Goal: Task Accomplishment & Management: Manage account settings

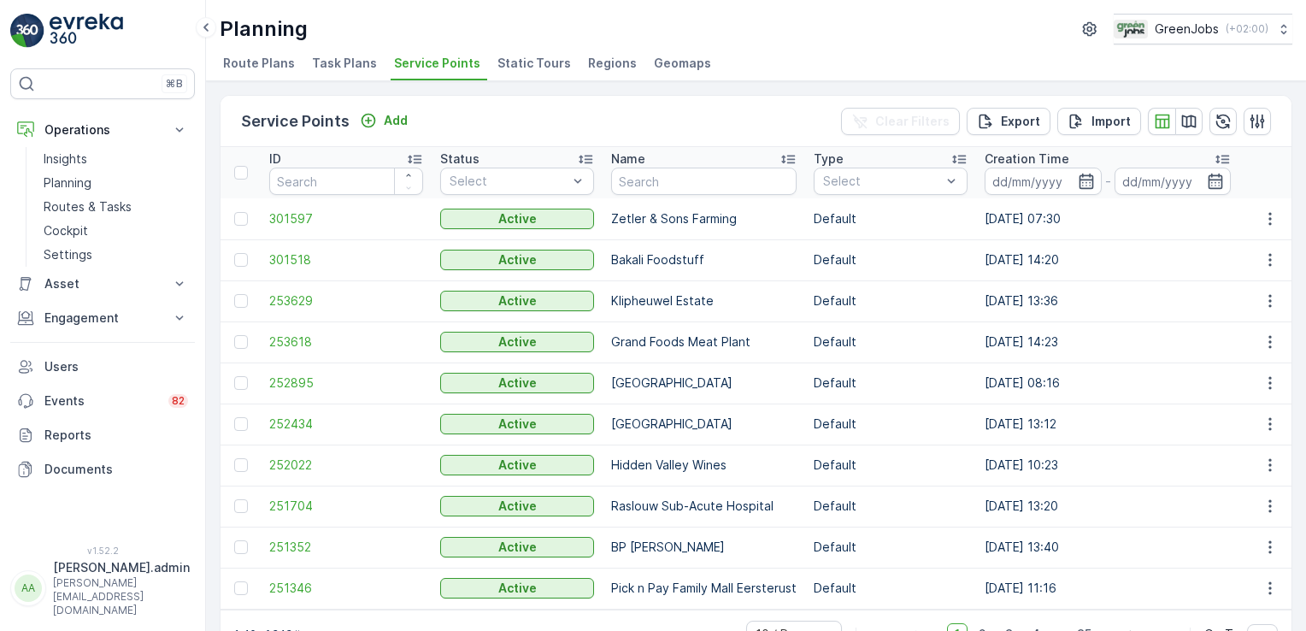
click at [330, 66] on span "Task Plans" at bounding box center [344, 63] width 65 height 17
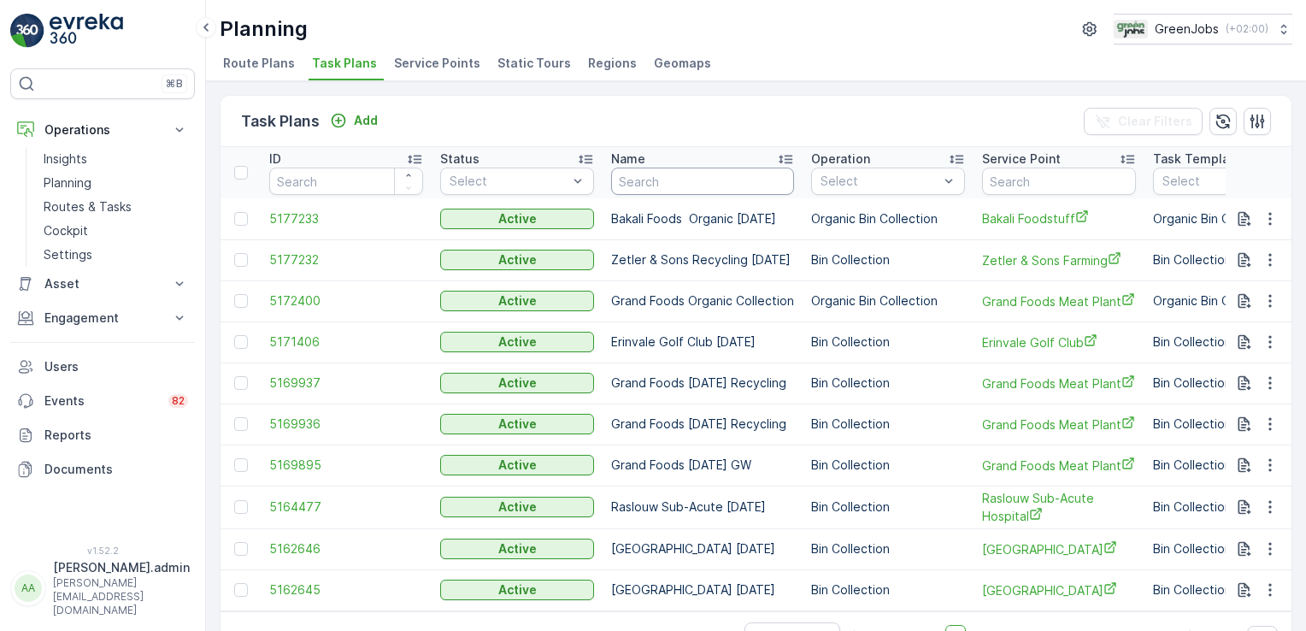
click at [666, 183] on input "text" at bounding box center [702, 181] width 183 height 27
type input "seasca"
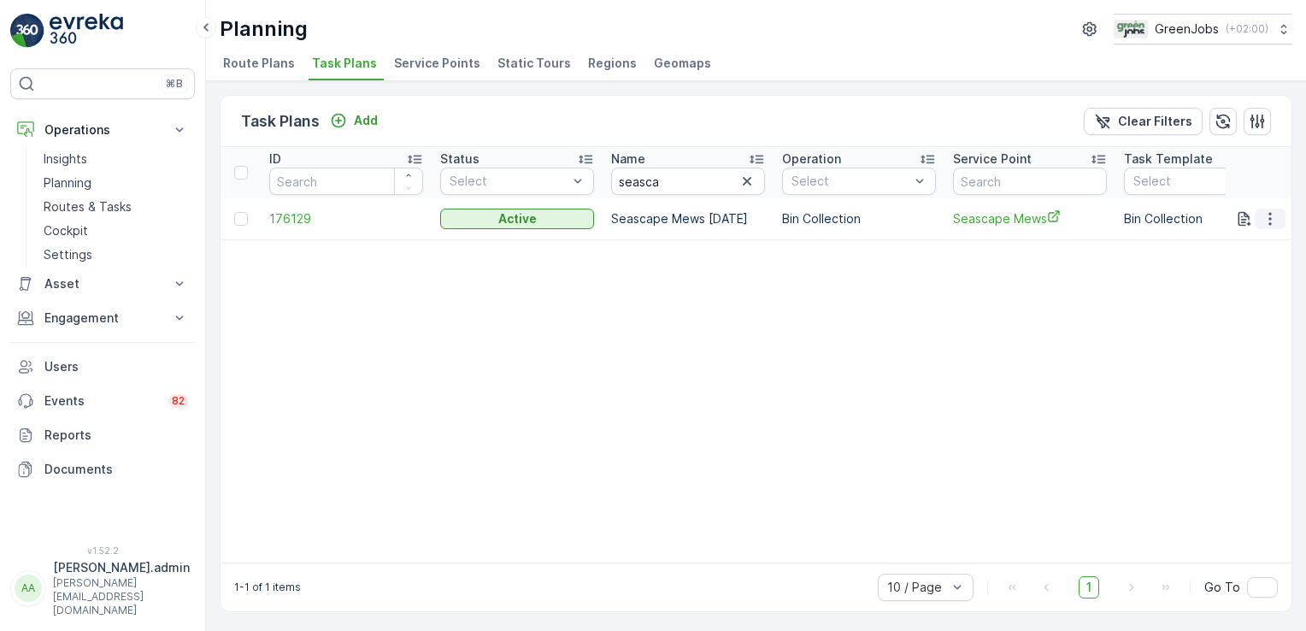
click at [1273, 220] on icon "button" at bounding box center [1270, 218] width 17 height 17
click at [1248, 267] on span "Edit Task Plan" at bounding box center [1240, 266] width 80 height 17
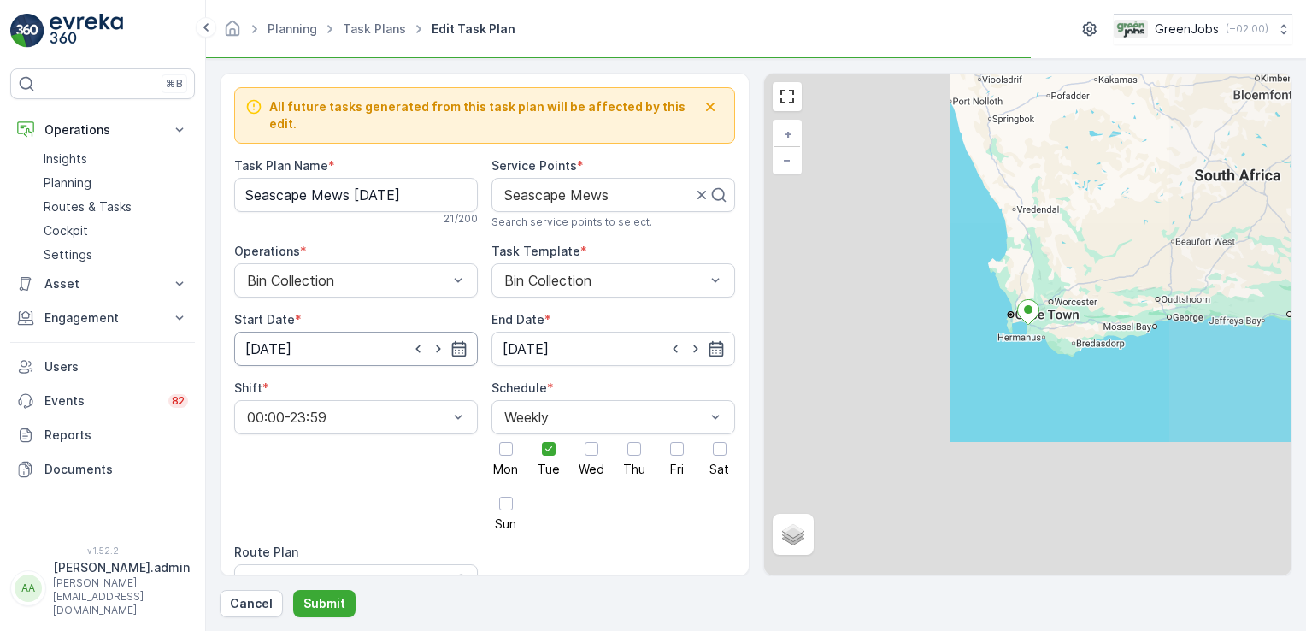
click at [328, 339] on input "[DATE]" at bounding box center [356, 349] width 244 height 34
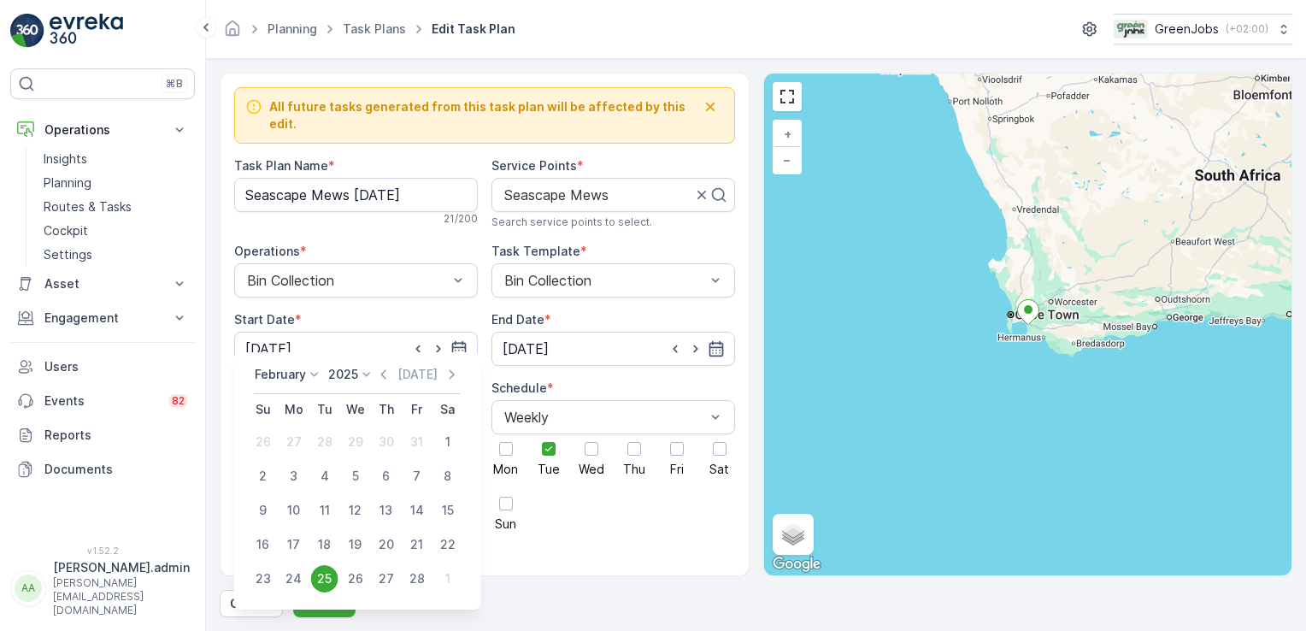
click at [317, 368] on icon at bounding box center [314, 374] width 17 height 17
click at [307, 486] on span "October" at bounding box center [289, 483] width 49 height 17
click at [327, 506] on div "14" at bounding box center [324, 510] width 27 height 27
type input "[DATE]"
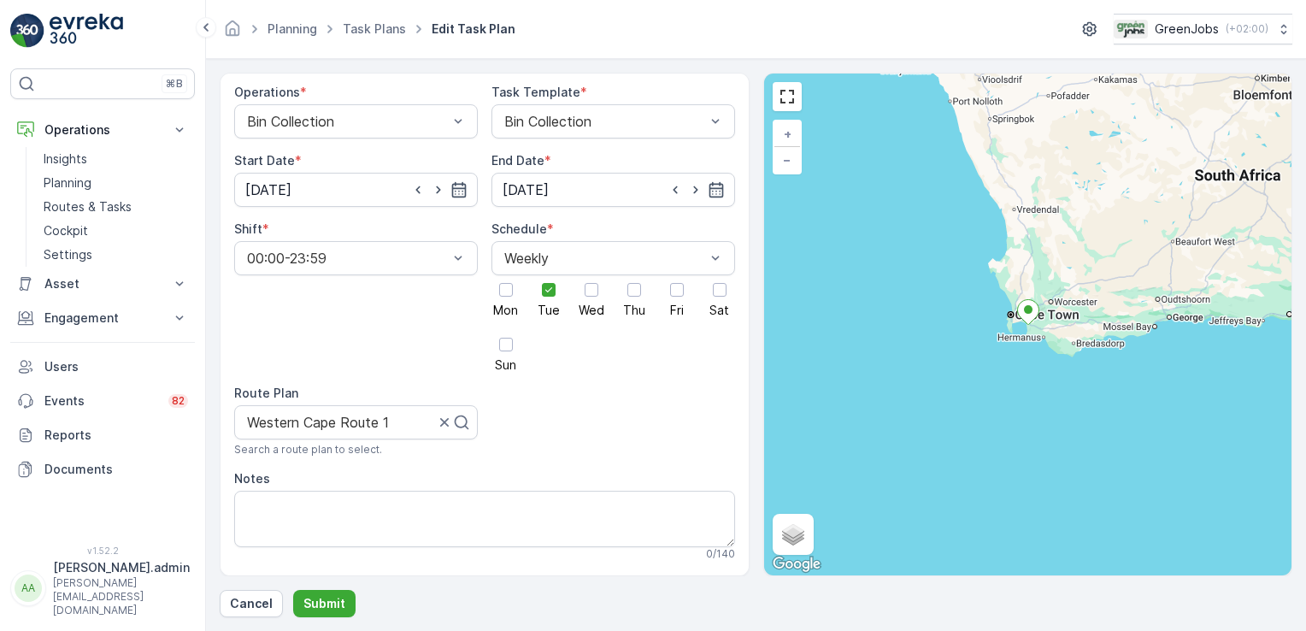
scroll to position [174, 0]
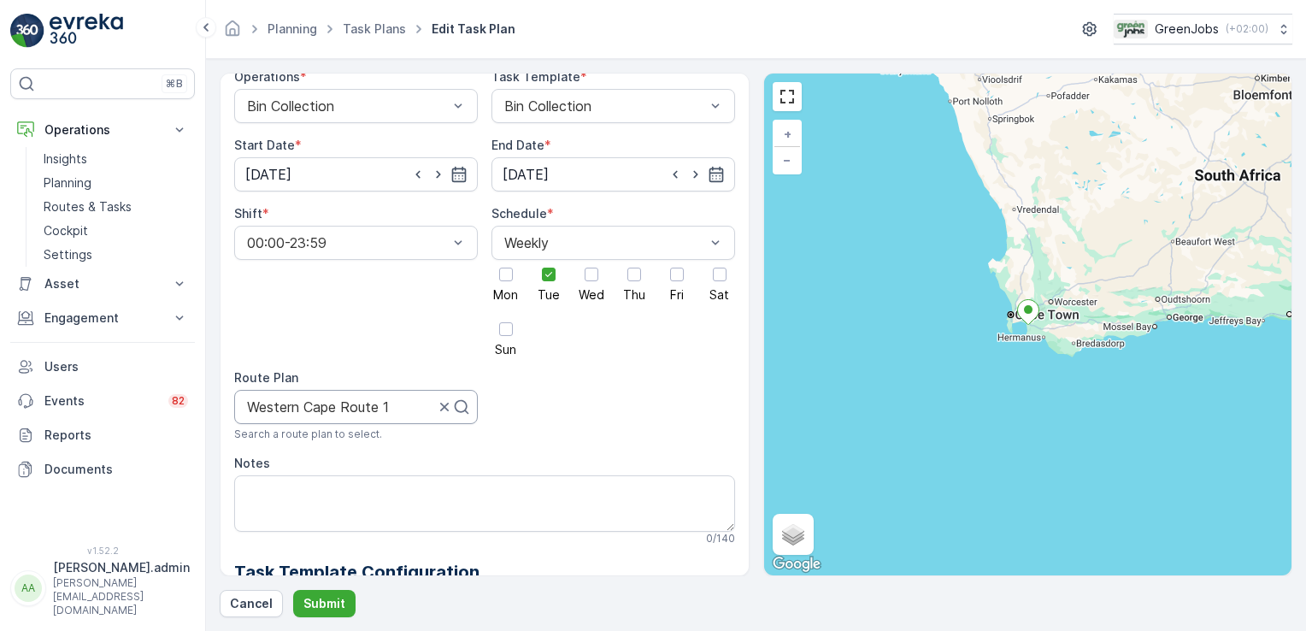
click at [292, 399] on div at bounding box center [340, 406] width 191 height 15
type input "western cape route 3"
click at [328, 441] on span "Western Cape Route 3" at bounding box center [317, 448] width 144 height 15
click at [344, 598] on button "Submit" at bounding box center [324, 603] width 62 height 27
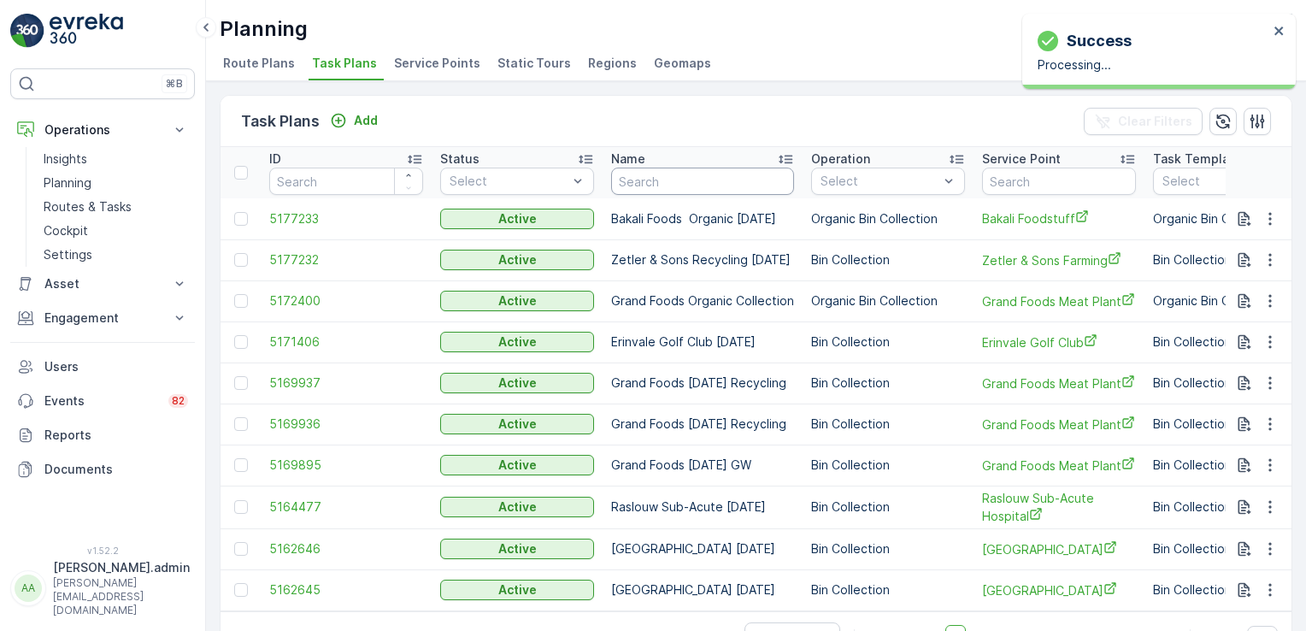
click at [663, 186] on input "text" at bounding box center [702, 181] width 183 height 27
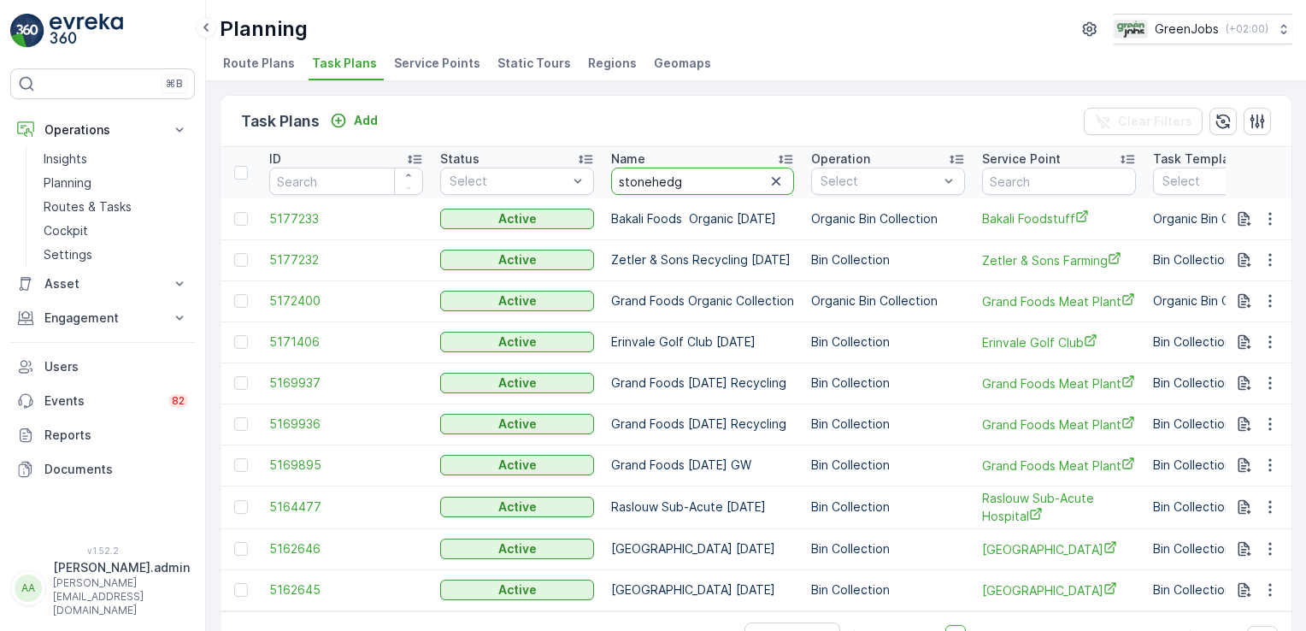
type input "stonehedge"
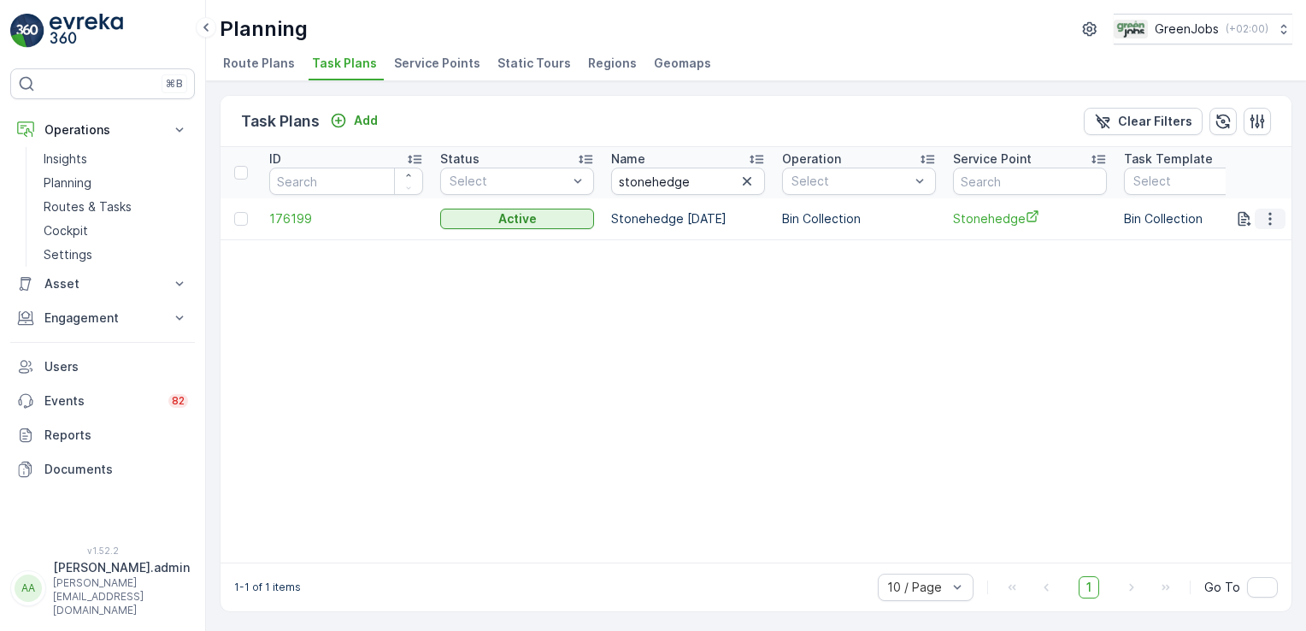
click at [1270, 216] on icon "button" at bounding box center [1270, 218] width 17 height 17
click at [1243, 262] on span "Edit Task Plan" at bounding box center [1240, 266] width 80 height 17
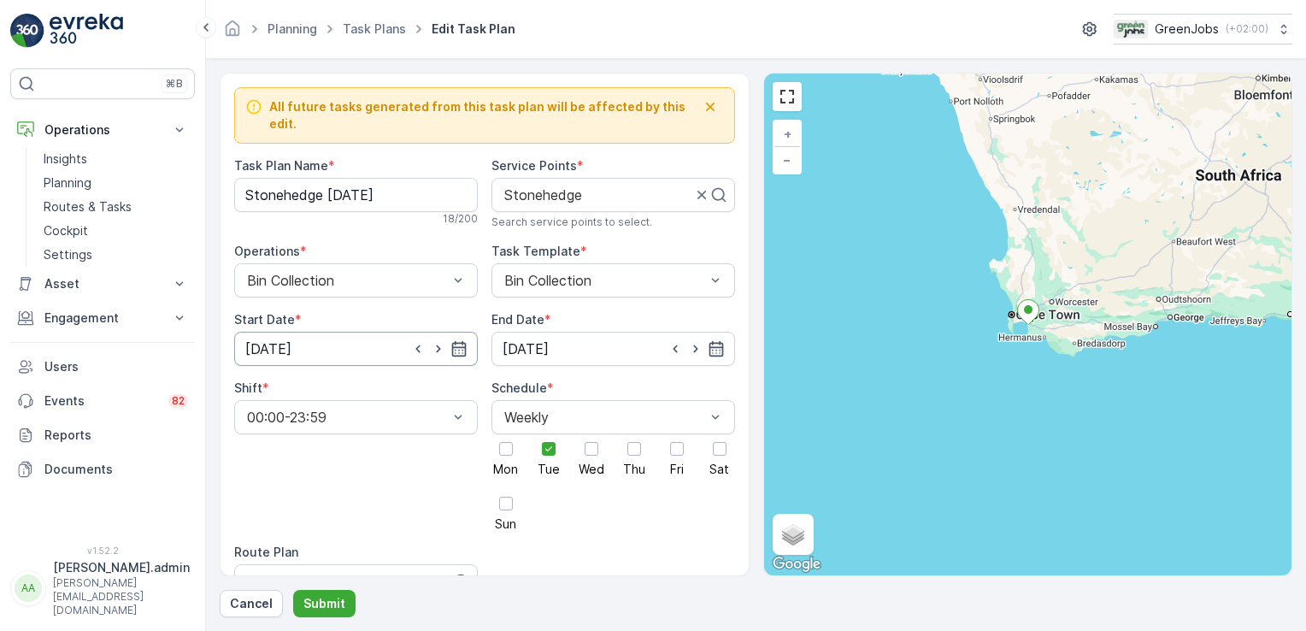
click at [292, 334] on input "[DATE]" at bounding box center [356, 349] width 244 height 34
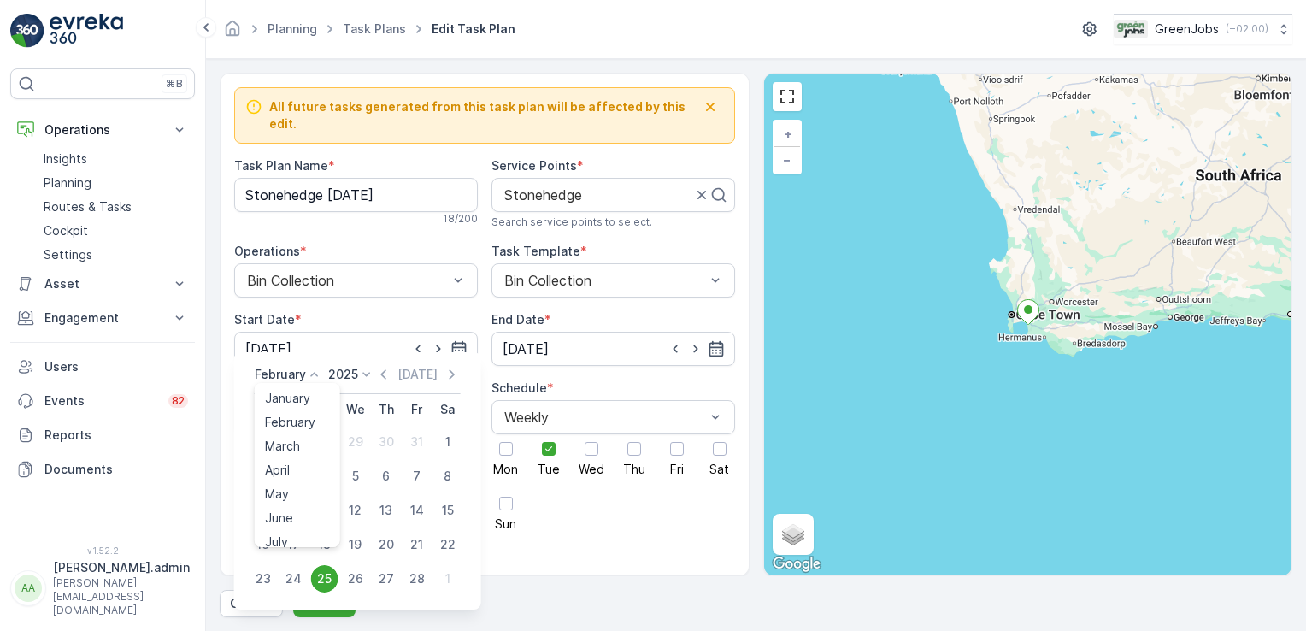
drag, startPoint x: 318, startPoint y: 381, endPoint x: 326, endPoint y: 393, distance: 14.2
click at [318, 381] on icon at bounding box center [314, 374] width 17 height 17
click at [290, 486] on span "October" at bounding box center [289, 483] width 49 height 17
click at [323, 504] on div "14" at bounding box center [324, 510] width 27 height 27
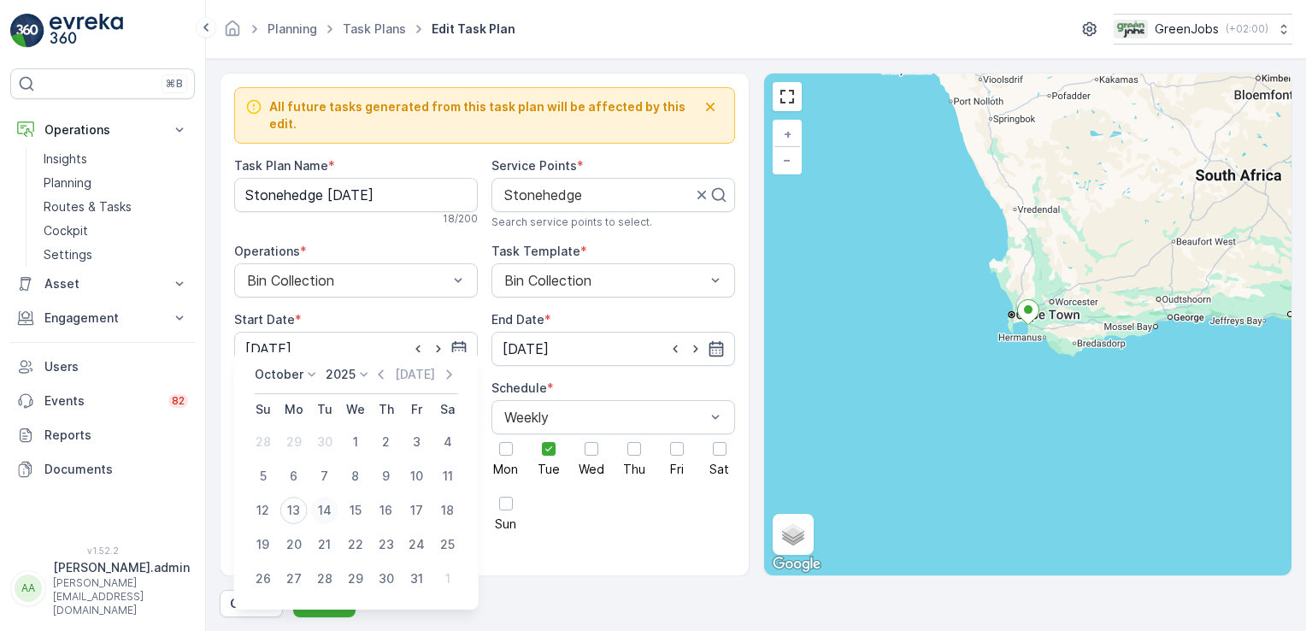
type input "[DATE]"
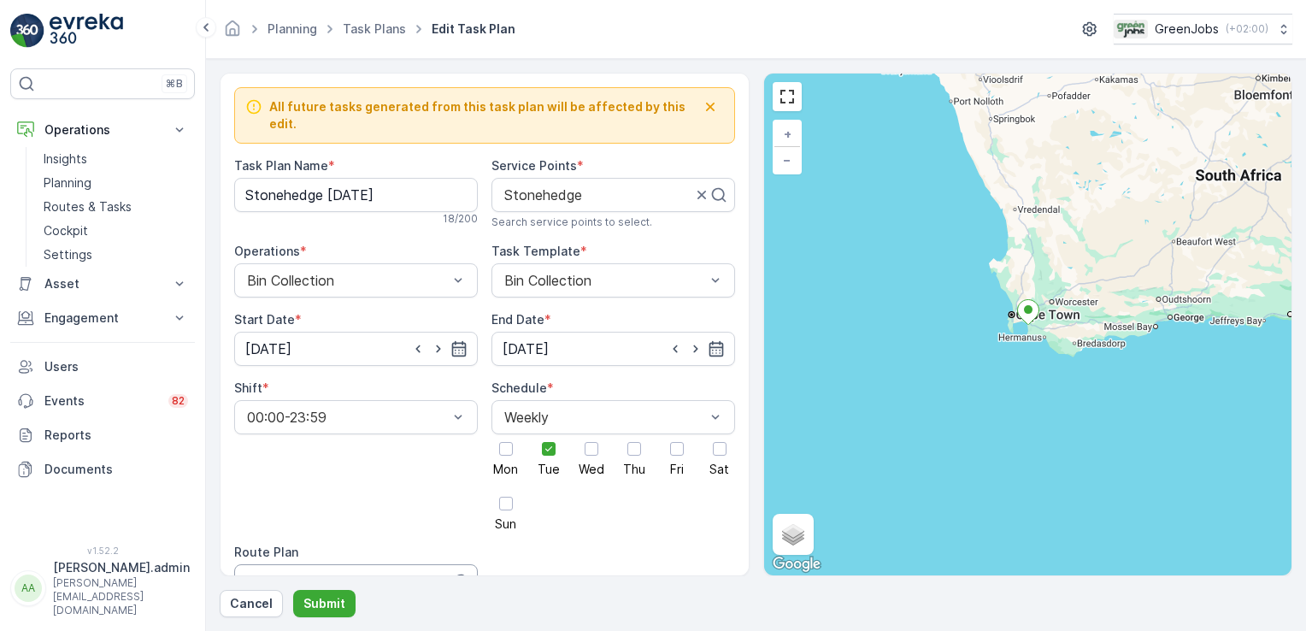
click at [343, 564] on div "Western Cape Route 1" at bounding box center [356, 581] width 244 height 34
type input "western cape route 3"
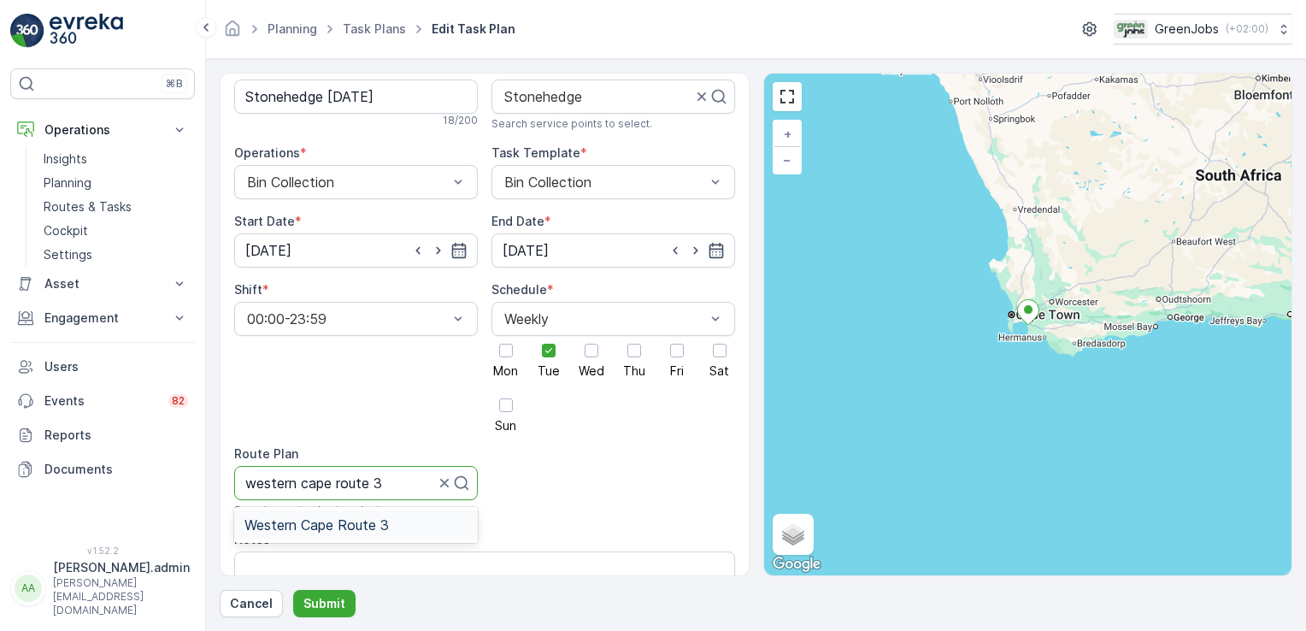
scroll to position [183, 0]
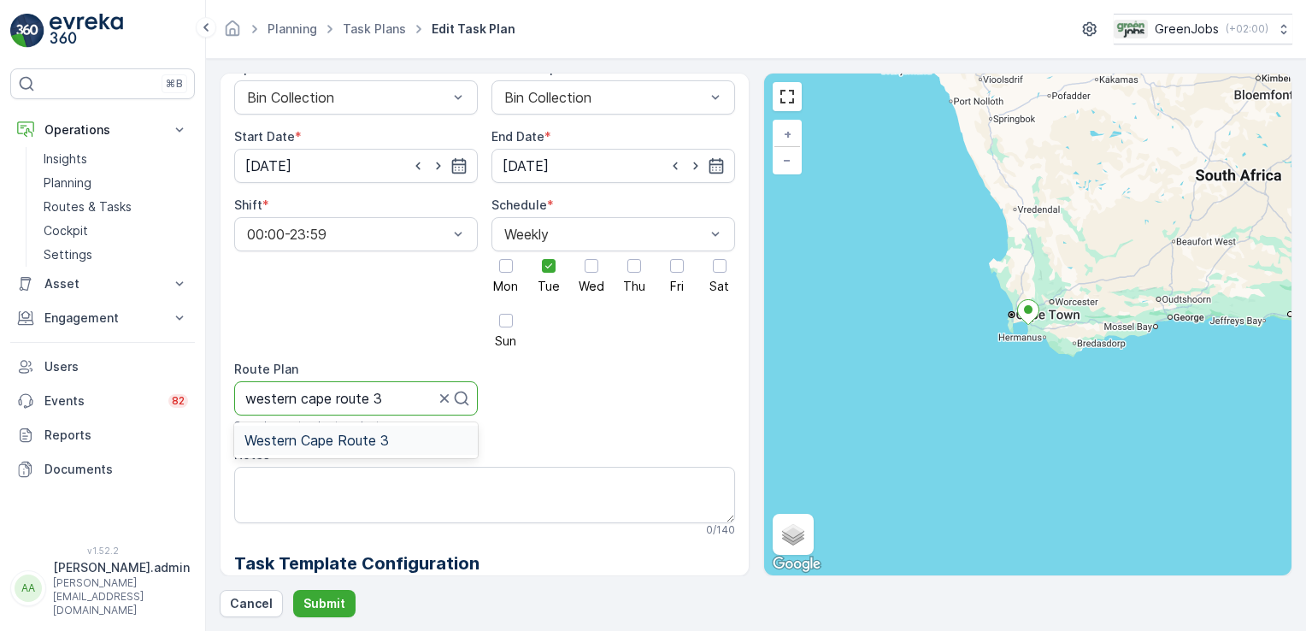
click at [349, 433] on span "Western Cape Route 3" at bounding box center [317, 440] width 144 height 15
click at [339, 604] on p "Submit" at bounding box center [325, 603] width 42 height 17
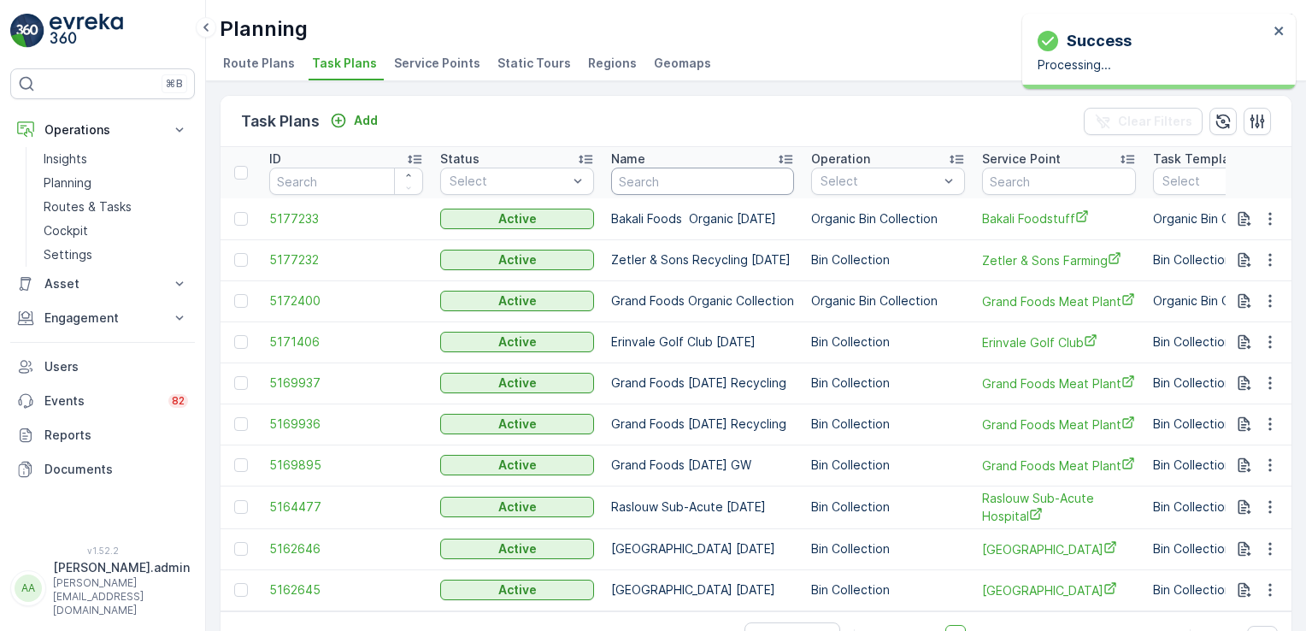
click at [684, 172] on input "text" at bounding box center [702, 181] width 183 height 27
type input "phy"
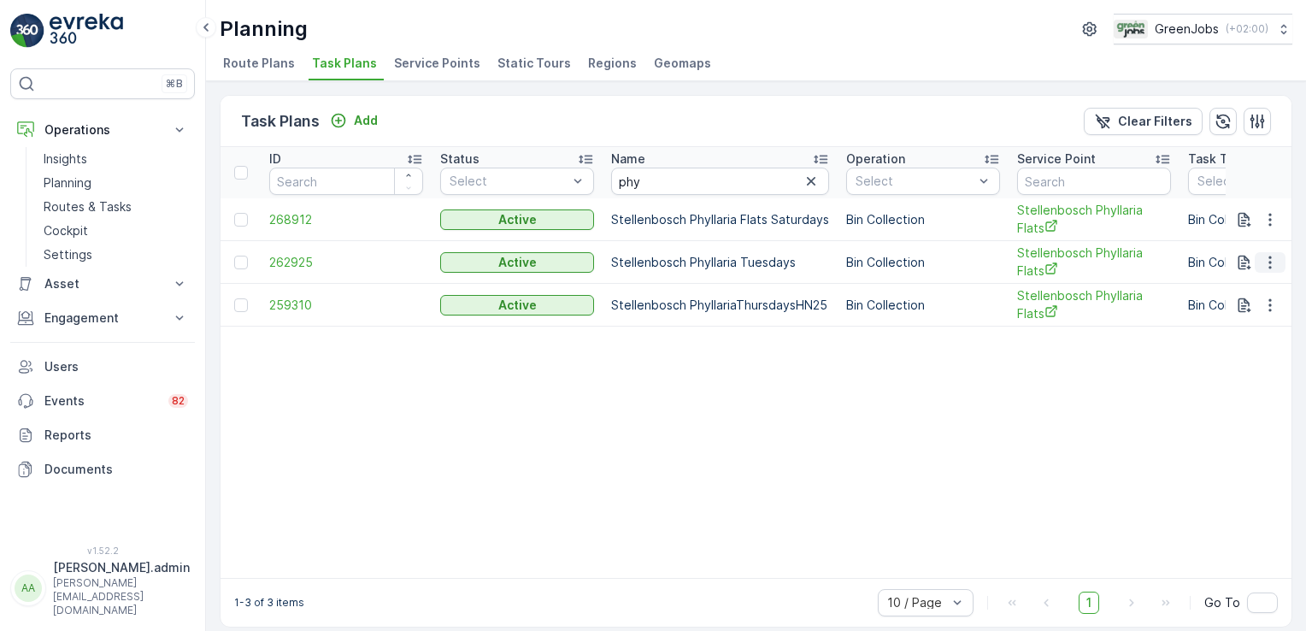
click at [1265, 262] on icon "button" at bounding box center [1270, 262] width 17 height 17
click at [1236, 315] on span "Edit Task Plan" at bounding box center [1240, 309] width 80 height 17
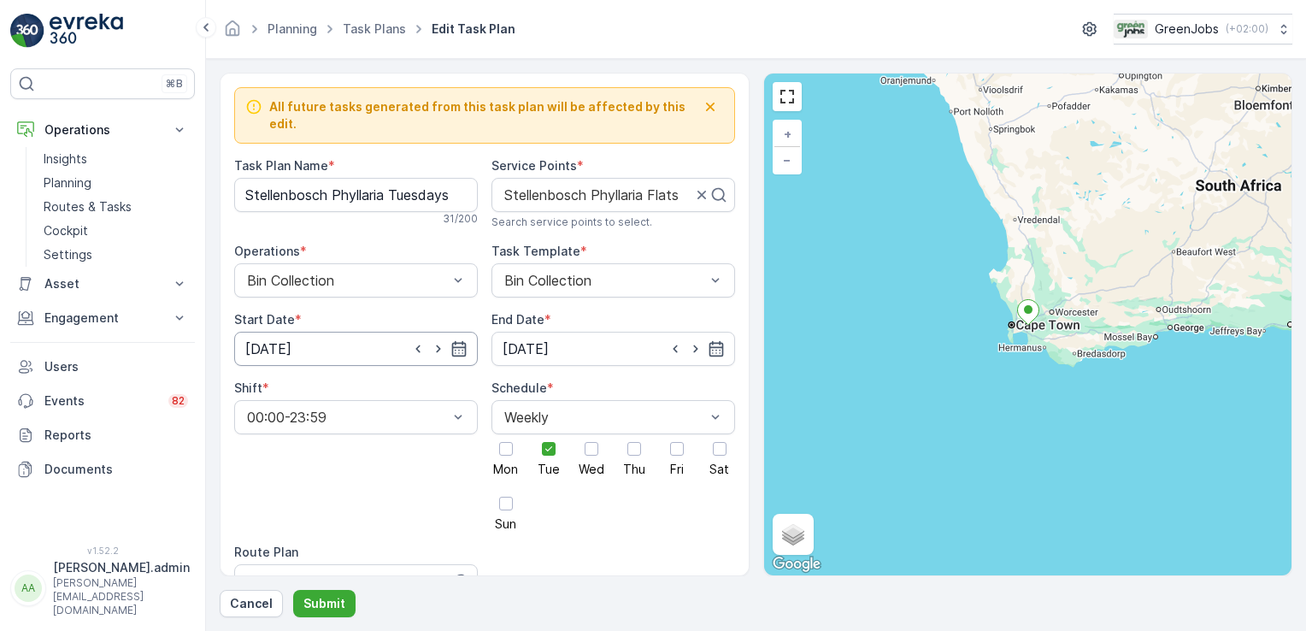
click at [299, 332] on input "[DATE]" at bounding box center [356, 349] width 244 height 34
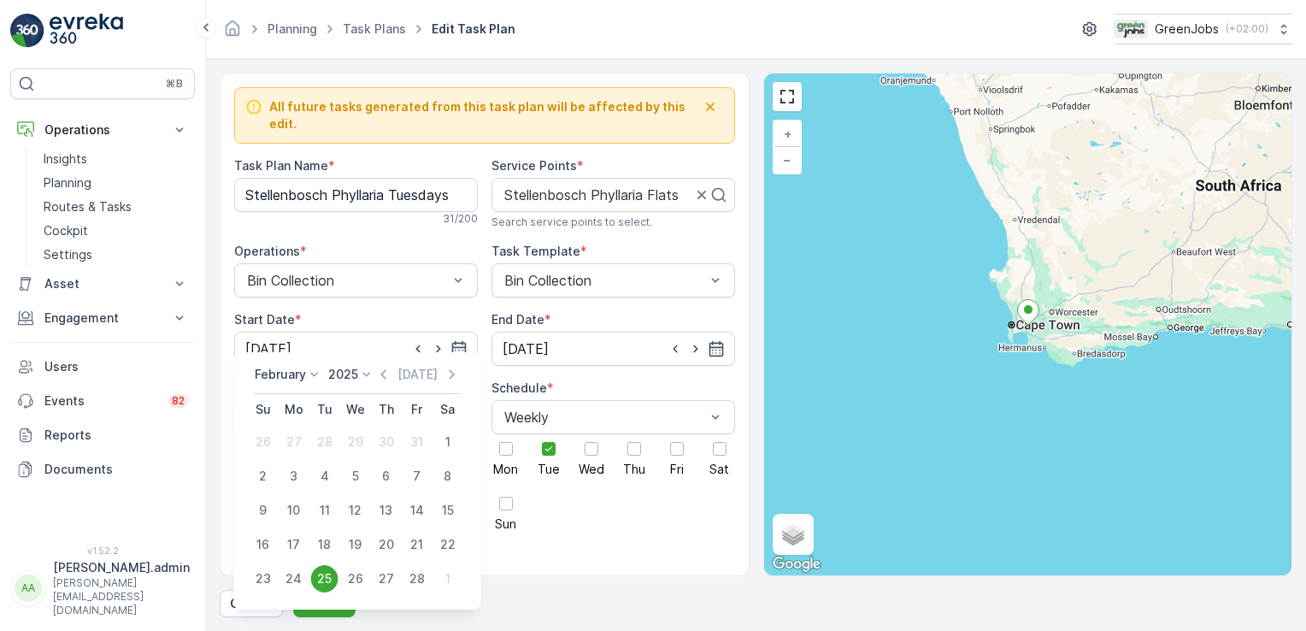
click at [315, 372] on icon at bounding box center [314, 374] width 17 height 17
click at [310, 486] on span "October" at bounding box center [289, 483] width 49 height 17
click at [329, 505] on div "14" at bounding box center [324, 510] width 27 height 27
type input "[DATE]"
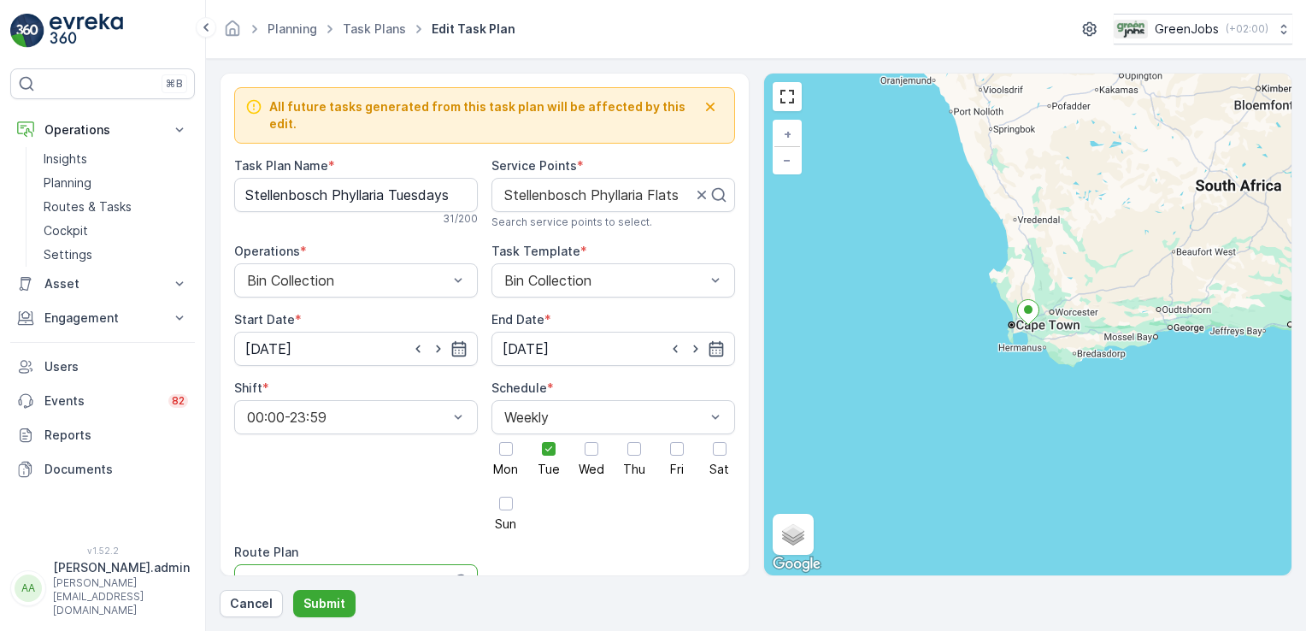
click at [304, 574] on div at bounding box center [340, 581] width 191 height 15
type input "western cape route 4"
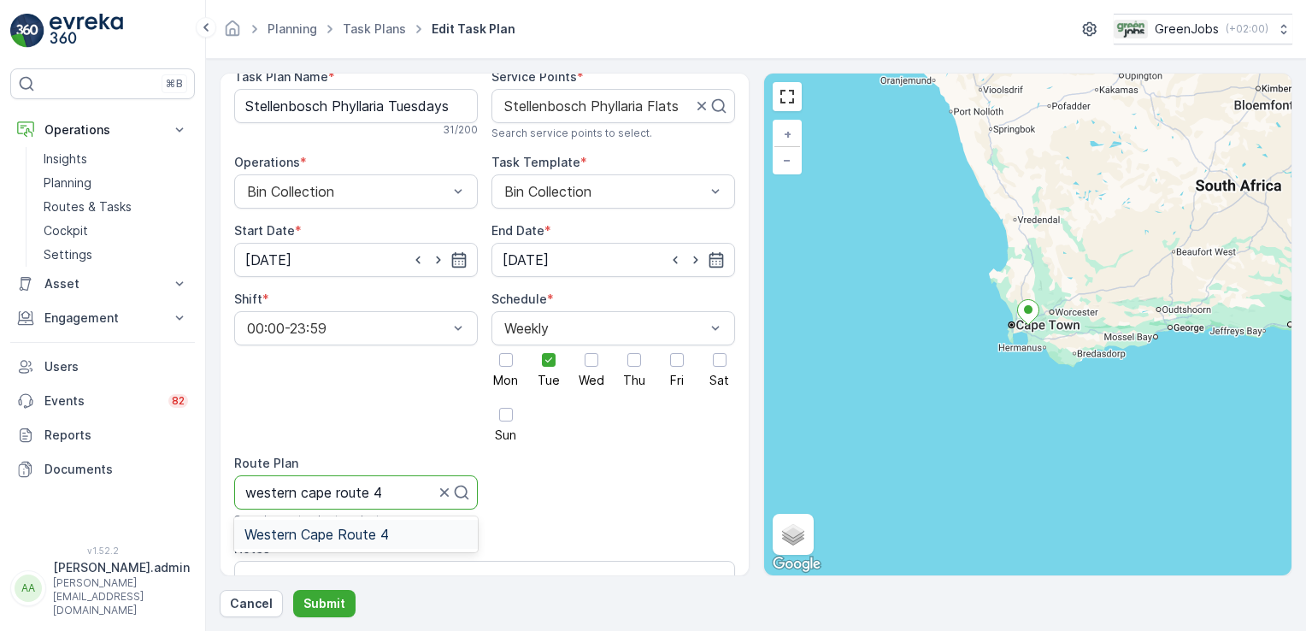
scroll to position [100, 0]
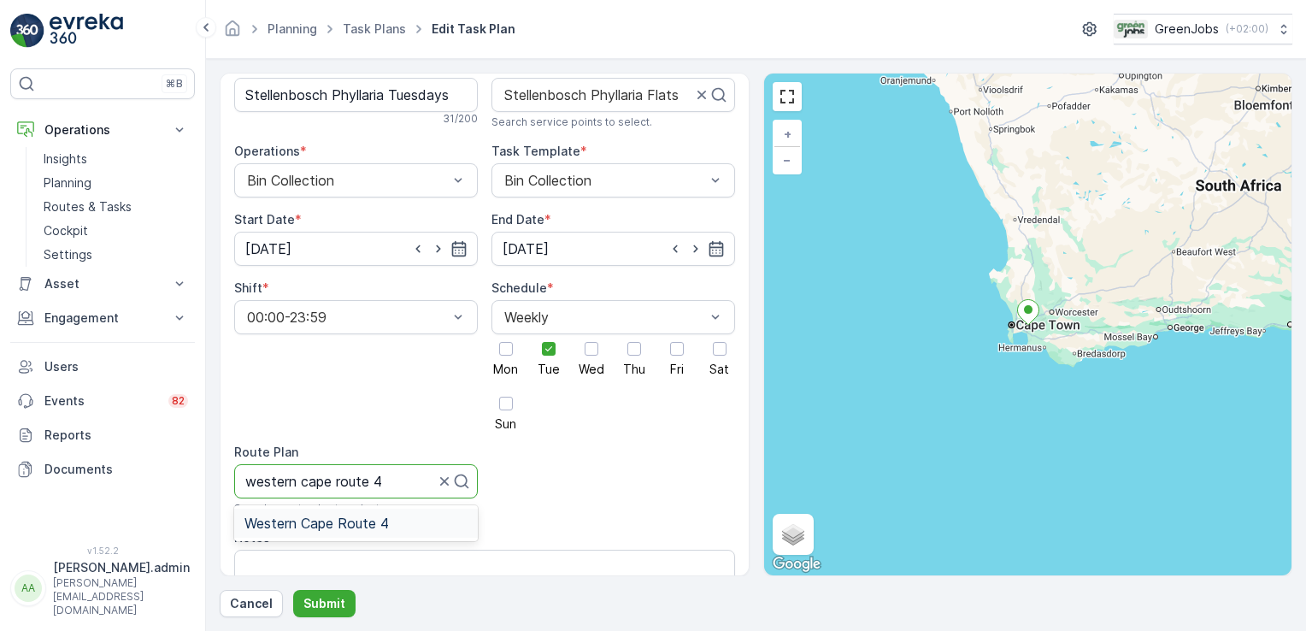
click at [359, 516] on span "Western Cape Route 4" at bounding box center [317, 523] width 144 height 15
click at [327, 601] on p "Submit" at bounding box center [325, 603] width 42 height 17
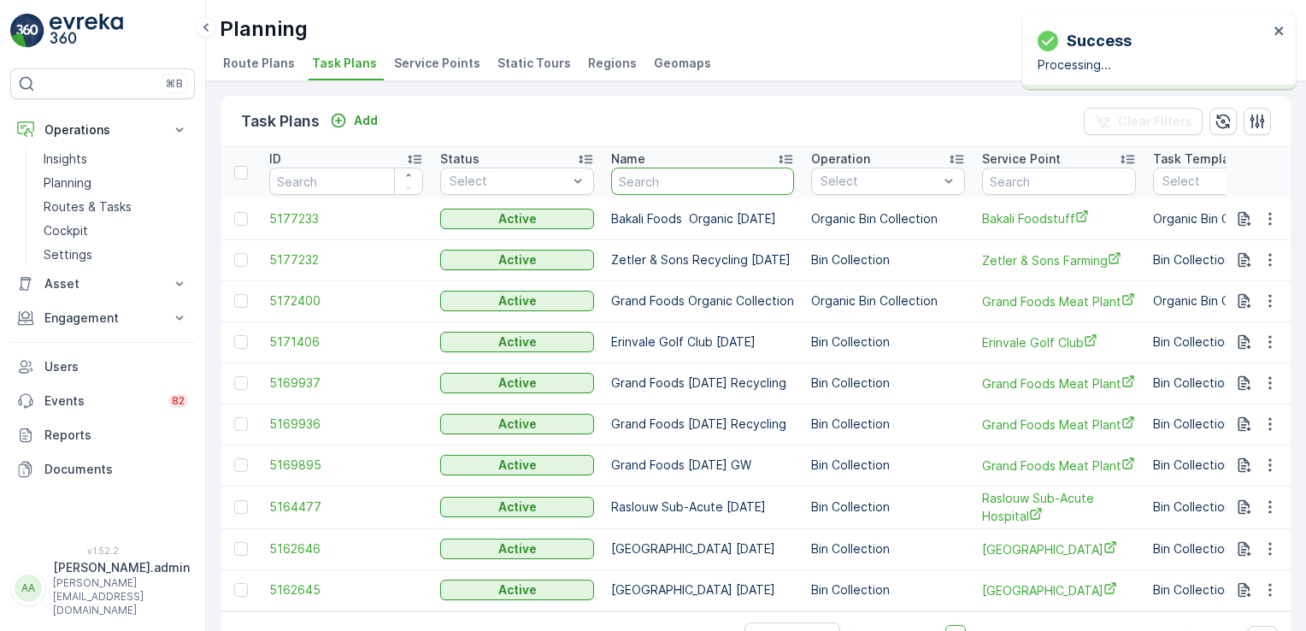
click at [668, 168] on input "text" at bounding box center [702, 181] width 183 height 27
type input "auror"
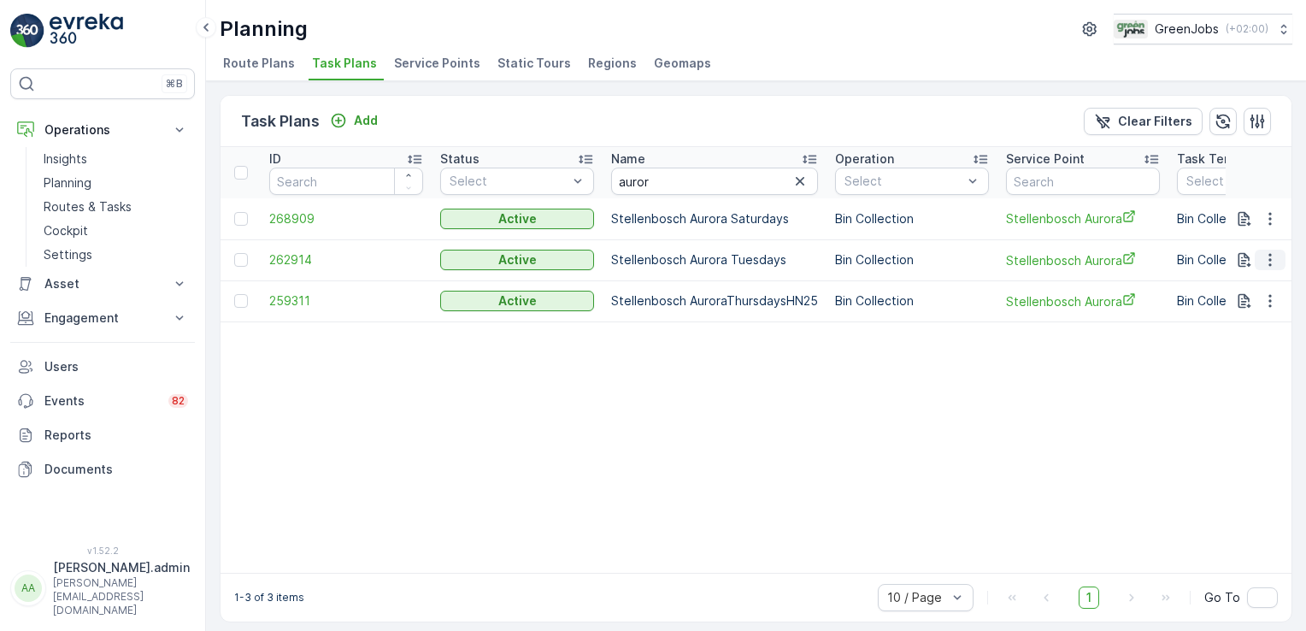
click at [1270, 254] on icon "button" at bounding box center [1270, 259] width 17 height 17
click at [1238, 302] on span "Edit Task Plan" at bounding box center [1240, 307] width 80 height 17
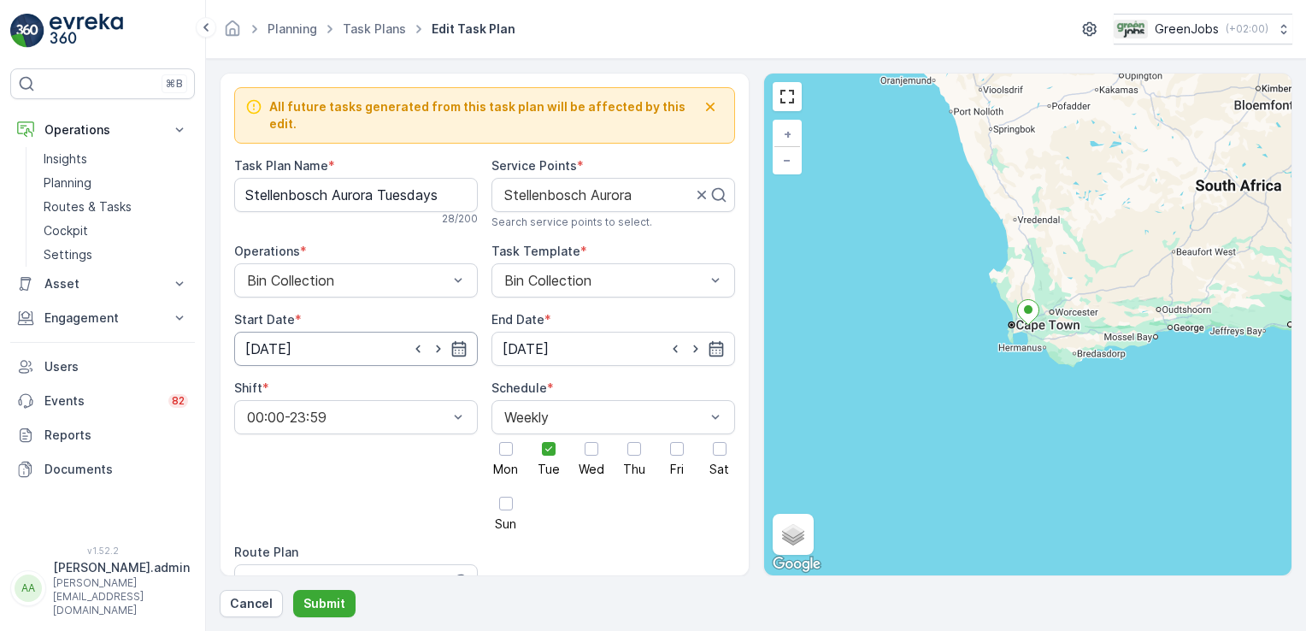
click at [267, 332] on input "[DATE]" at bounding box center [356, 349] width 244 height 34
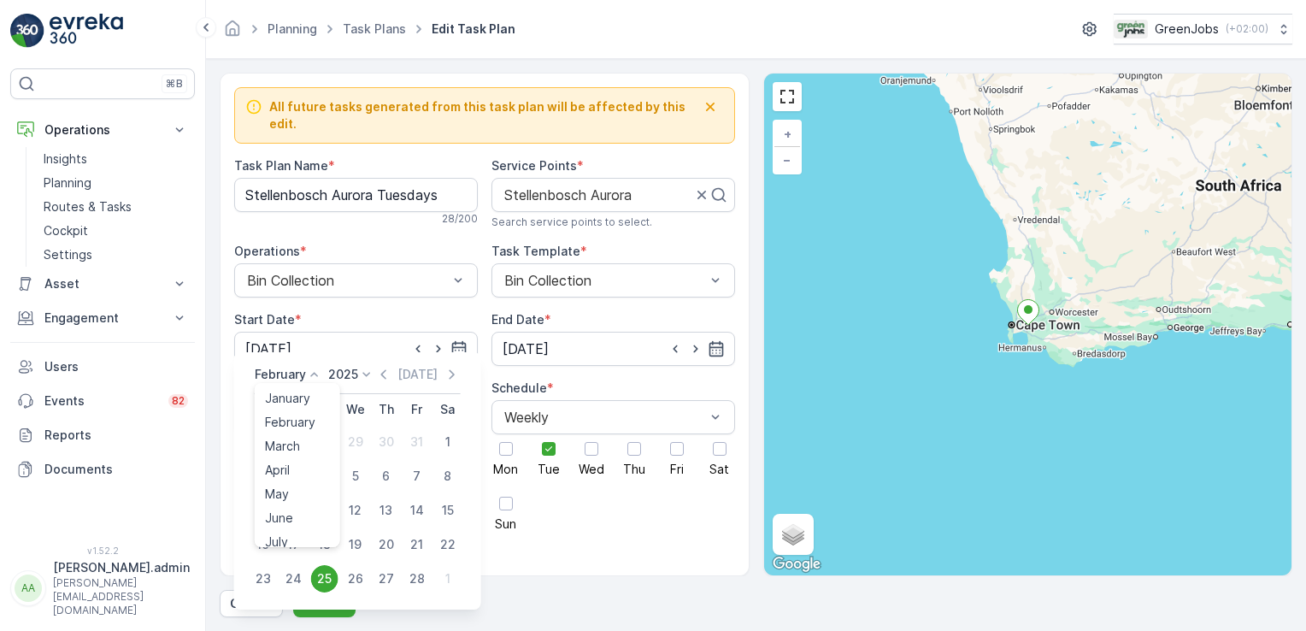
click at [315, 373] on icon at bounding box center [314, 374] width 17 height 17
click at [301, 516] on span "October" at bounding box center [289, 515] width 49 height 17
click at [324, 504] on div "14" at bounding box center [324, 510] width 27 height 27
type input "[DATE]"
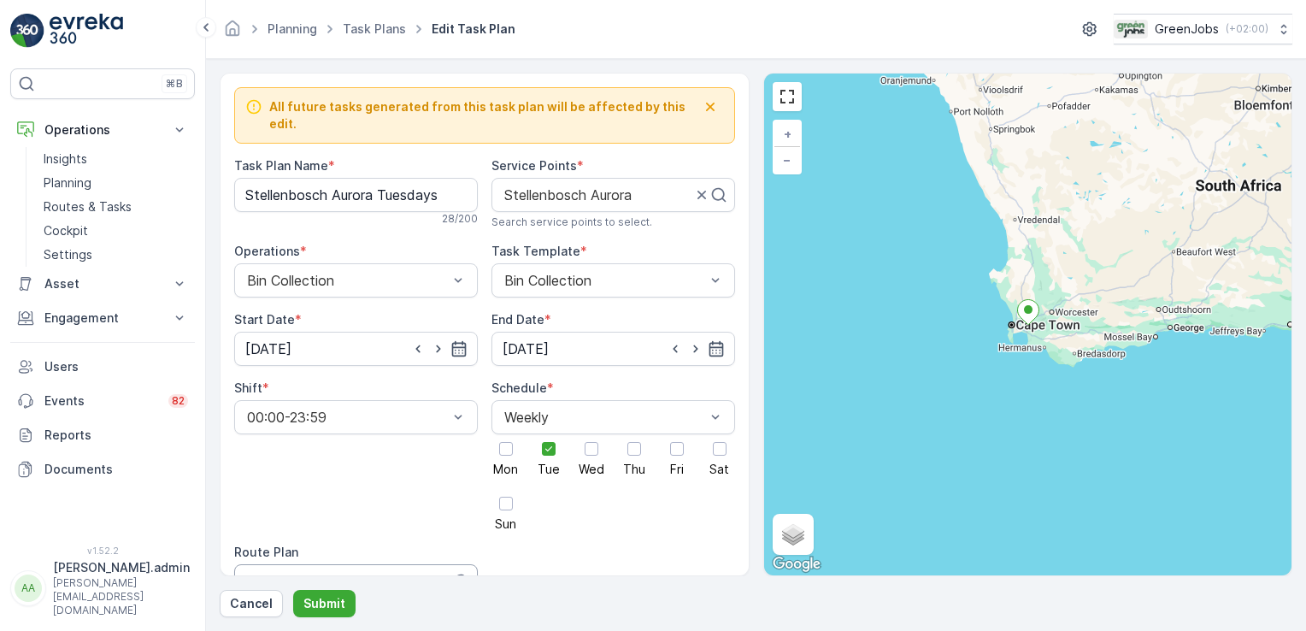
click at [310, 564] on div "Western Cape Route 2" at bounding box center [356, 581] width 244 height 34
type input "western cape route 4"
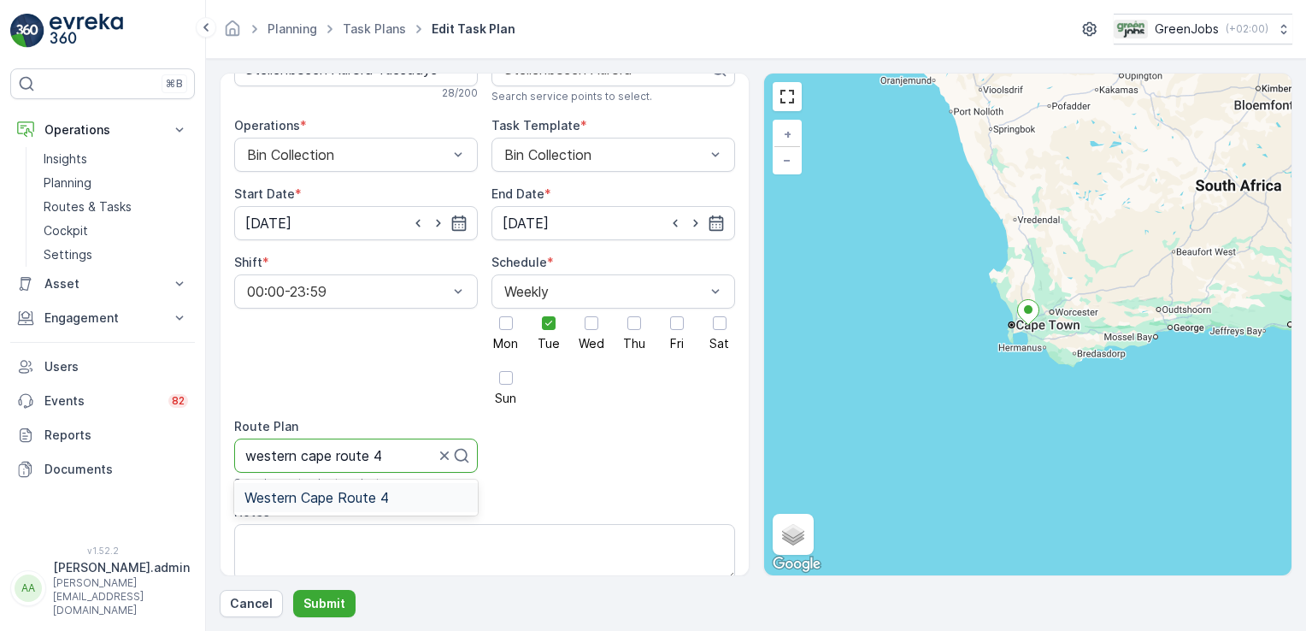
scroll to position [140, 0]
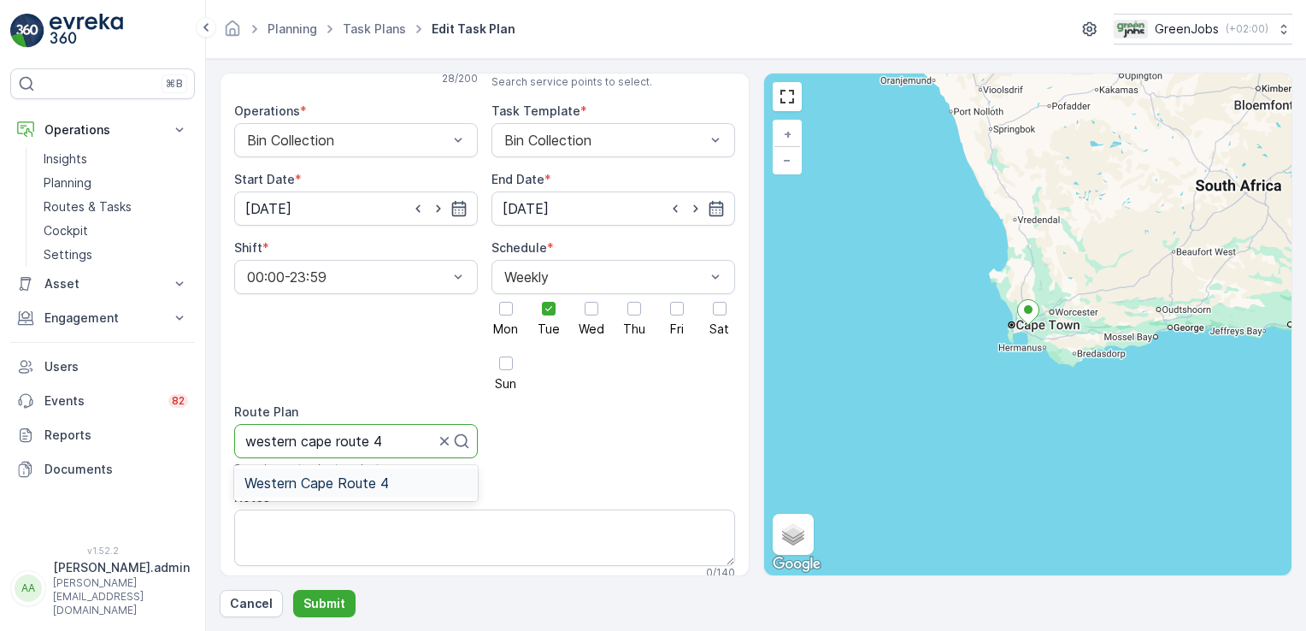
click at [366, 475] on span "Western Cape Route 4" at bounding box center [317, 482] width 144 height 15
click at [333, 599] on p "Submit" at bounding box center [325, 603] width 42 height 17
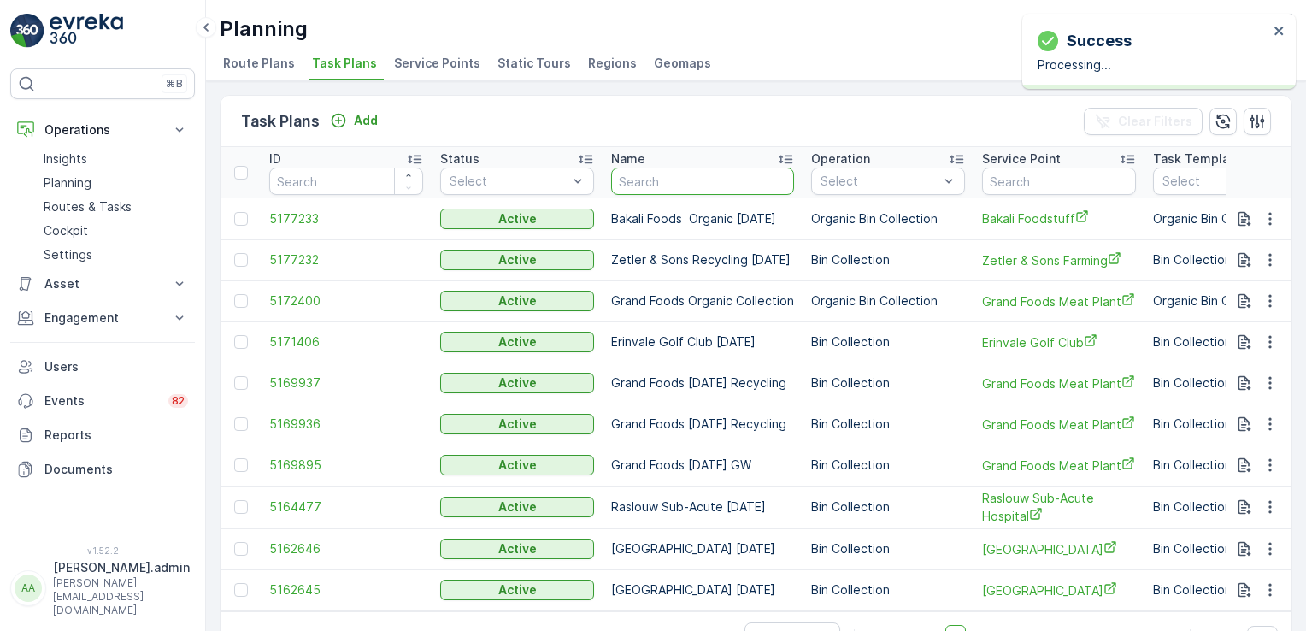
click at [672, 186] on input "text" at bounding box center [702, 181] width 183 height 27
type input "lavanda"
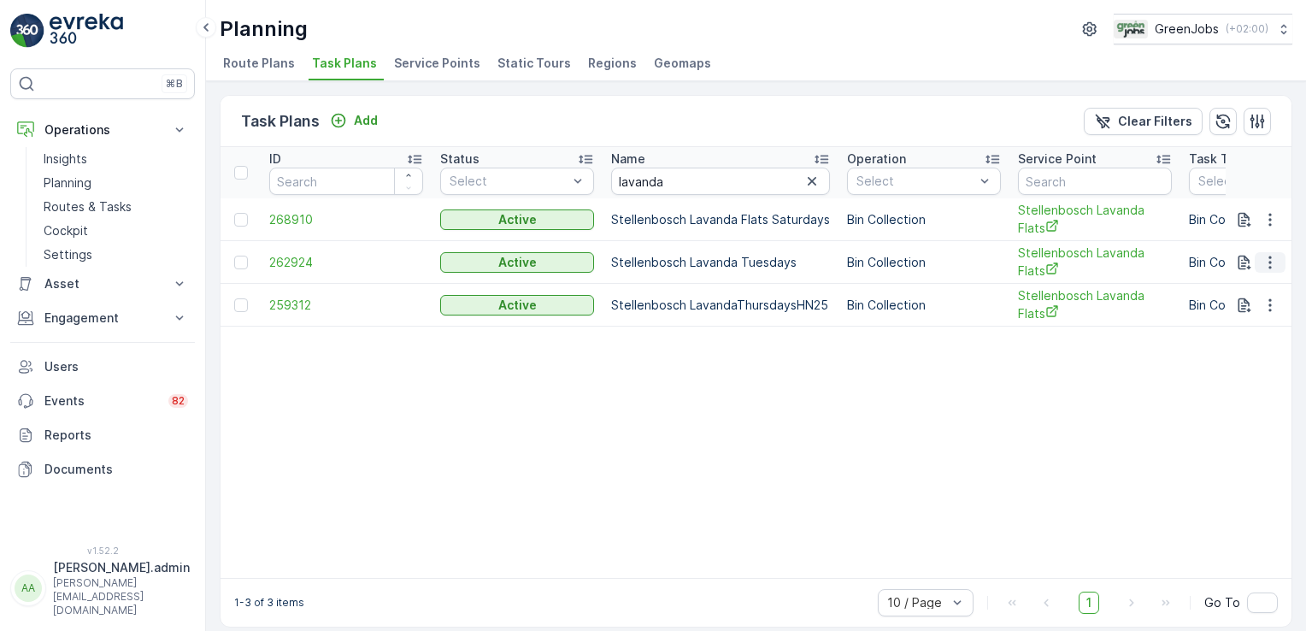
click at [1267, 258] on icon "button" at bounding box center [1270, 262] width 17 height 17
click at [1241, 309] on span "Edit Task Plan" at bounding box center [1240, 309] width 80 height 17
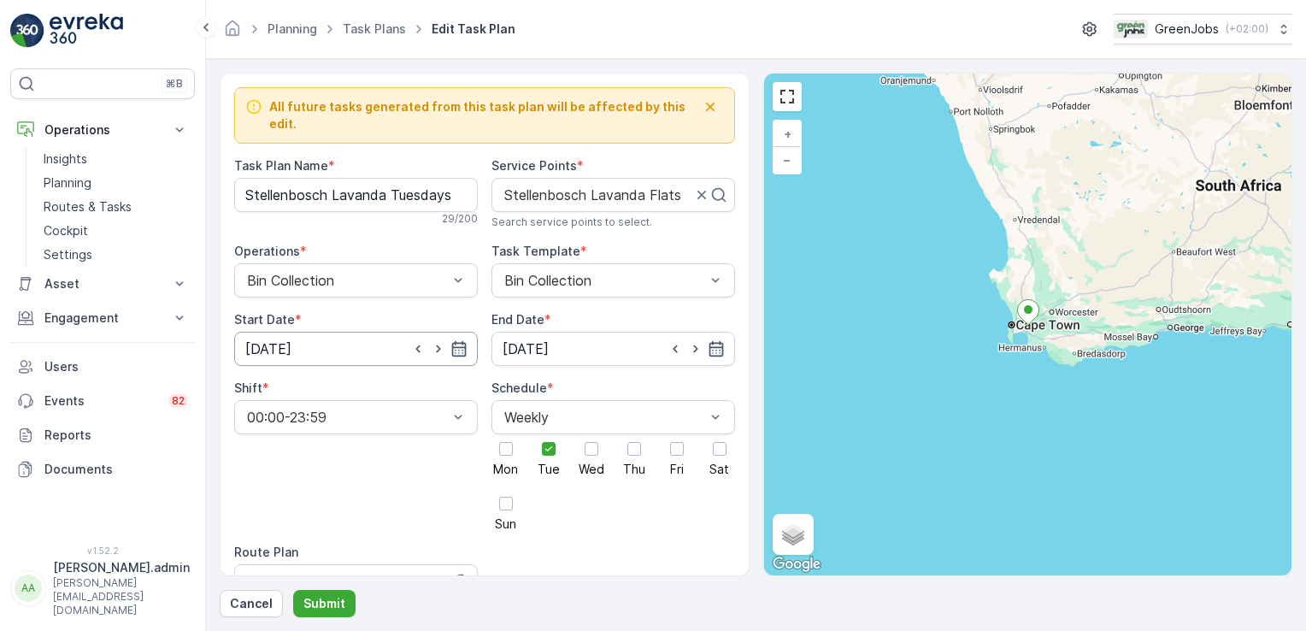
click at [333, 332] on input "[DATE]" at bounding box center [356, 349] width 244 height 34
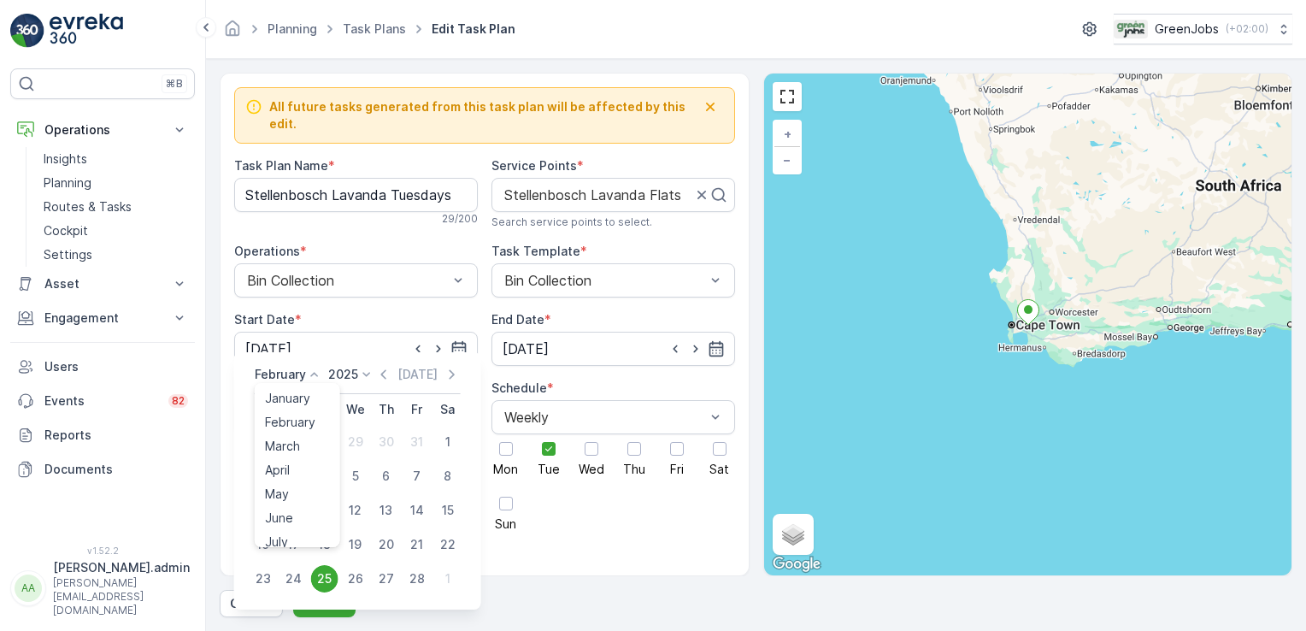
click at [315, 374] on icon at bounding box center [314, 374] width 8 height 4
click at [288, 486] on span "October" at bounding box center [289, 483] width 49 height 17
click at [325, 507] on div "14" at bounding box center [324, 510] width 27 height 27
type input "[DATE]"
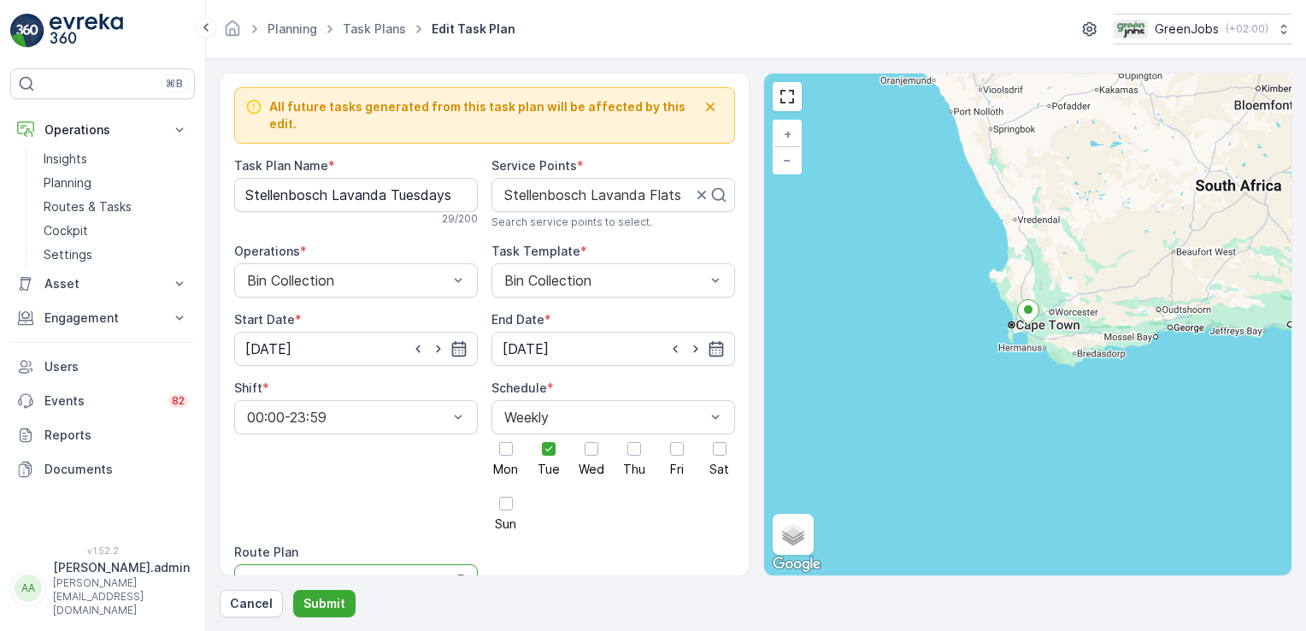
click at [309, 574] on div at bounding box center [340, 581] width 191 height 15
type input "western cape route 4"
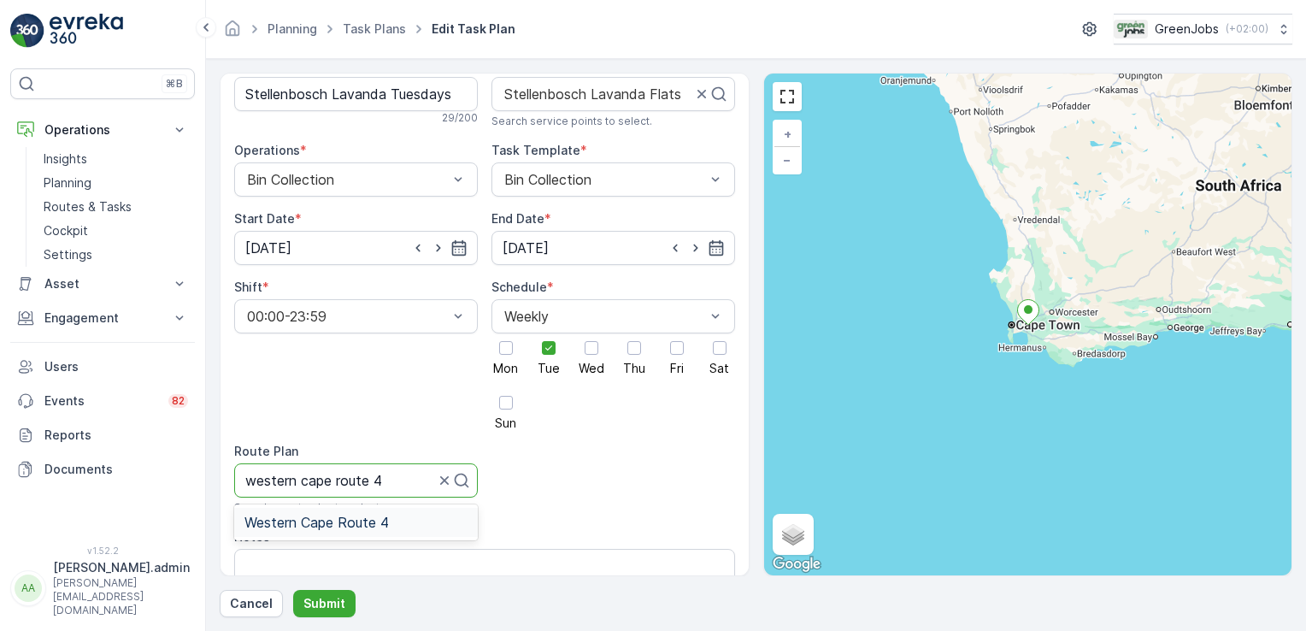
scroll to position [272, 0]
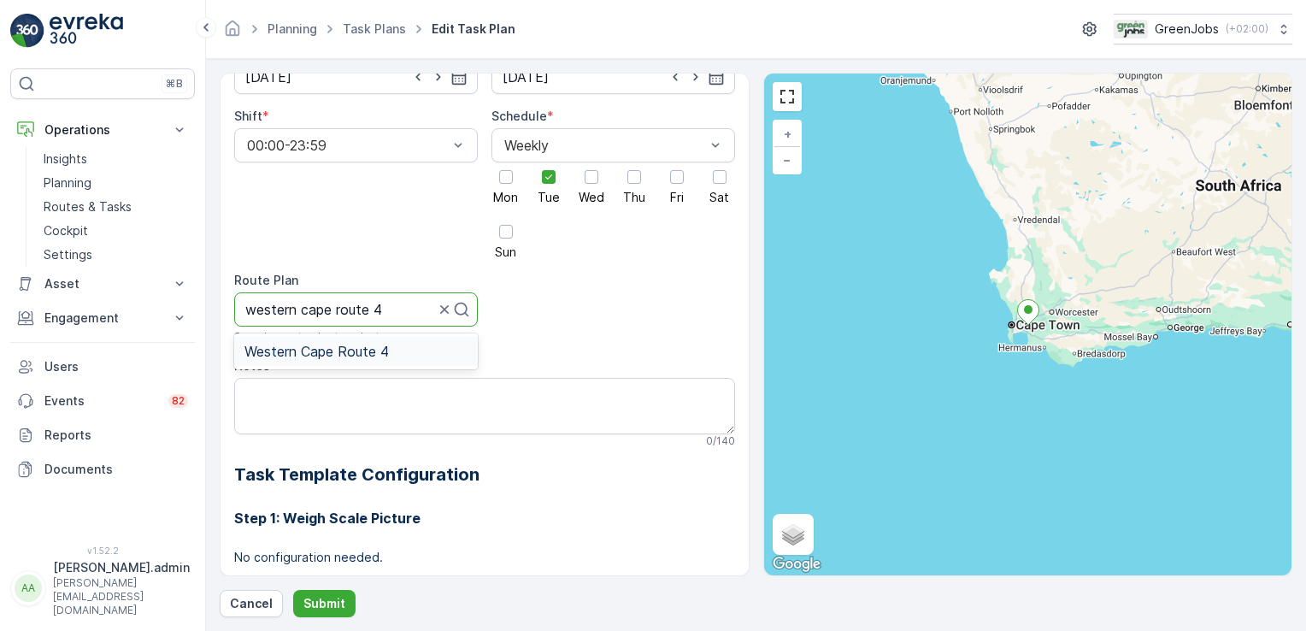
click at [333, 344] on span "Western Cape Route 4" at bounding box center [317, 351] width 144 height 15
click at [315, 600] on p "Submit" at bounding box center [325, 603] width 42 height 17
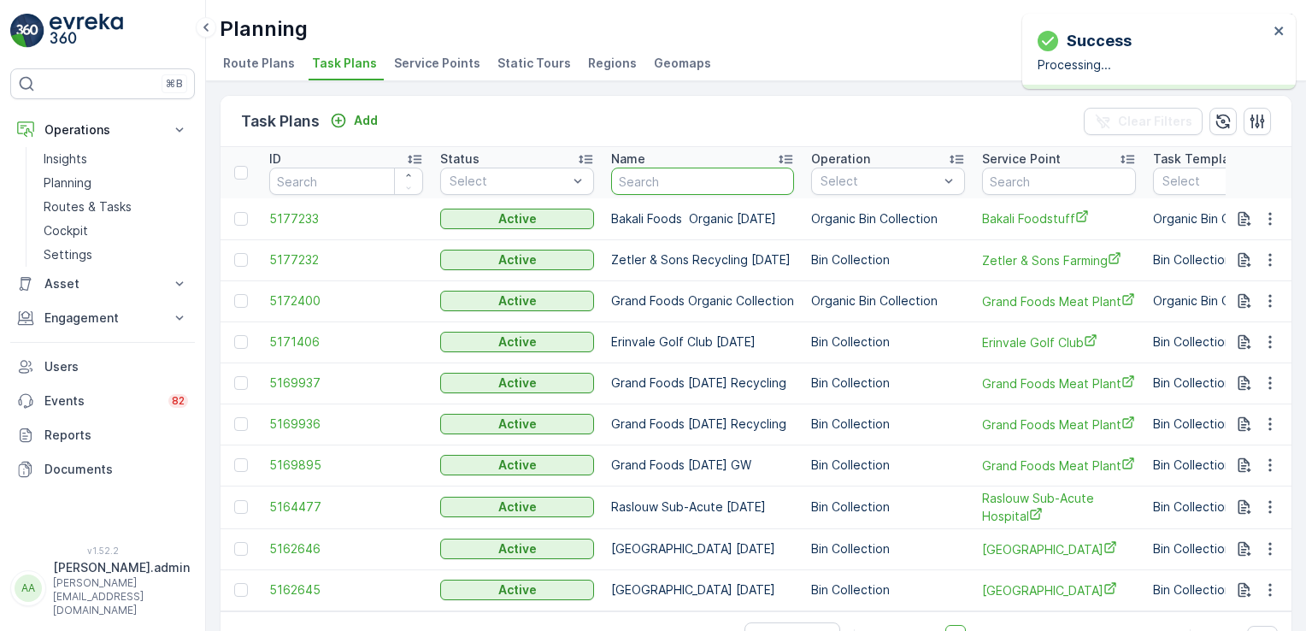
click at [633, 174] on input "text" at bounding box center [702, 181] width 183 height 27
type input "lavanda"
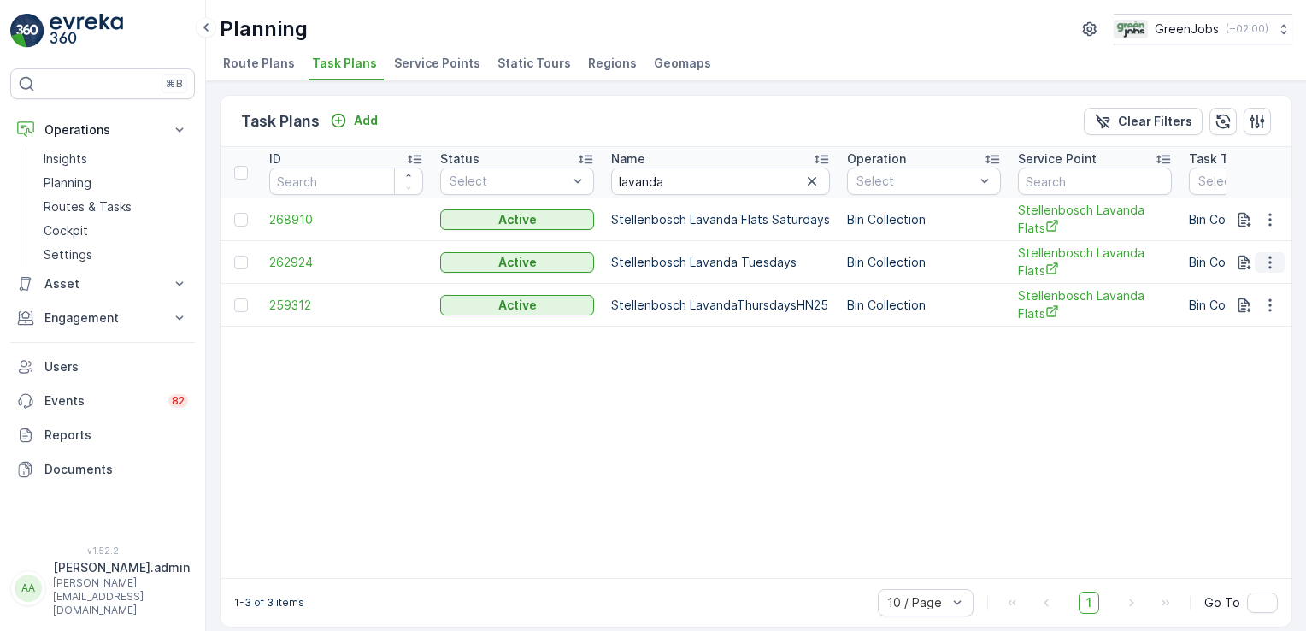
click at [1269, 258] on icon "button" at bounding box center [1270, 262] width 17 height 17
click at [1269, 282] on span "See More Details" at bounding box center [1249, 285] width 99 height 17
click at [1272, 262] on icon "button" at bounding box center [1270, 262] width 17 height 17
click at [1245, 313] on span "Edit Task Plan" at bounding box center [1240, 309] width 80 height 17
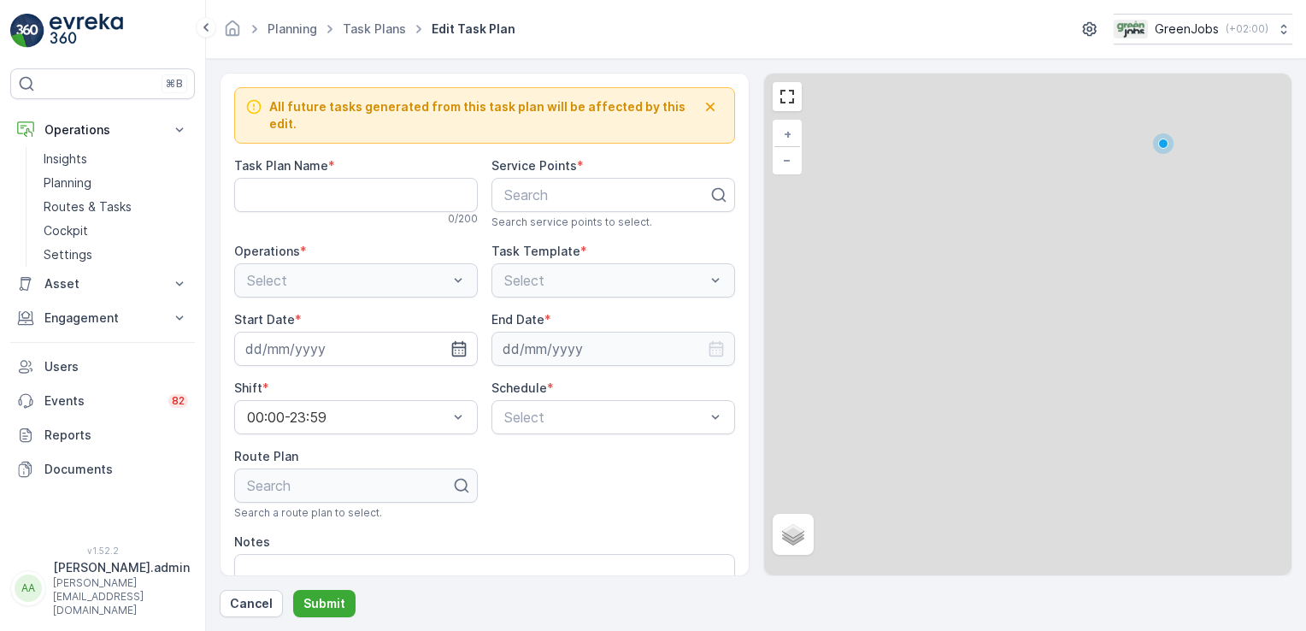
type Name "Stellenbosch Lavanda Tuesdays"
type input "[DATE]"
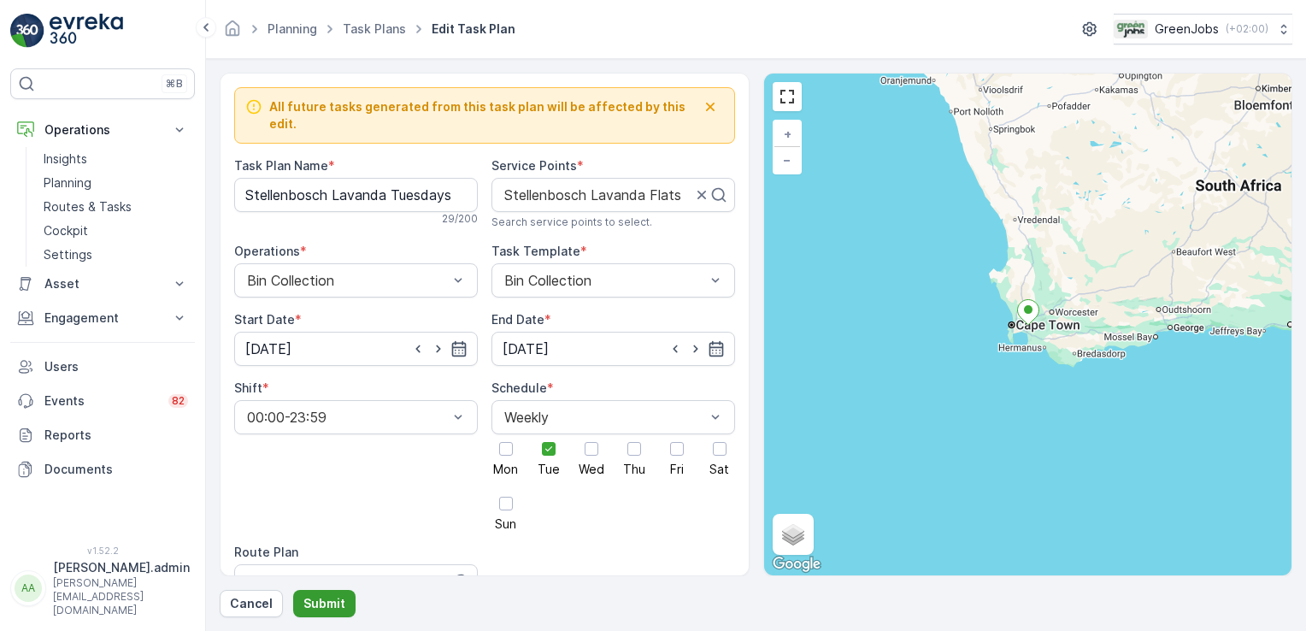
click at [345, 600] on button "Submit" at bounding box center [324, 603] width 62 height 27
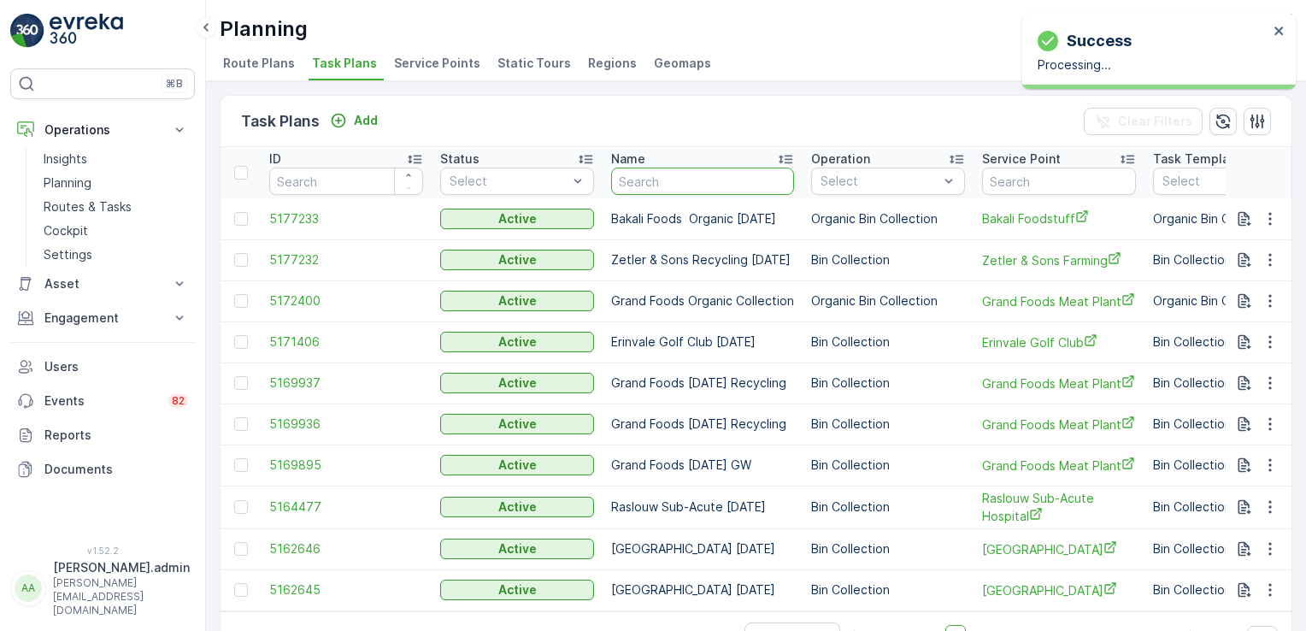
click at [645, 179] on input "text" at bounding box center [702, 181] width 183 height 27
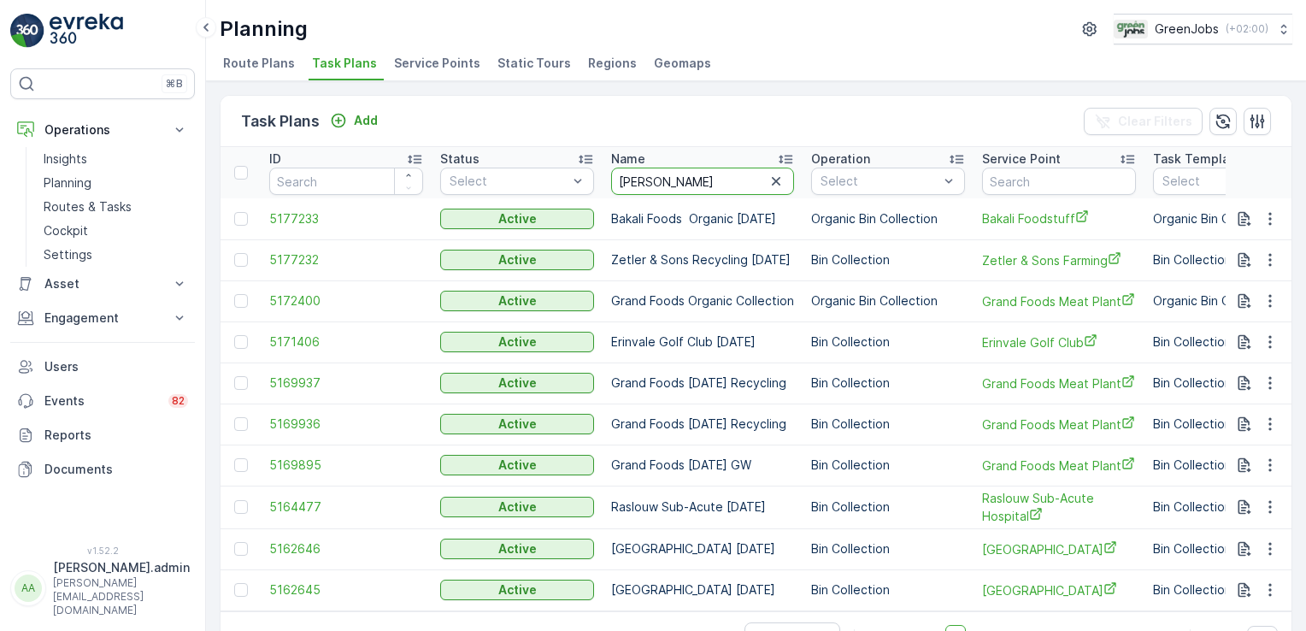
type input "monteray"
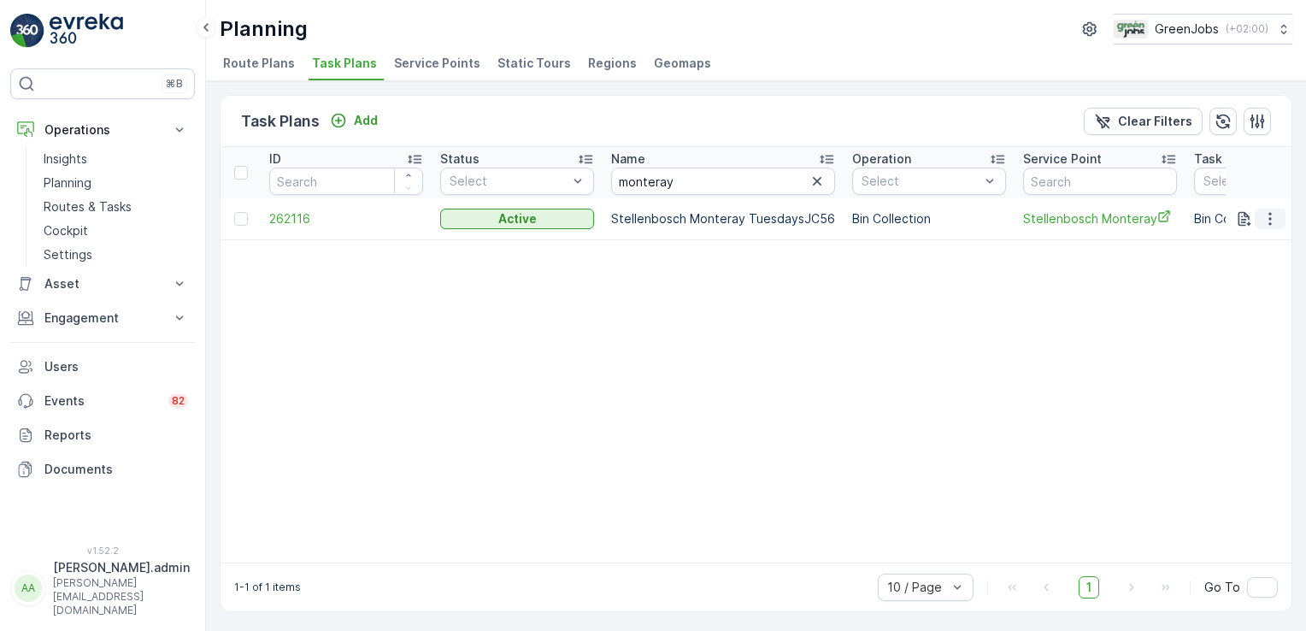
click at [1269, 217] on icon "button" at bounding box center [1270, 218] width 3 height 13
click at [1248, 261] on span "Edit Task Plan" at bounding box center [1240, 266] width 80 height 17
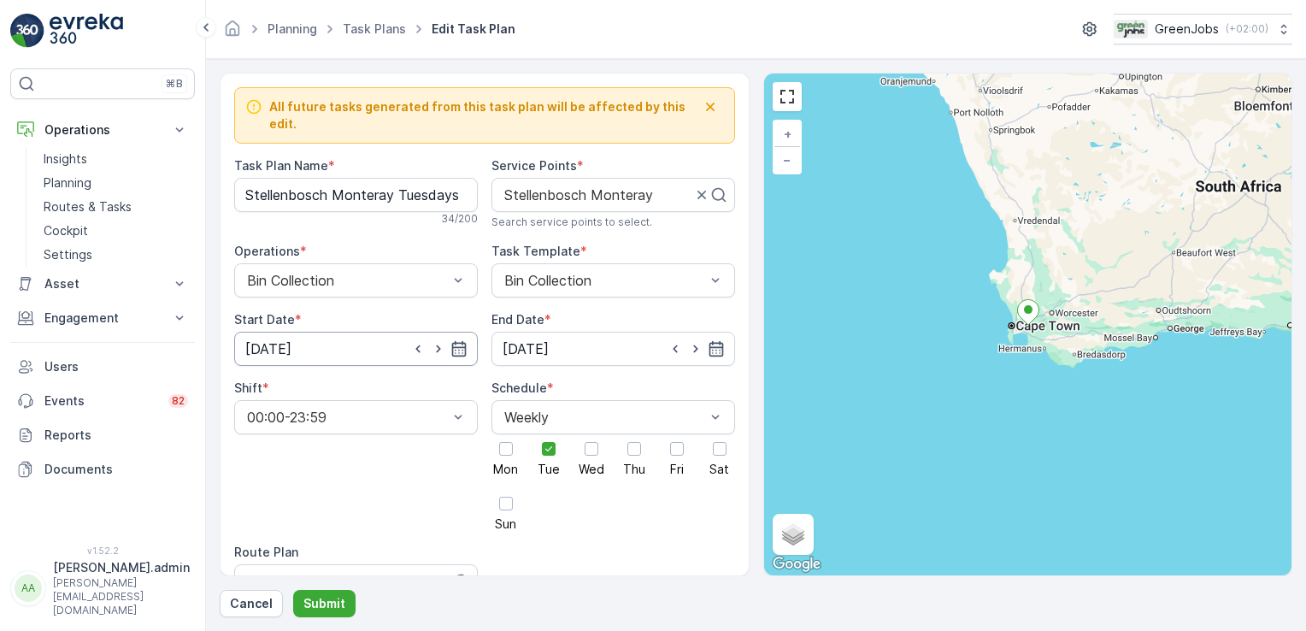
click at [303, 333] on input "[DATE]" at bounding box center [356, 349] width 244 height 34
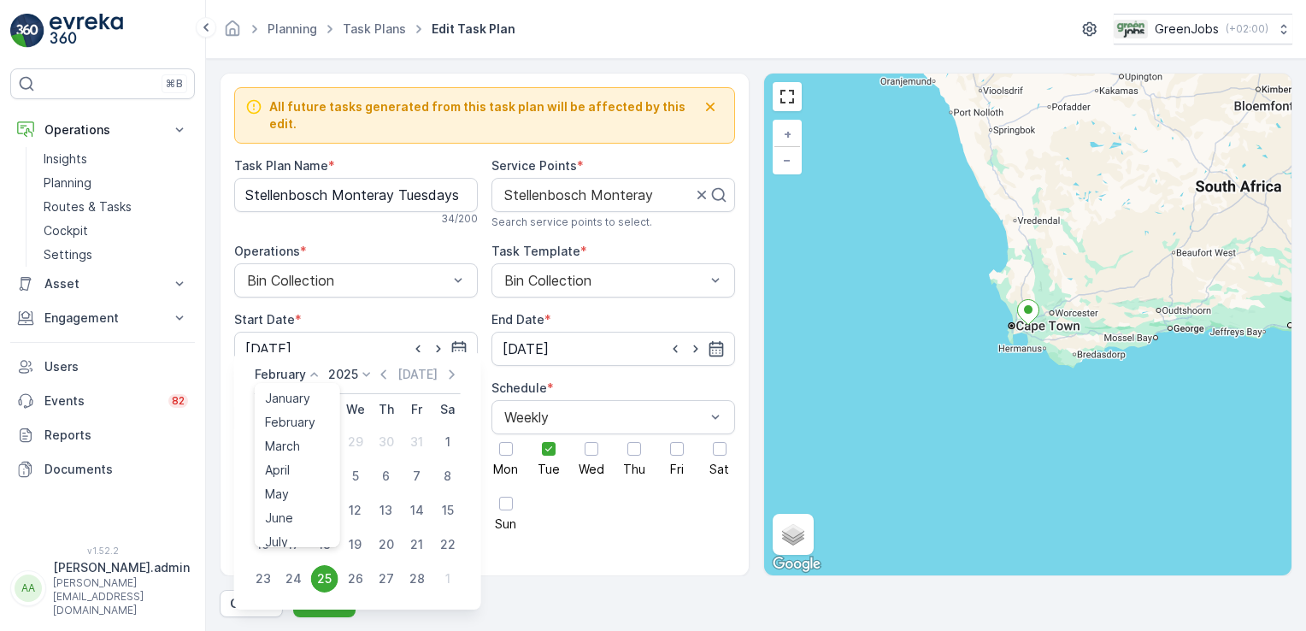
click at [319, 376] on icon at bounding box center [314, 374] width 17 height 17
click at [305, 486] on span "October" at bounding box center [289, 483] width 49 height 17
click at [324, 508] on div "14" at bounding box center [324, 510] width 27 height 27
type input "[DATE]"
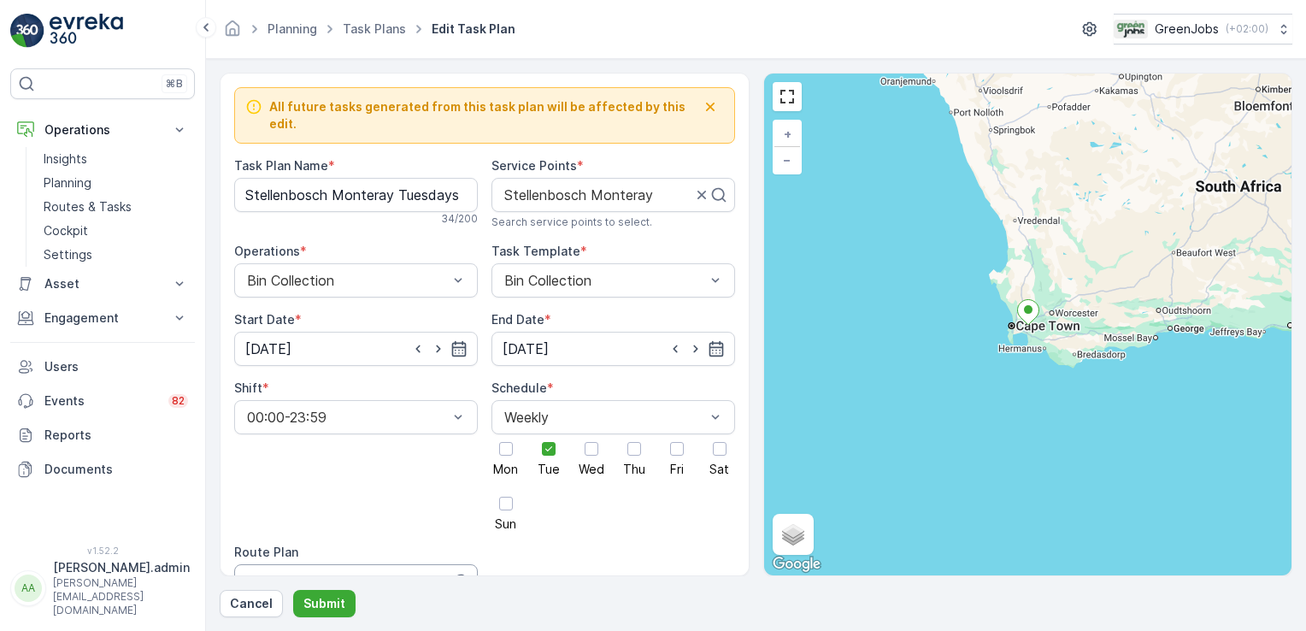
click at [363, 574] on div at bounding box center [340, 581] width 191 height 15
type input "western cape route 4"
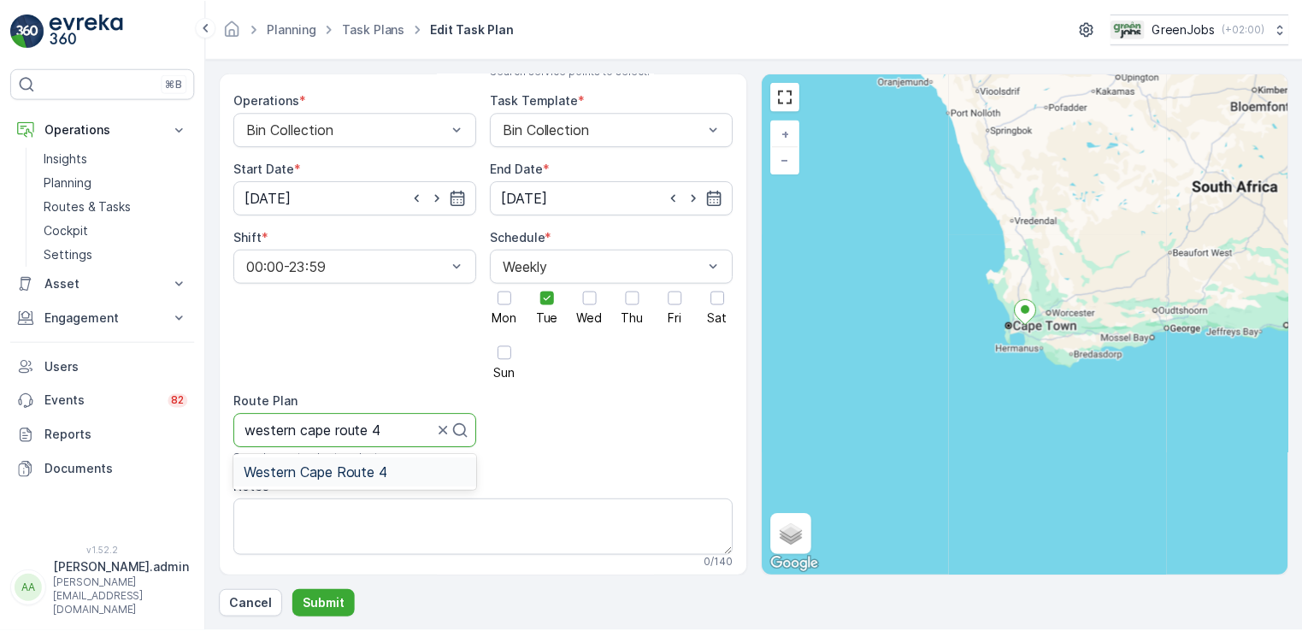
scroll to position [163, 0]
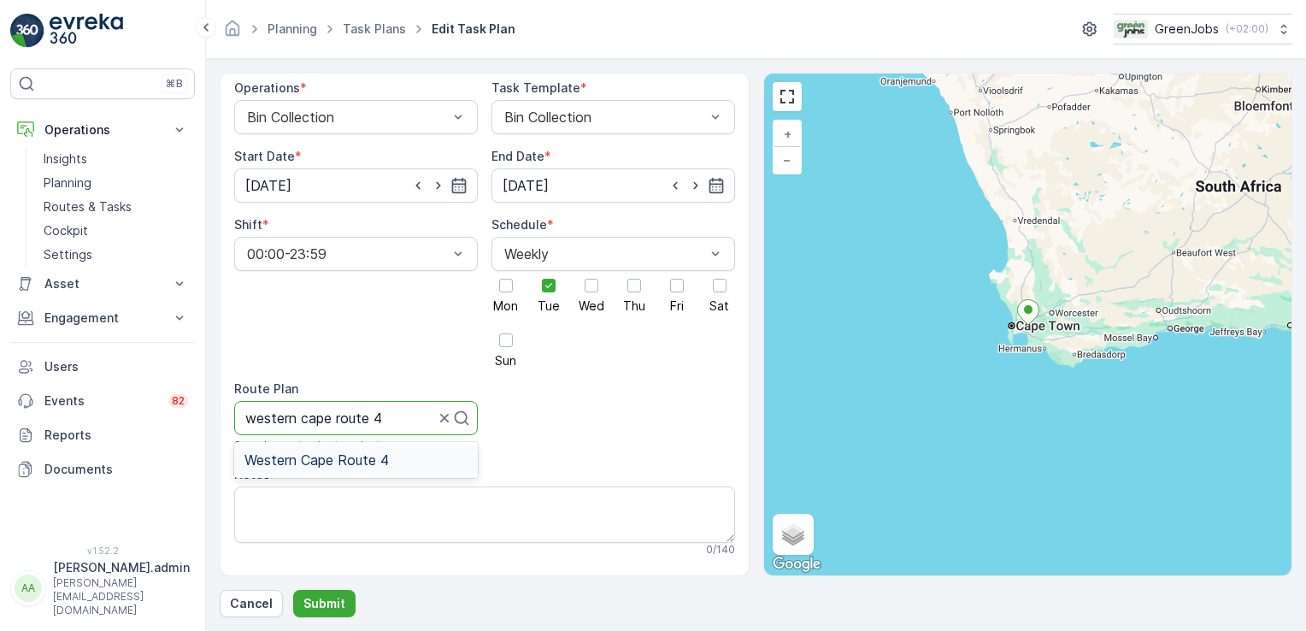
click at [322, 452] on span "Western Cape Route 4" at bounding box center [317, 459] width 144 height 15
click at [338, 603] on p "Submit" at bounding box center [325, 603] width 42 height 17
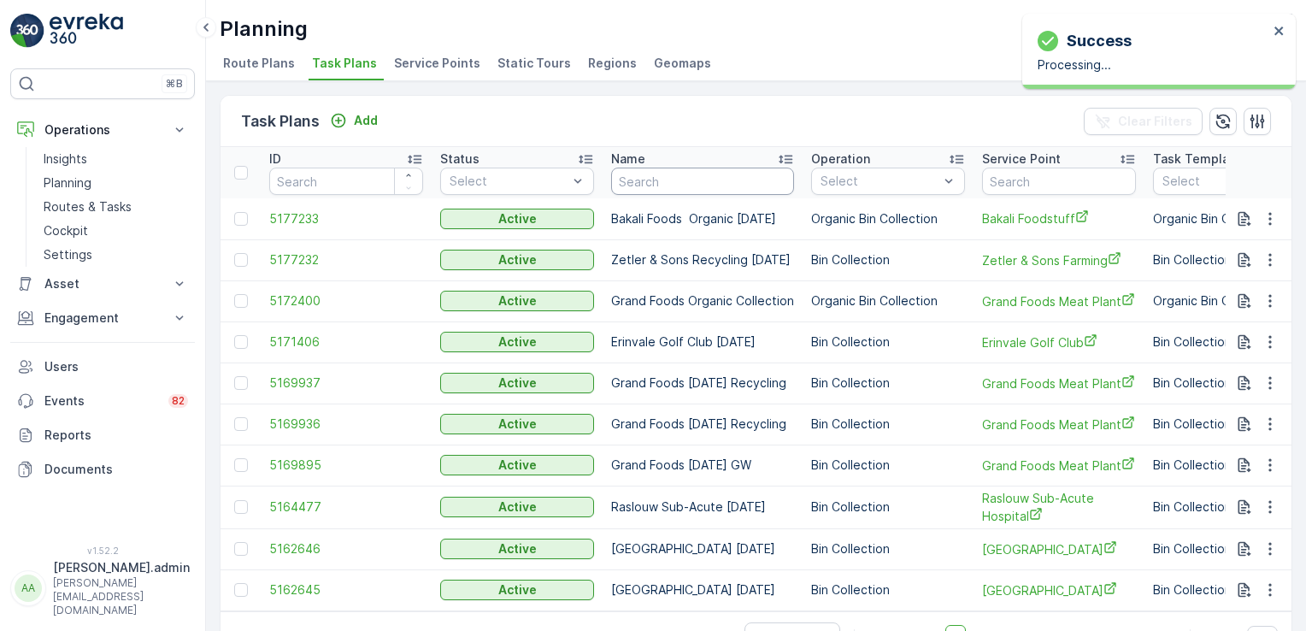
click at [652, 186] on input "text" at bounding box center [702, 181] width 183 height 27
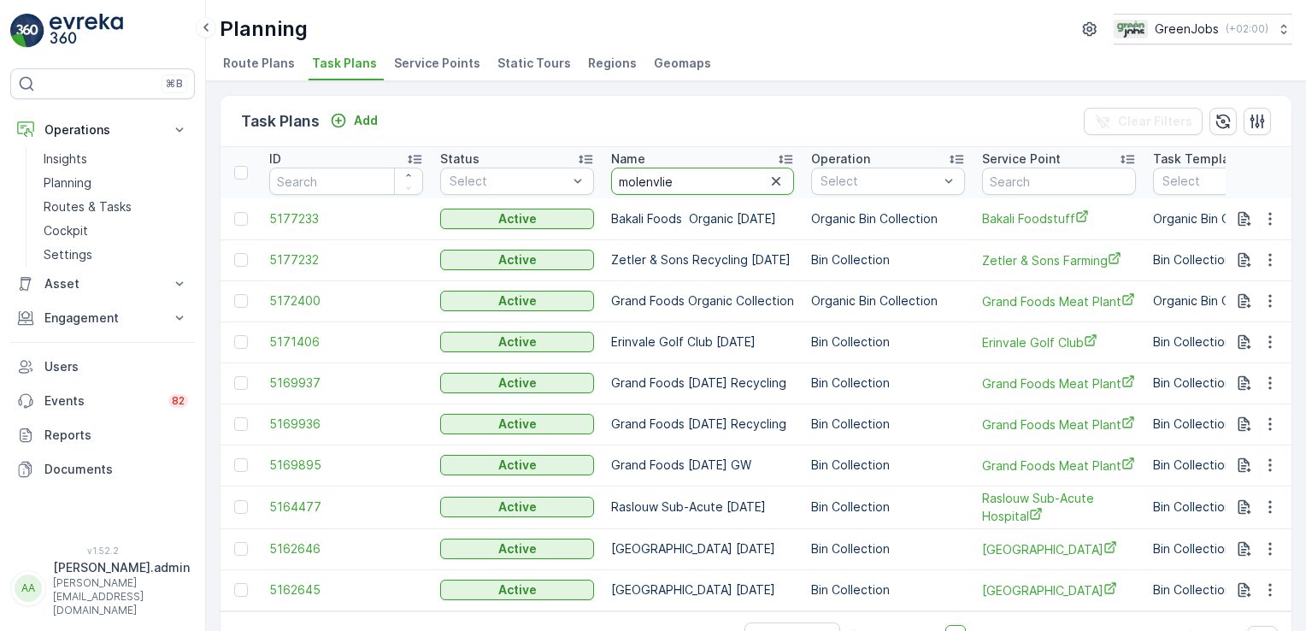
type input "molenvliet"
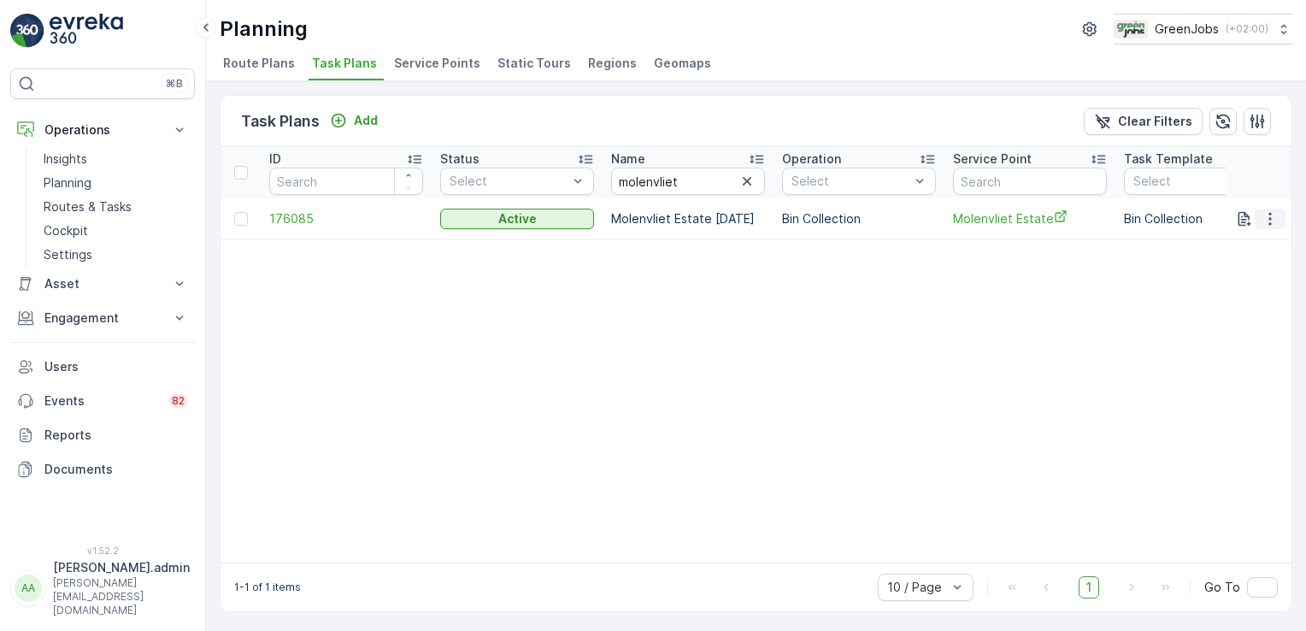
click at [1269, 214] on icon "button" at bounding box center [1270, 218] width 3 height 13
click at [1256, 262] on span "Edit Task Plan" at bounding box center [1240, 266] width 80 height 17
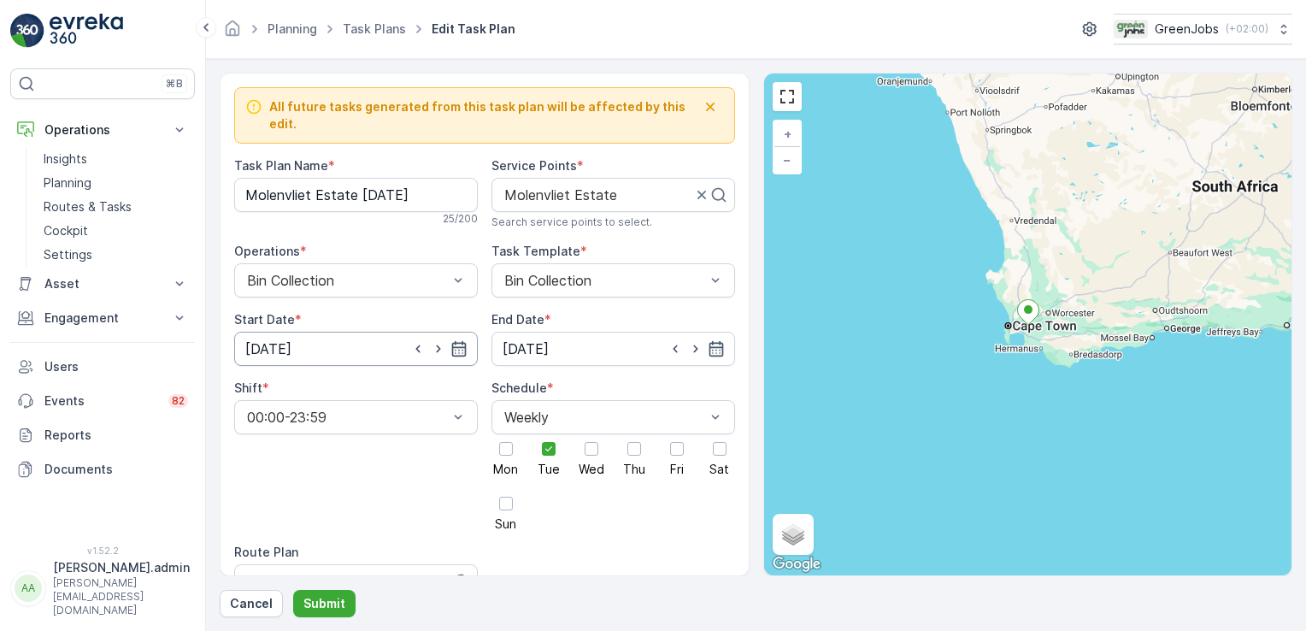
click at [272, 332] on input "[DATE]" at bounding box center [356, 349] width 244 height 34
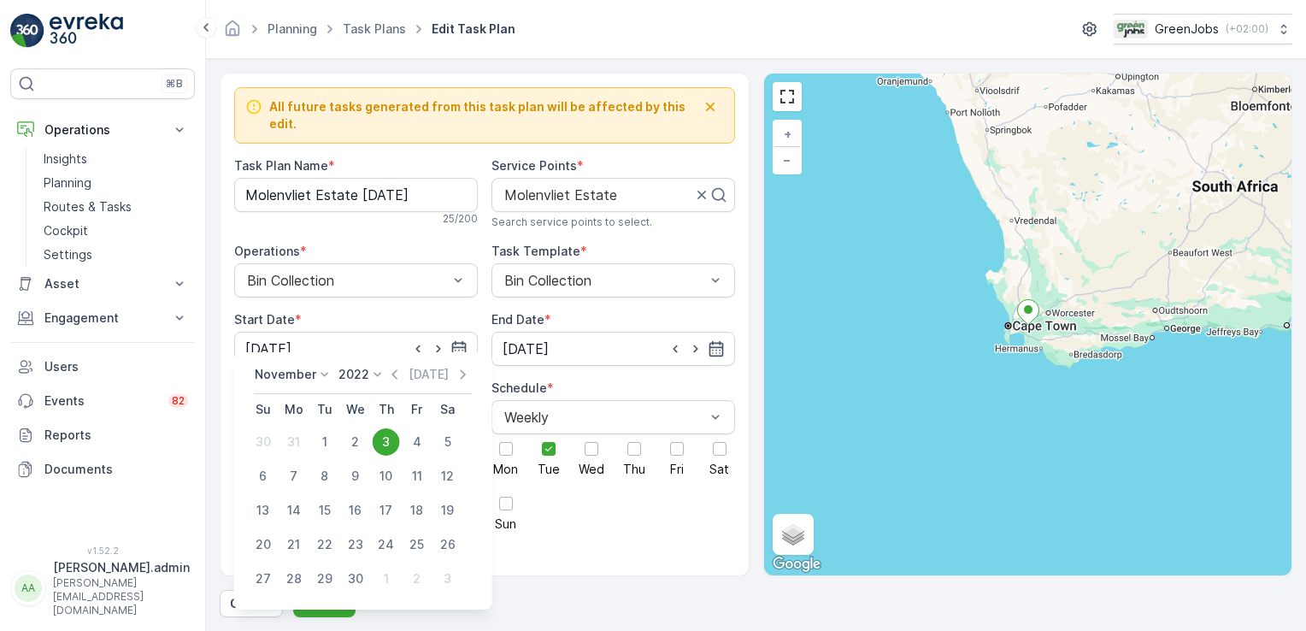
click at [374, 374] on icon at bounding box center [377, 374] width 17 height 17
click at [366, 521] on span "2025" at bounding box center [363, 518] width 29 height 17
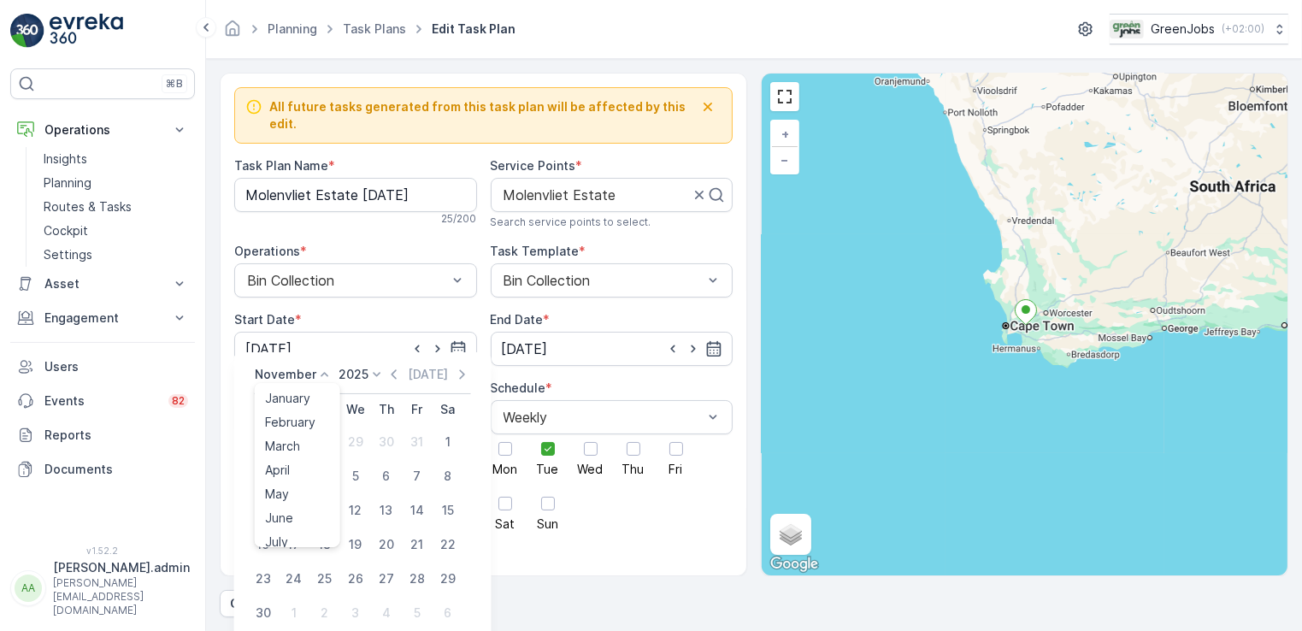
click at [321, 374] on icon at bounding box center [324, 374] width 17 height 17
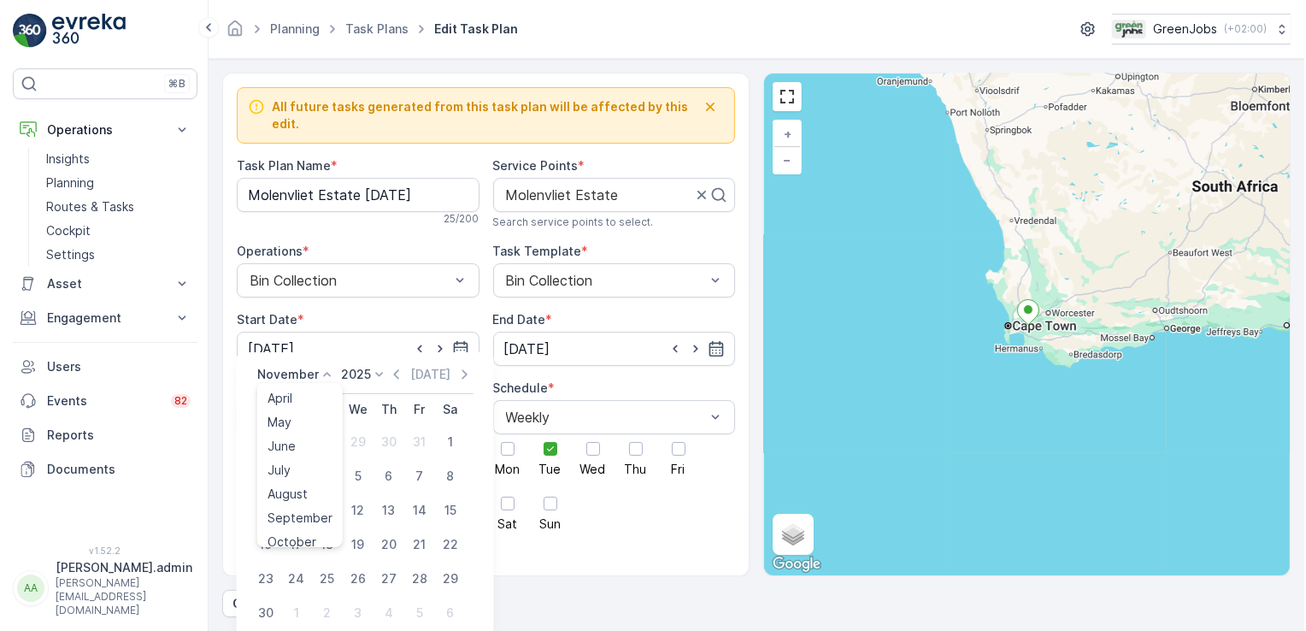
scroll to position [109, 0]
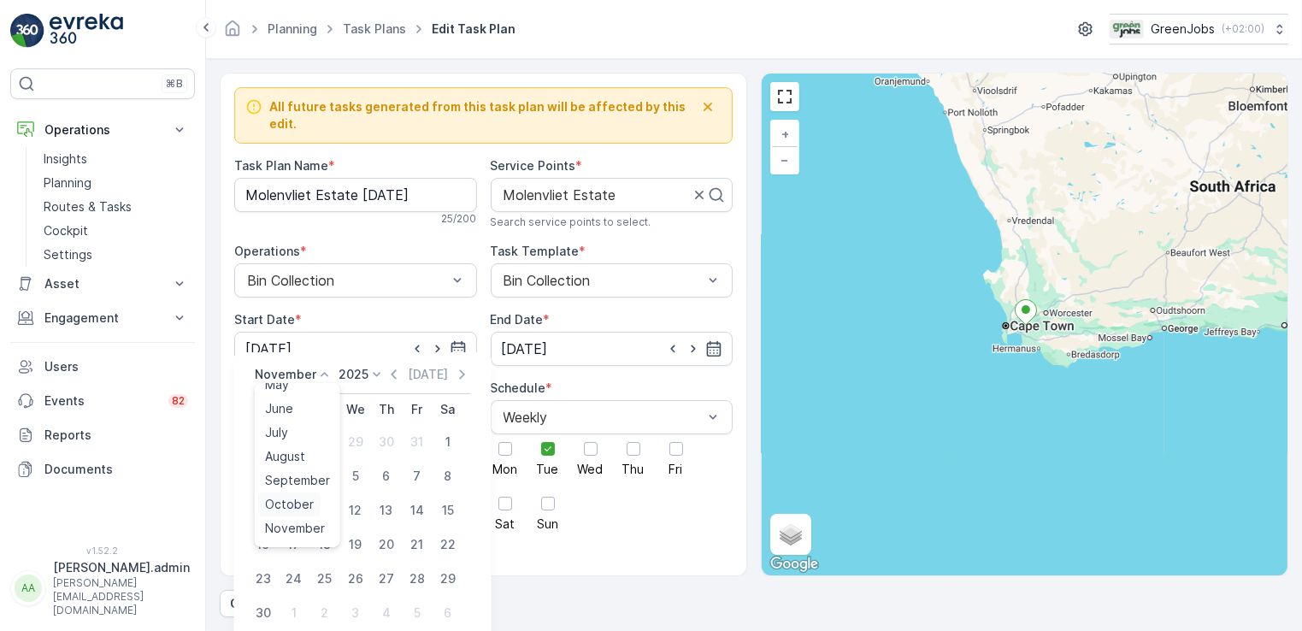
click at [307, 504] on span "October" at bounding box center [289, 504] width 49 height 17
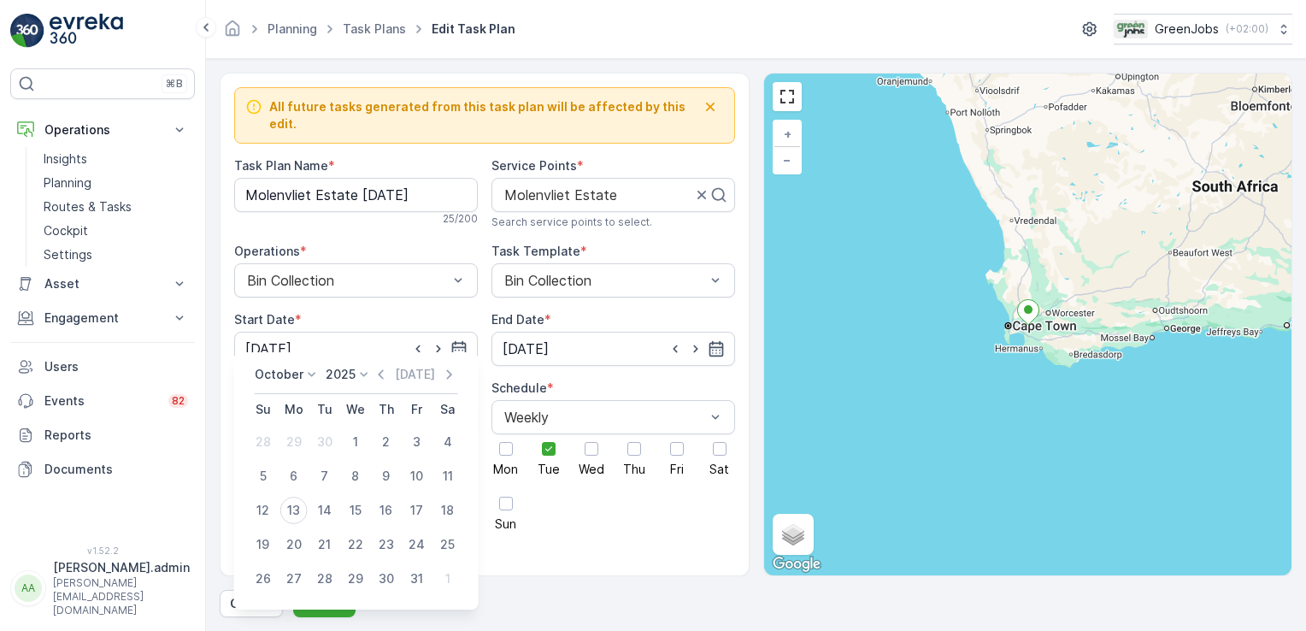
click at [326, 508] on div "14" at bounding box center [324, 510] width 27 height 27
type input "[DATE]"
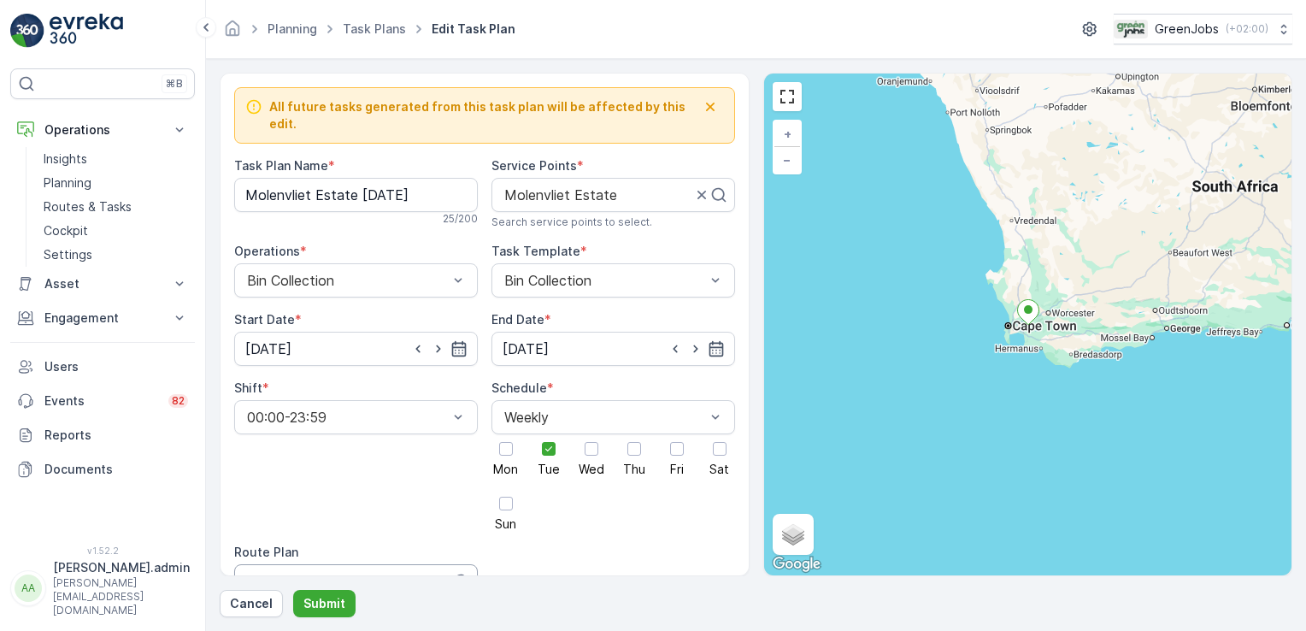
click at [308, 574] on div at bounding box center [340, 581] width 191 height 15
type input "western cape route 4"
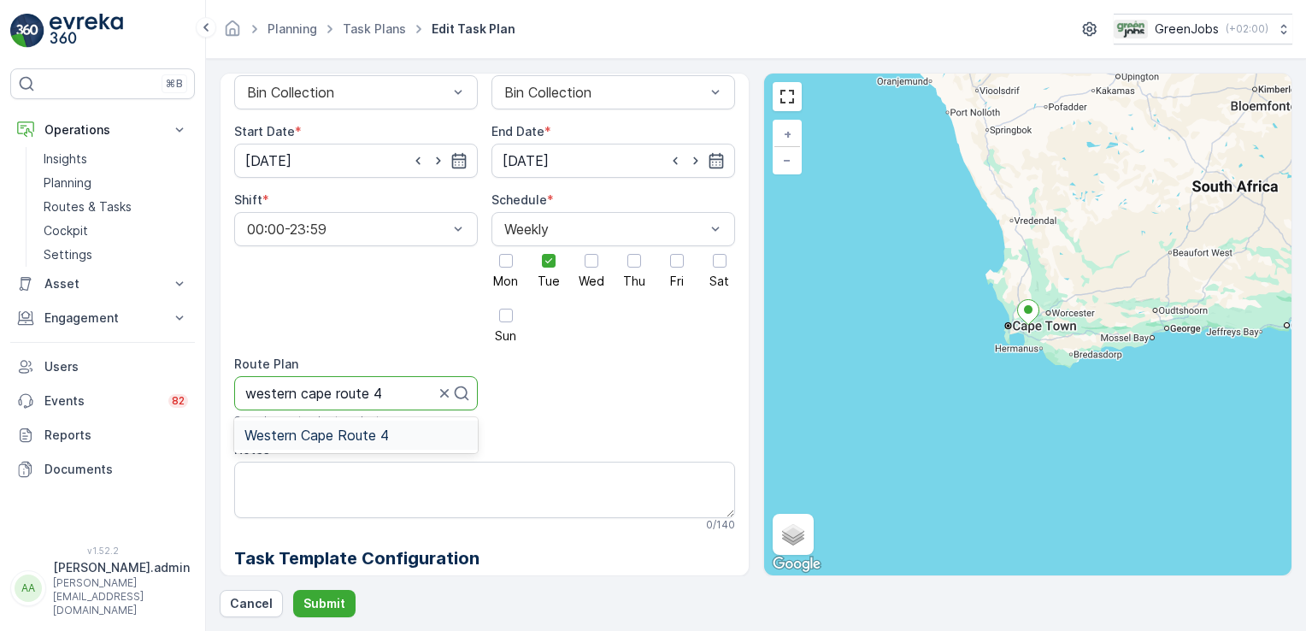
click at [349, 421] on div "Western Cape Route 4" at bounding box center [356, 435] width 244 height 29
click at [340, 599] on p "Submit" at bounding box center [325, 603] width 42 height 17
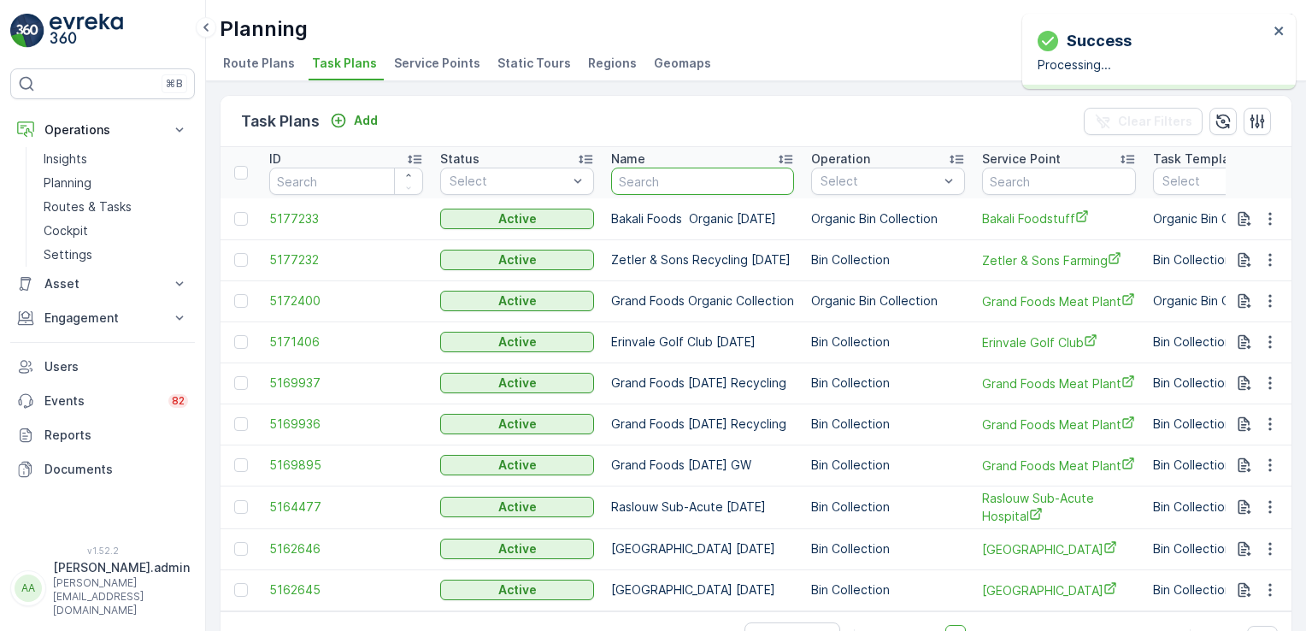
click at [656, 186] on input "text" at bounding box center [702, 181] width 183 height 27
type input "delaire"
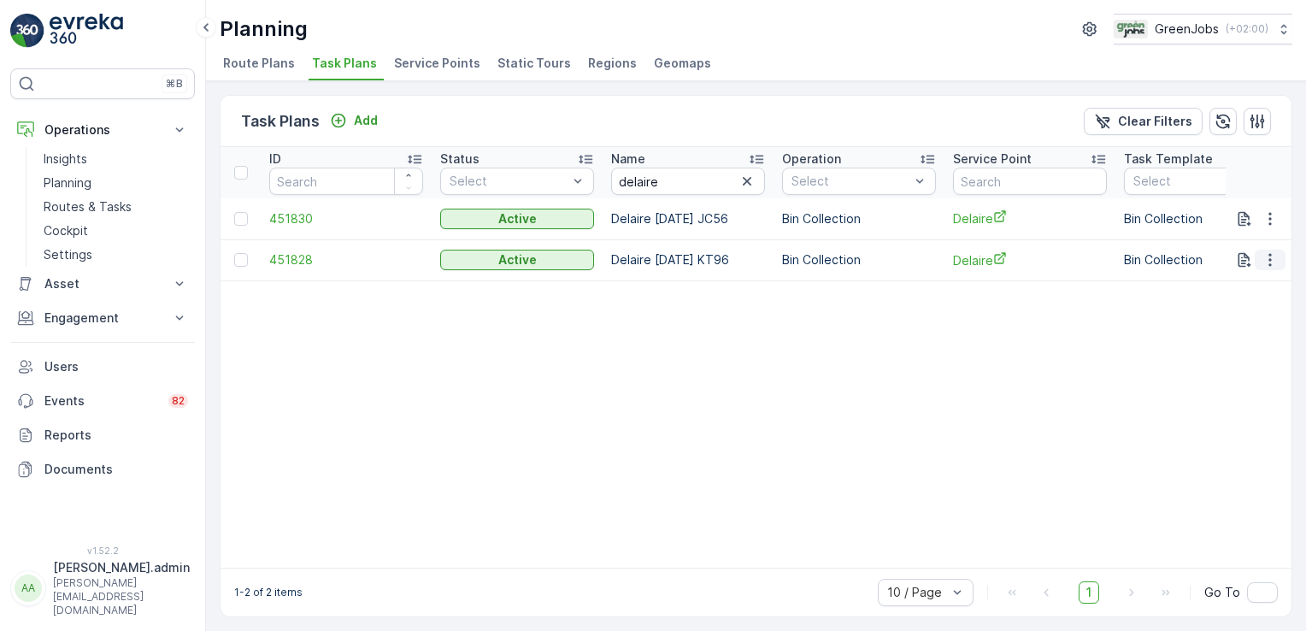
click at [1270, 255] on icon "button" at bounding box center [1270, 259] width 17 height 17
click at [1228, 307] on span "Edit Task Plan" at bounding box center [1240, 307] width 80 height 17
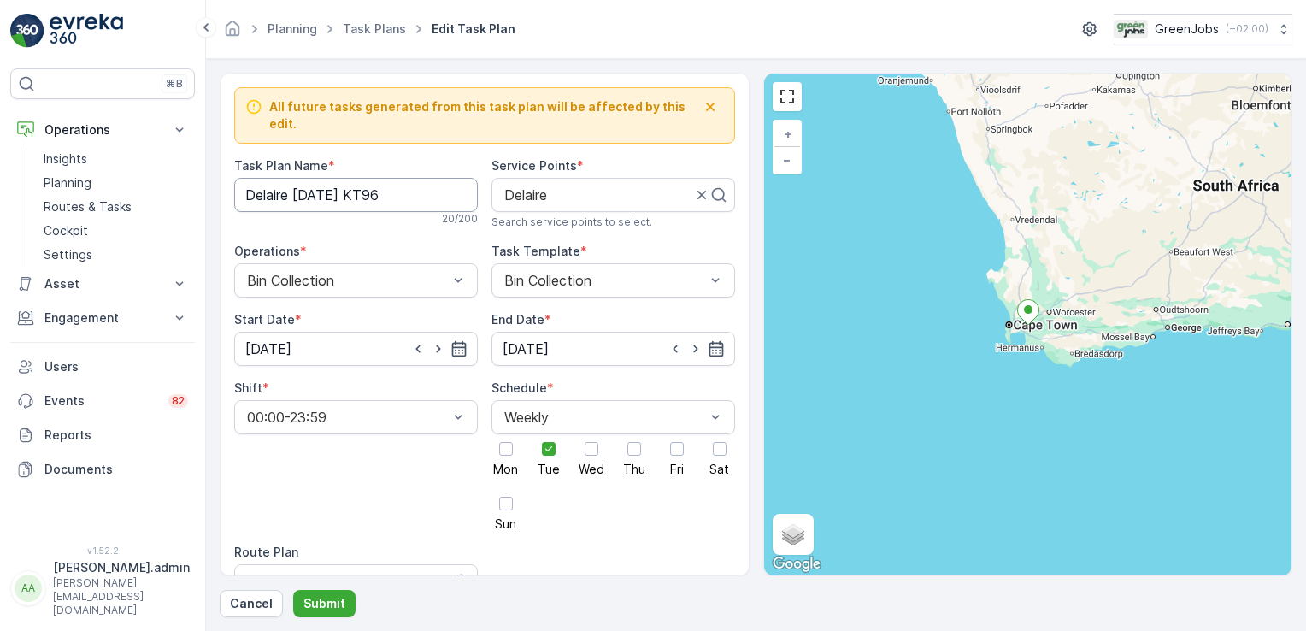
click at [390, 181] on Name "Delaire [DATE] KT96" at bounding box center [356, 195] width 244 height 34
type Name "Delaire [DATE]"
click at [290, 332] on input "[DATE]" at bounding box center [356, 349] width 244 height 34
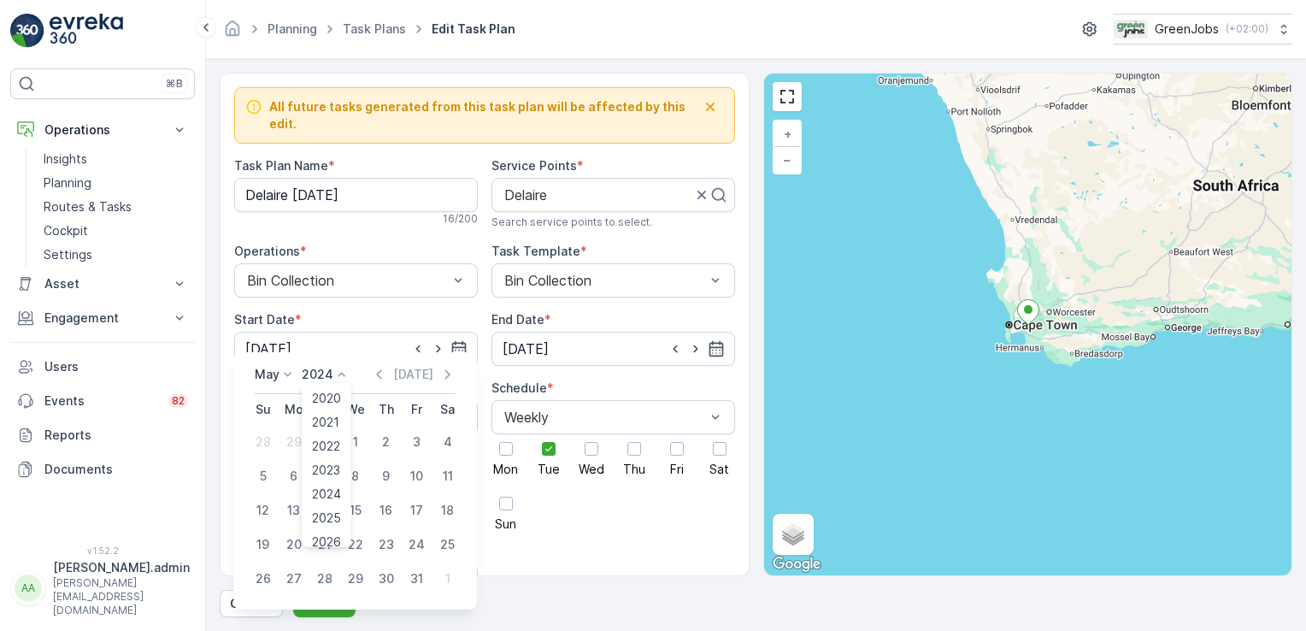
click at [339, 374] on icon at bounding box center [341, 374] width 17 height 17
click at [333, 510] on span "2025" at bounding box center [326, 511] width 29 height 17
click at [288, 371] on icon at bounding box center [288, 374] width 17 height 17
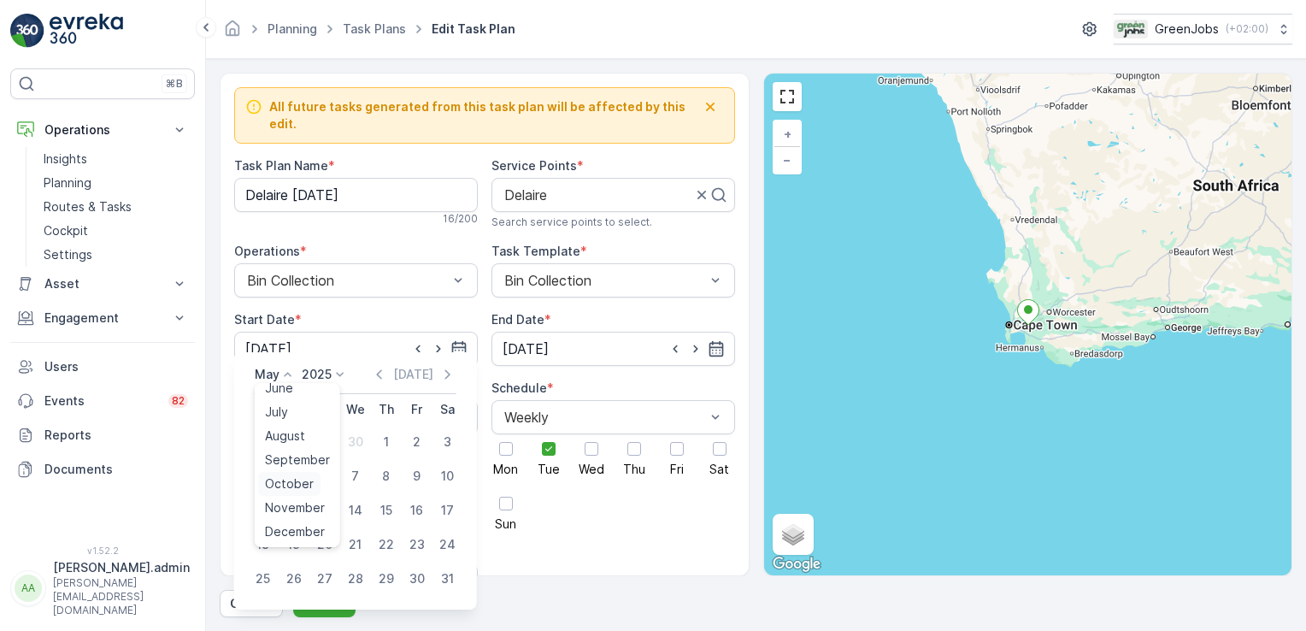
click at [304, 480] on span "October" at bounding box center [289, 483] width 49 height 17
click at [327, 505] on div "14" at bounding box center [324, 510] width 27 height 27
type input "[DATE]"
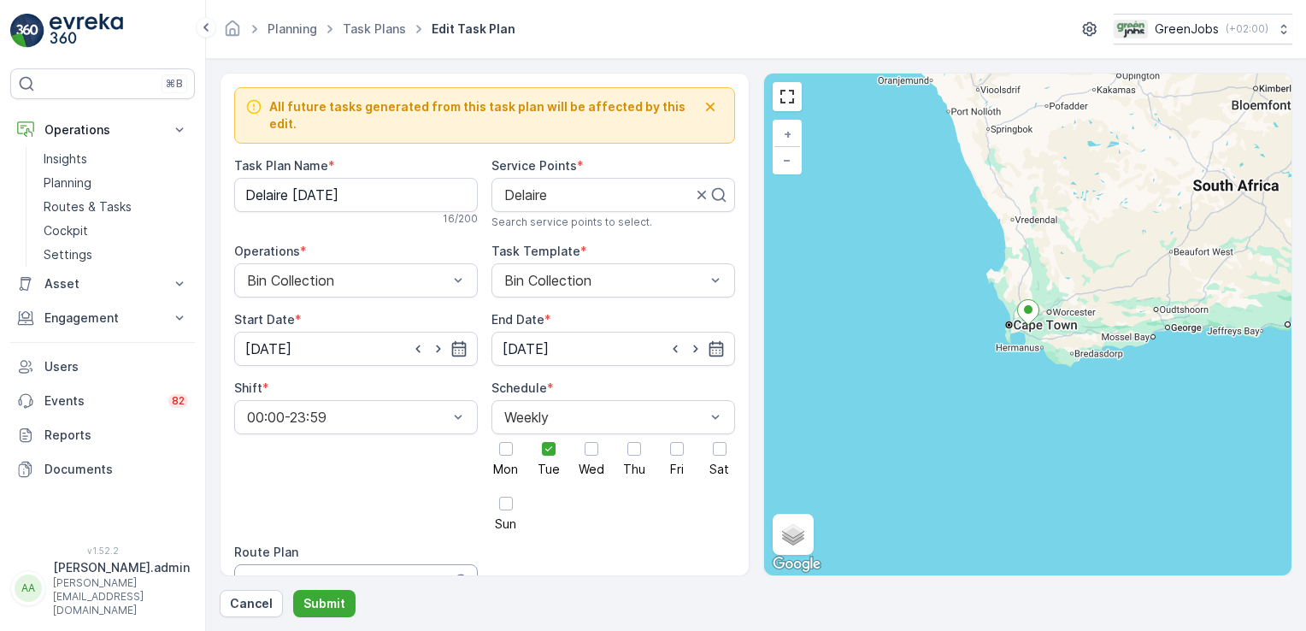
click at [328, 564] on div "Western Cape Route 2" at bounding box center [356, 581] width 244 height 34
type input "western cape route 4"
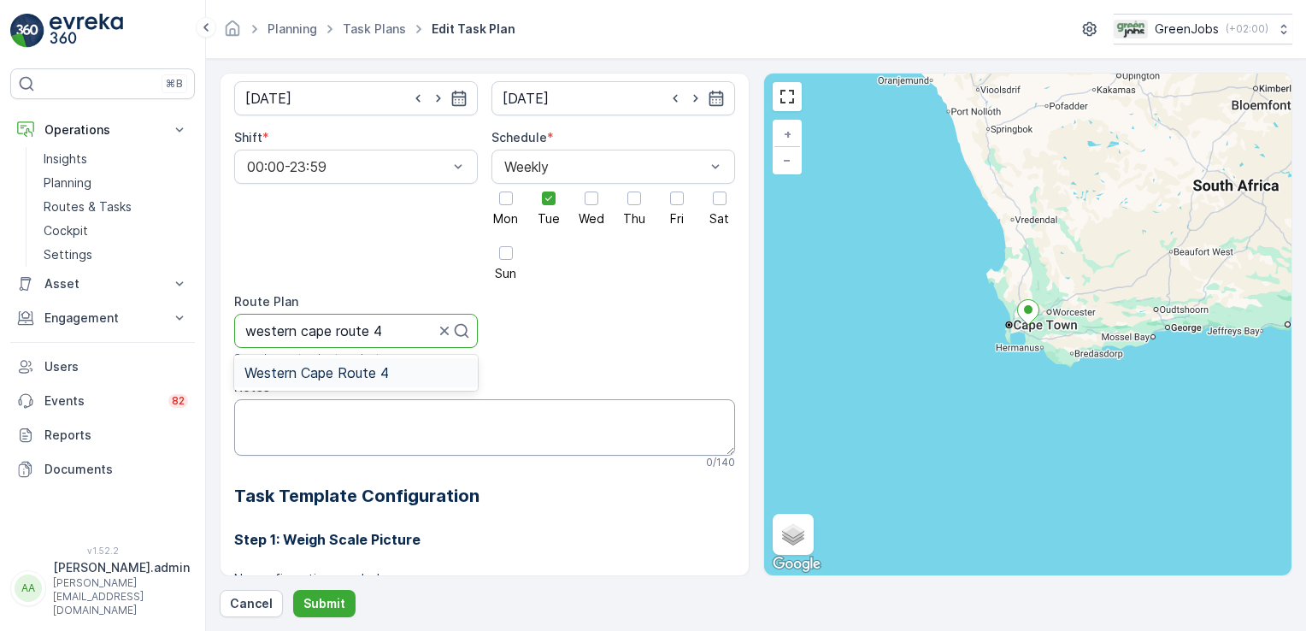
scroll to position [253, 0]
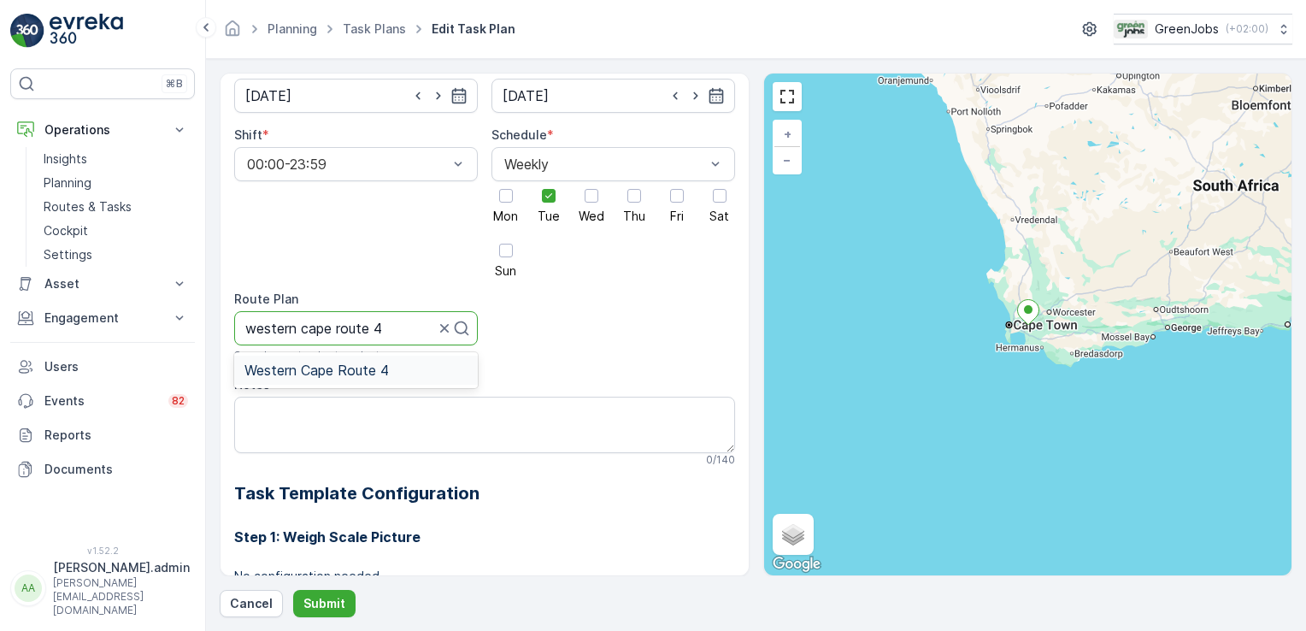
click at [368, 363] on span "Western Cape Route 4" at bounding box center [317, 370] width 144 height 15
click at [315, 605] on p "Submit" at bounding box center [325, 603] width 42 height 17
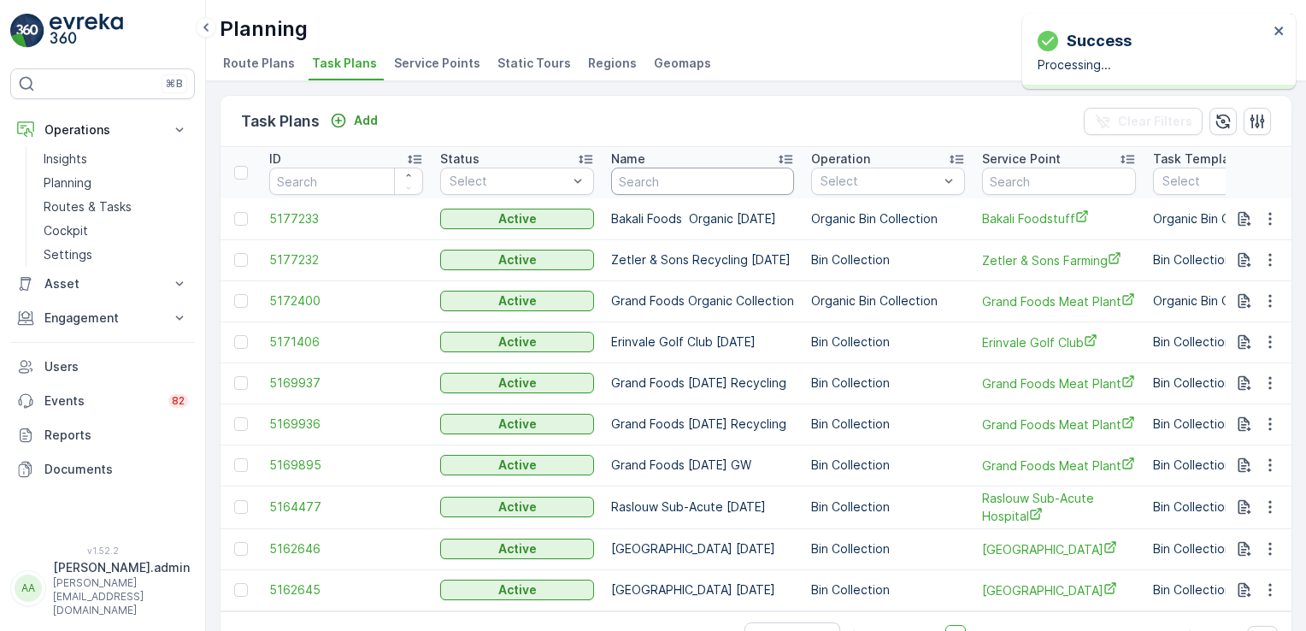
click at [646, 178] on input "text" at bounding box center [702, 181] width 183 height 27
type input "mulberry"
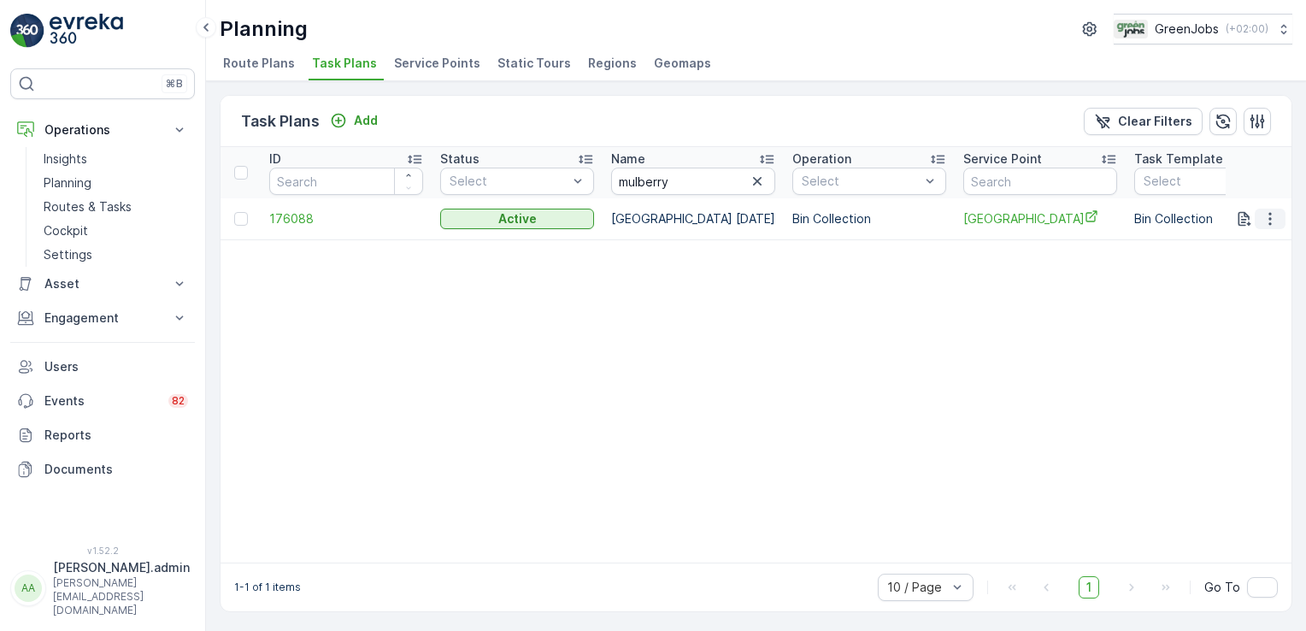
click at [1265, 215] on icon "button" at bounding box center [1270, 218] width 17 height 17
click at [1239, 264] on span "Edit Task Plan" at bounding box center [1240, 266] width 80 height 17
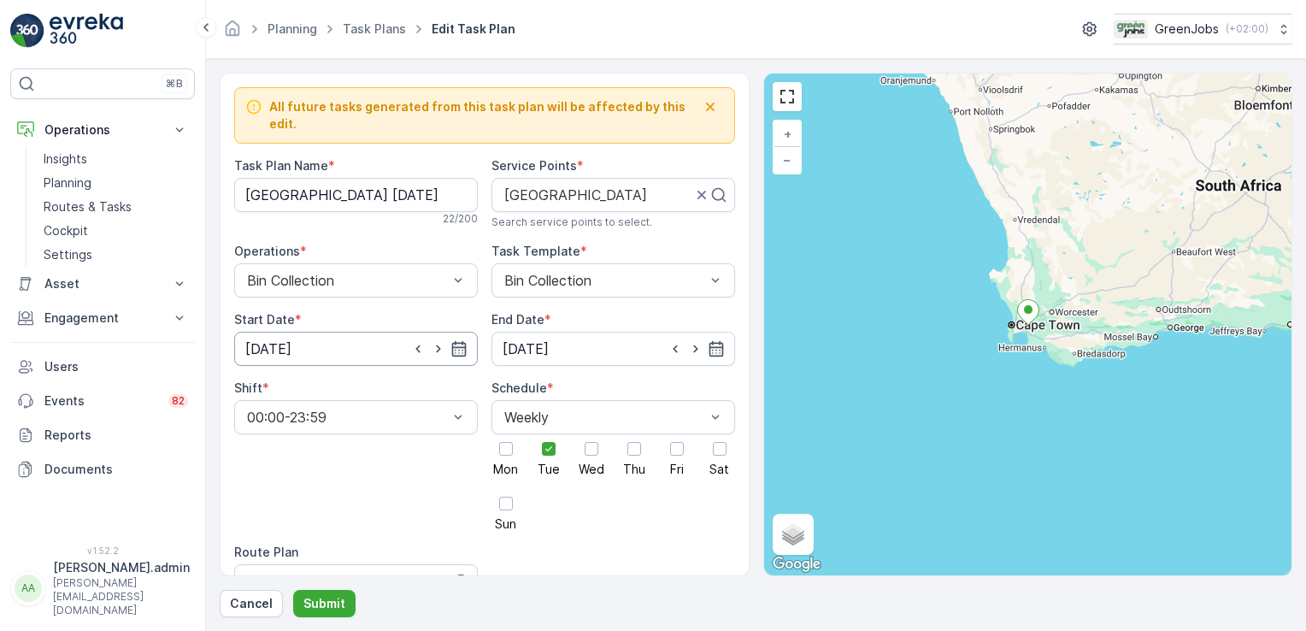
click at [297, 332] on input "[DATE]" at bounding box center [356, 349] width 244 height 34
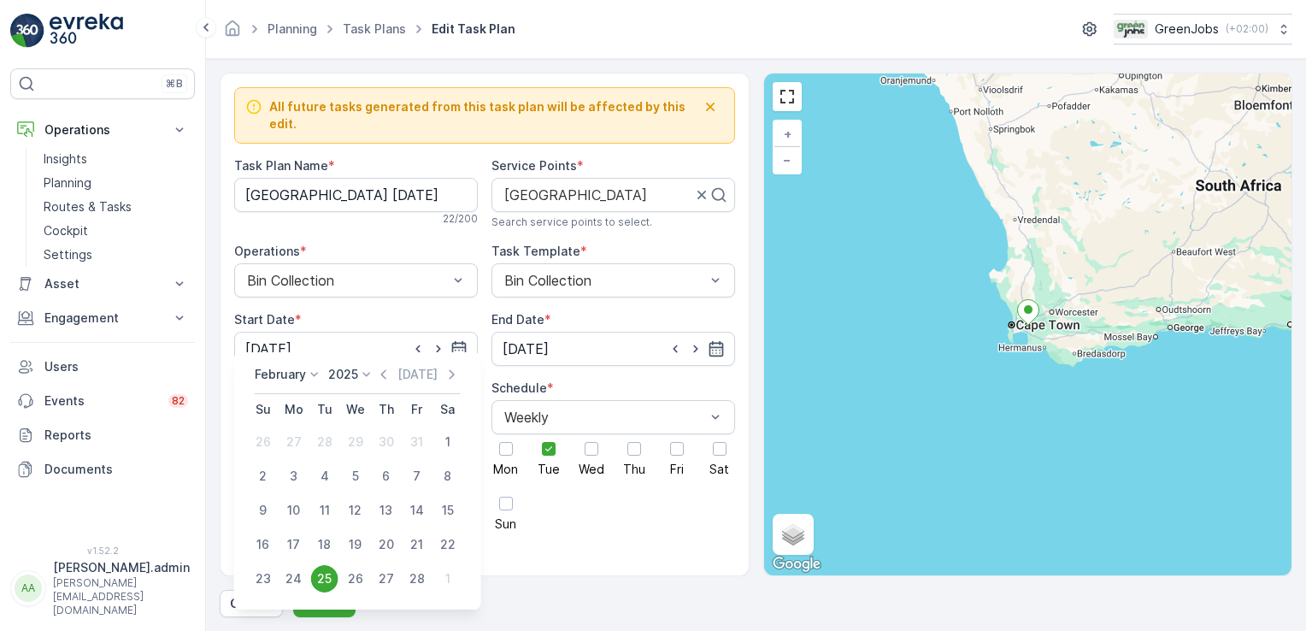
click at [315, 374] on icon at bounding box center [314, 374] width 17 height 17
click at [286, 481] on span "October" at bounding box center [289, 483] width 49 height 17
click at [324, 504] on div "14" at bounding box center [324, 510] width 27 height 27
type input "[DATE]"
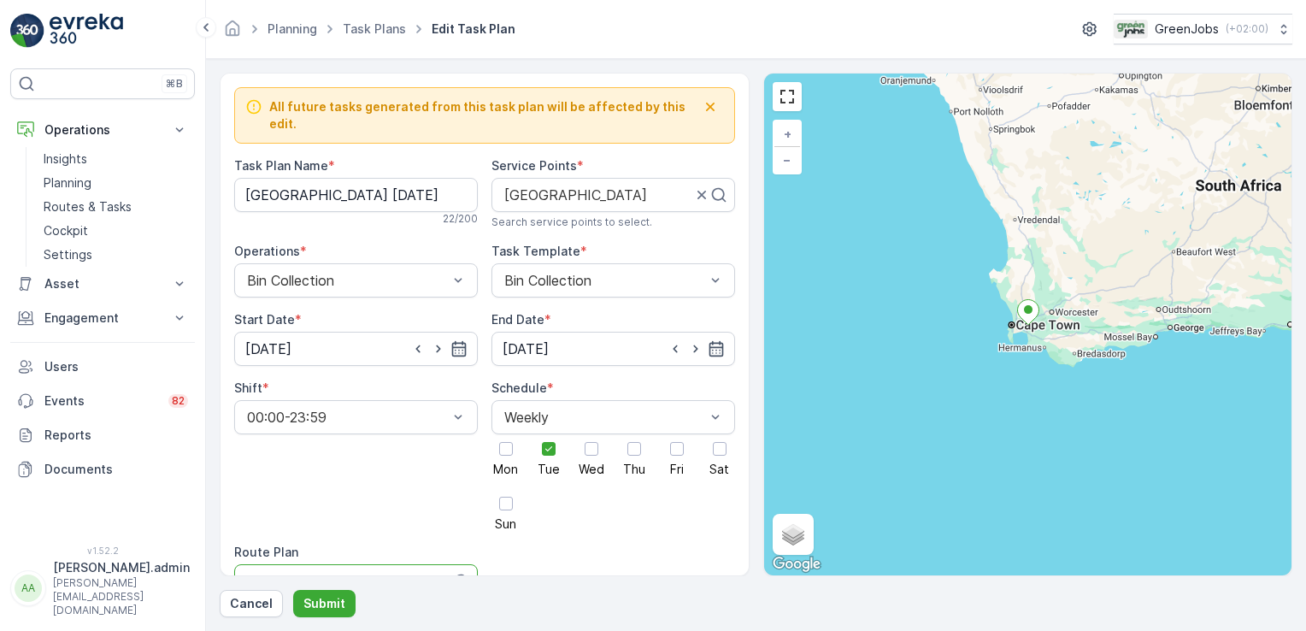
click at [308, 574] on div at bounding box center [340, 581] width 191 height 15
type input "western cape route 4"
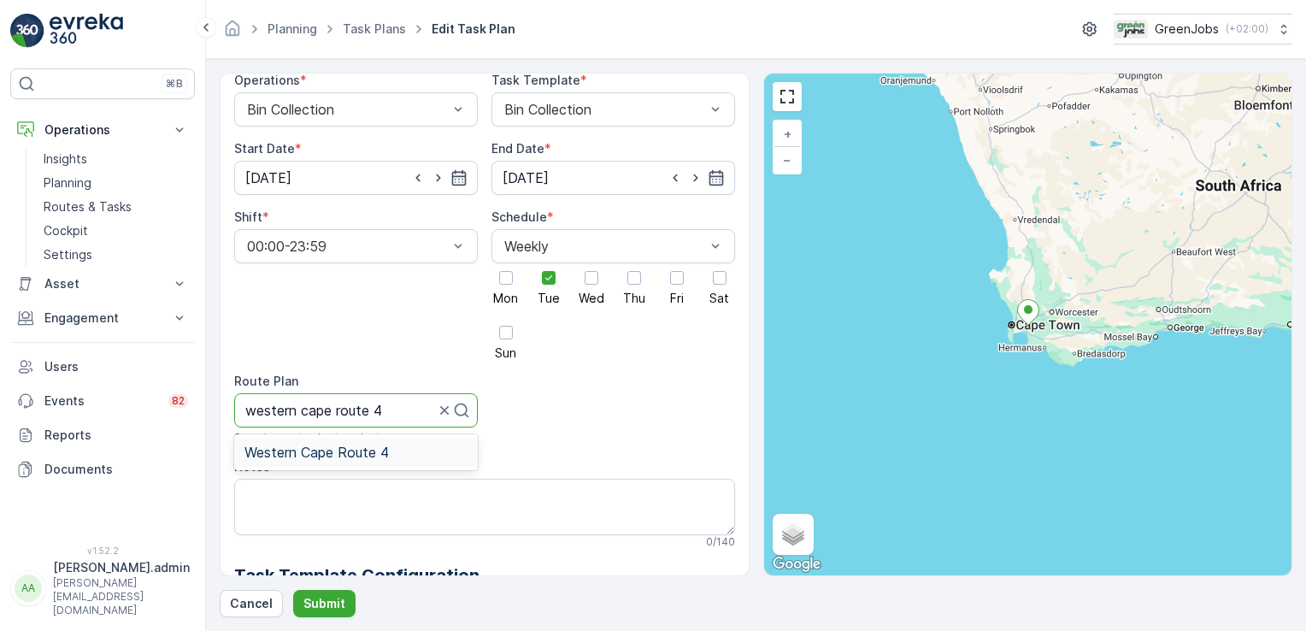
scroll to position [180, 0]
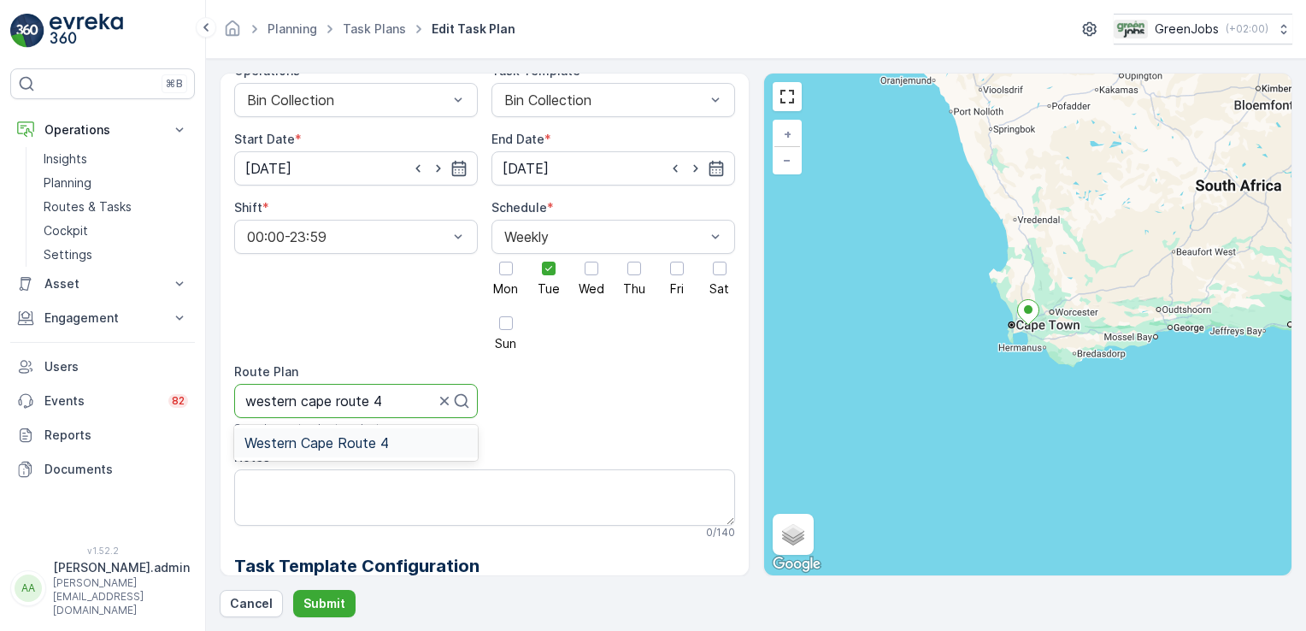
click at [332, 435] on span "Western Cape Route 4" at bounding box center [317, 442] width 144 height 15
click at [319, 600] on p "Submit" at bounding box center [325, 603] width 42 height 17
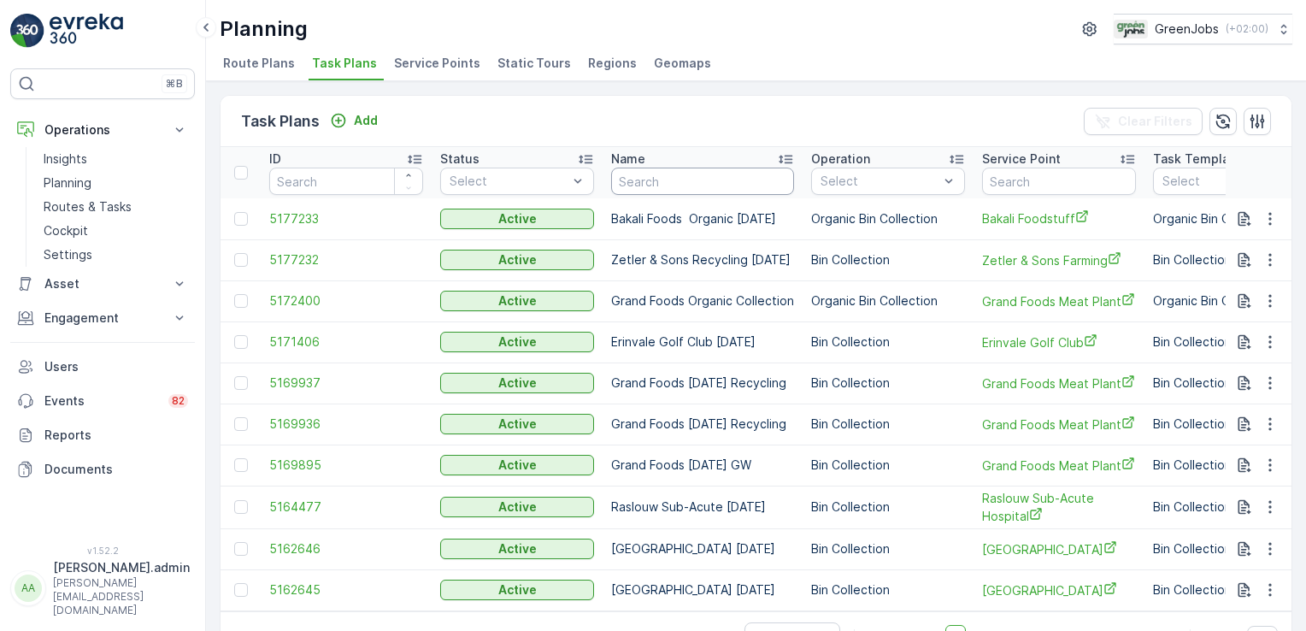
click at [663, 183] on input "text" at bounding box center [702, 181] width 183 height 27
type input "ui"
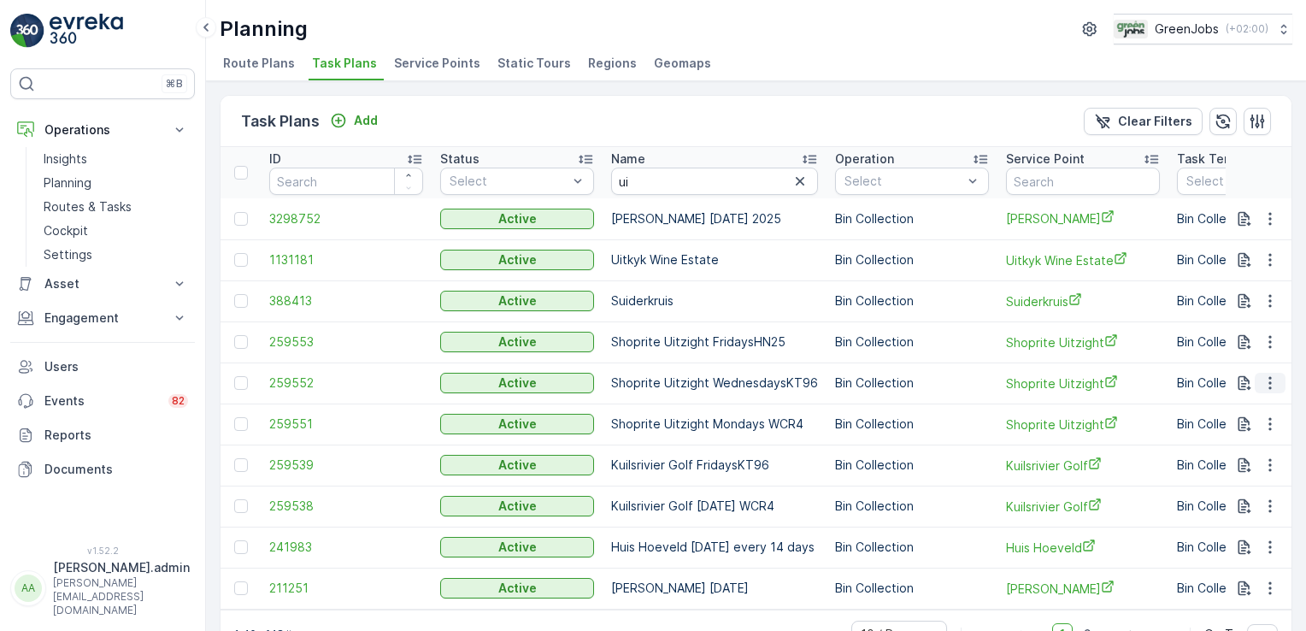
click at [1269, 380] on icon "button" at bounding box center [1270, 382] width 17 height 17
click at [1240, 430] on span "Edit Task Plan" at bounding box center [1240, 430] width 80 height 17
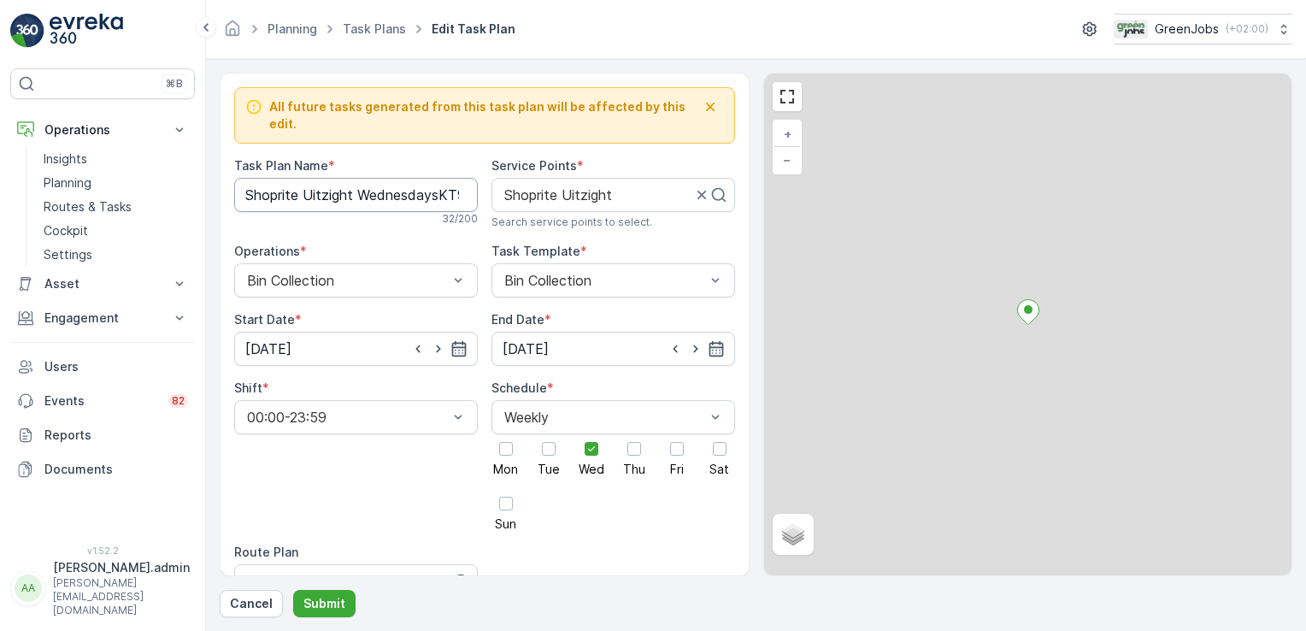
click at [457, 180] on Name "Shoprite Uitzight WednesdaysKT96" at bounding box center [356, 195] width 244 height 34
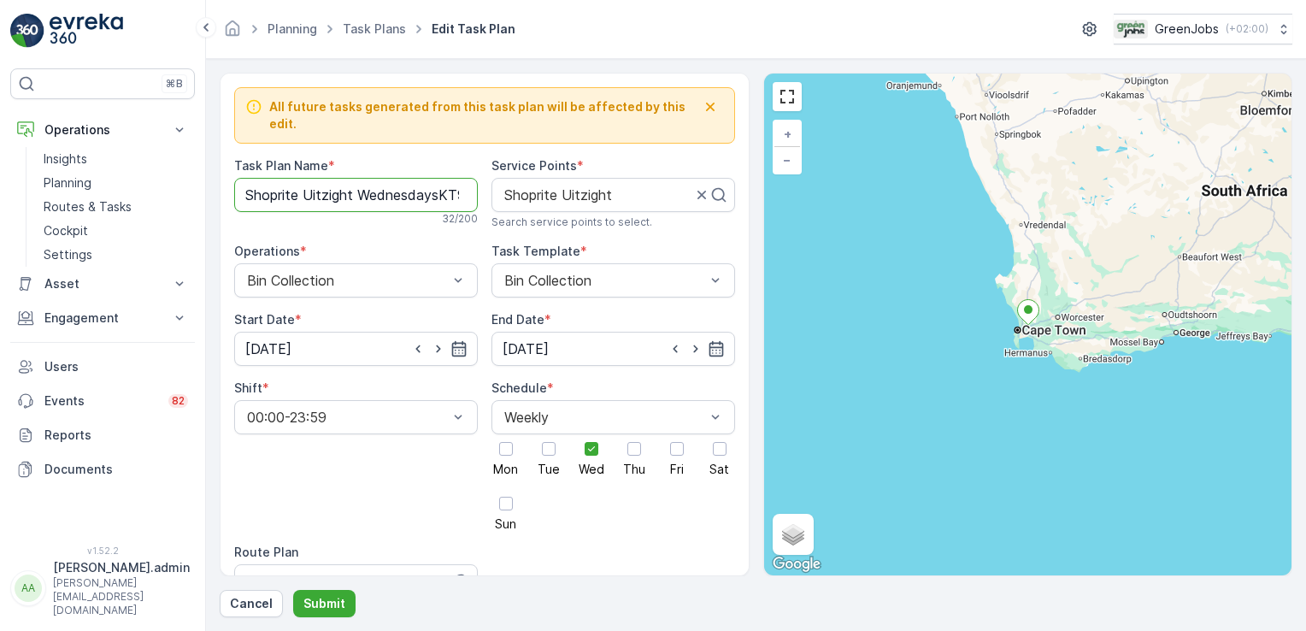
click at [454, 178] on Name "Shoprite Uitzight WednesdaysKT96" at bounding box center [356, 195] width 244 height 34
click at [431, 180] on Name "Shoprite Uitzight WednesdaysKT96" at bounding box center [356, 195] width 244 height 34
type Name "Shoprite Uitzight Wednesdays"
click at [301, 332] on input "[DATE]" at bounding box center [356, 349] width 244 height 34
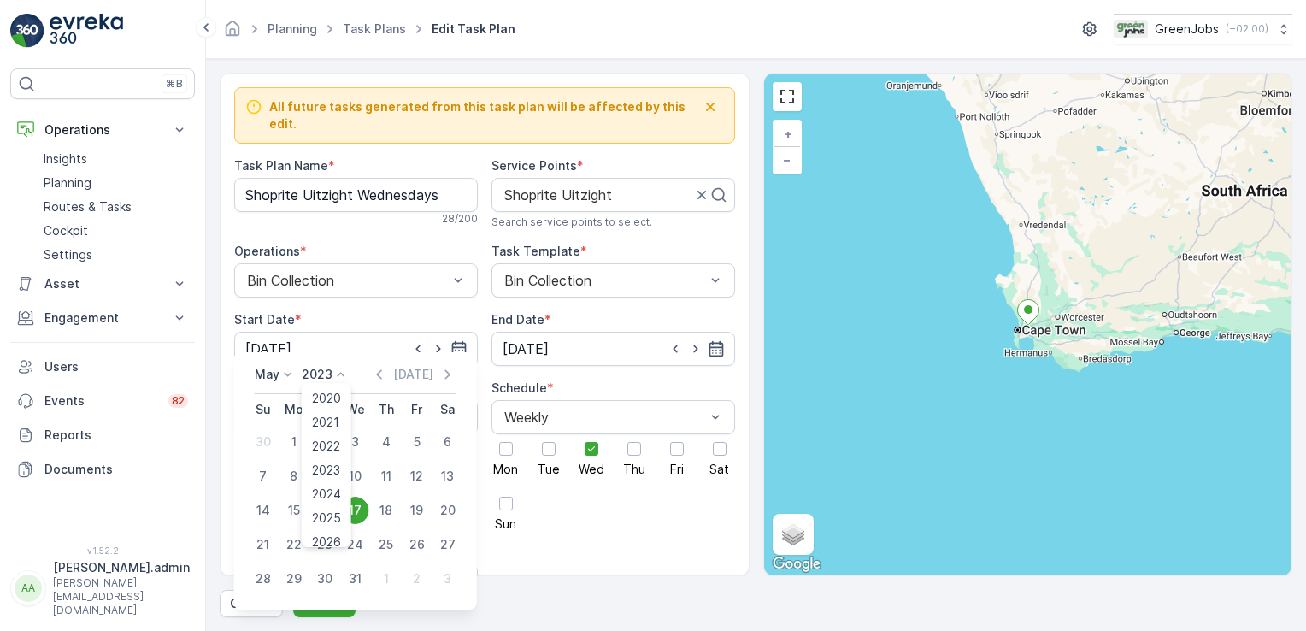
drag, startPoint x: 342, startPoint y: 368, endPoint x: 357, endPoint y: 422, distance: 56.6
click at [342, 368] on icon at bounding box center [341, 374] width 17 height 17
click at [333, 516] on span "2025" at bounding box center [326, 518] width 29 height 17
click at [291, 374] on icon at bounding box center [288, 374] width 17 height 17
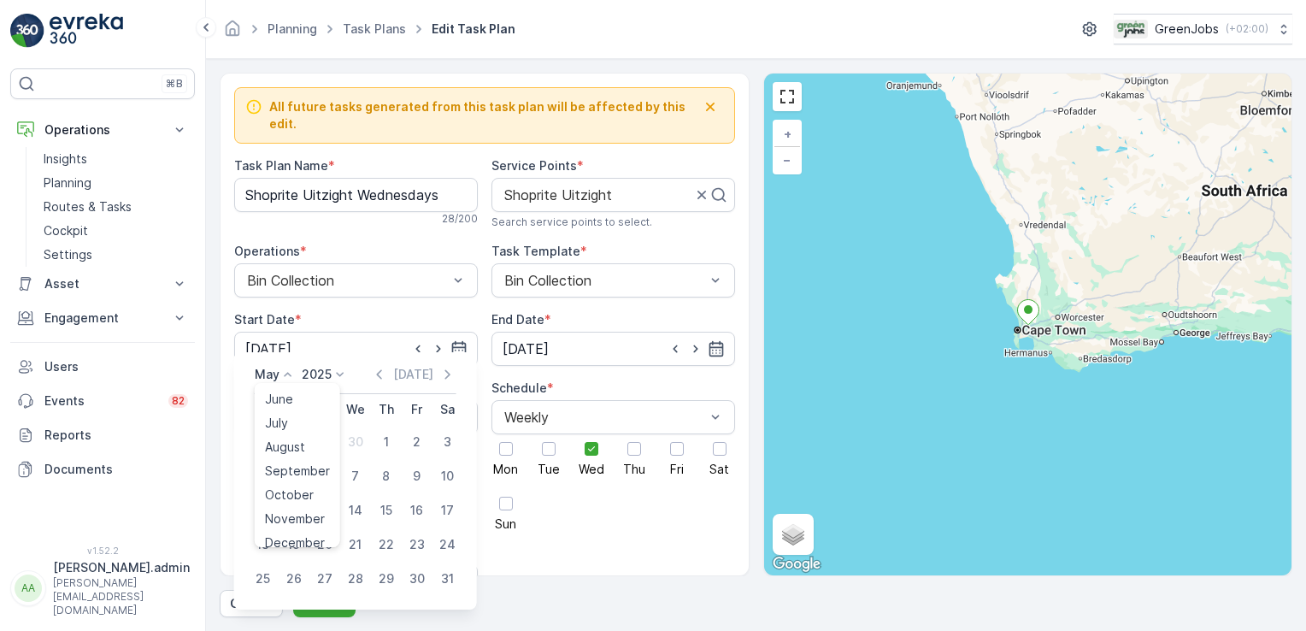
scroll to position [130, 0]
click at [296, 480] on span "October" at bounding box center [289, 483] width 49 height 17
click at [356, 505] on div "15" at bounding box center [355, 510] width 27 height 27
type input "[DATE]"
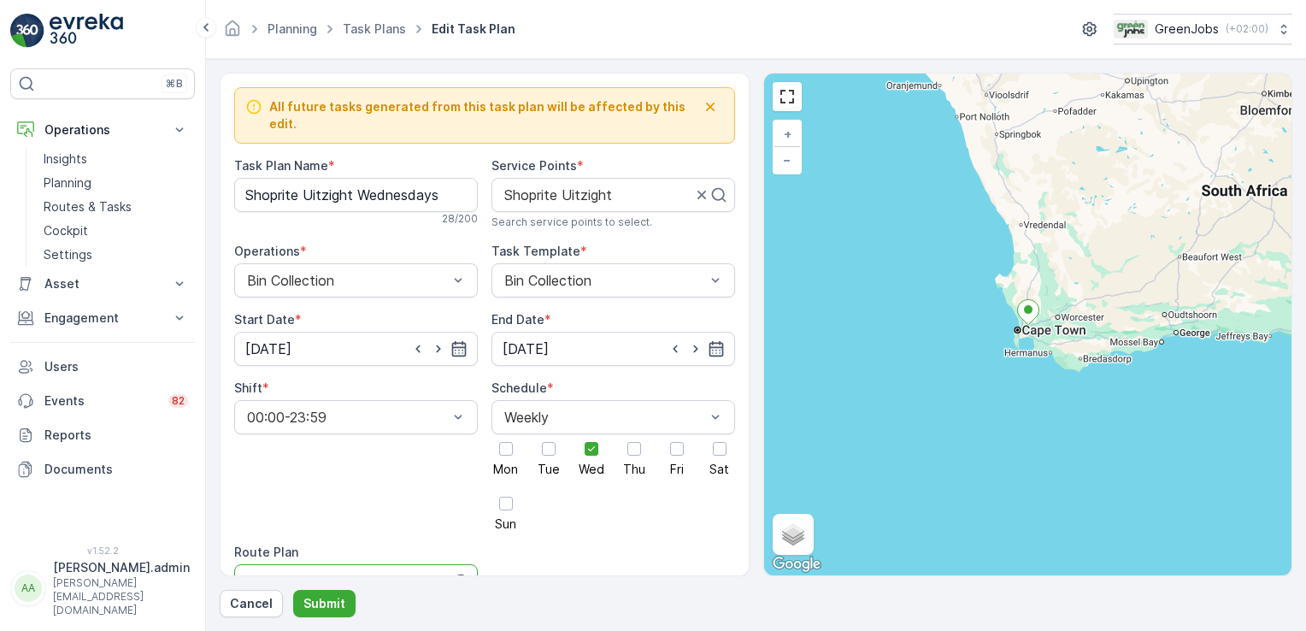
click at [347, 574] on div at bounding box center [340, 581] width 191 height 15
type input "western cape route 4"
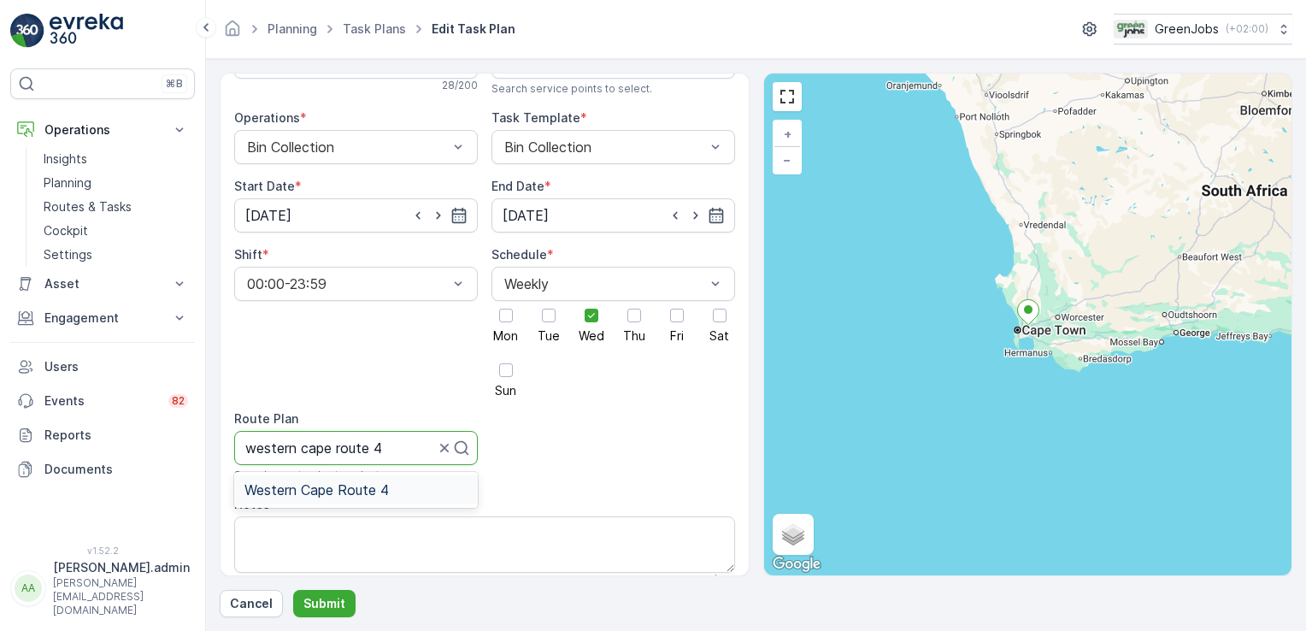
click at [308, 482] on span "Western Cape Route 4" at bounding box center [317, 489] width 144 height 15
click at [336, 604] on p "Submit" at bounding box center [325, 603] width 42 height 17
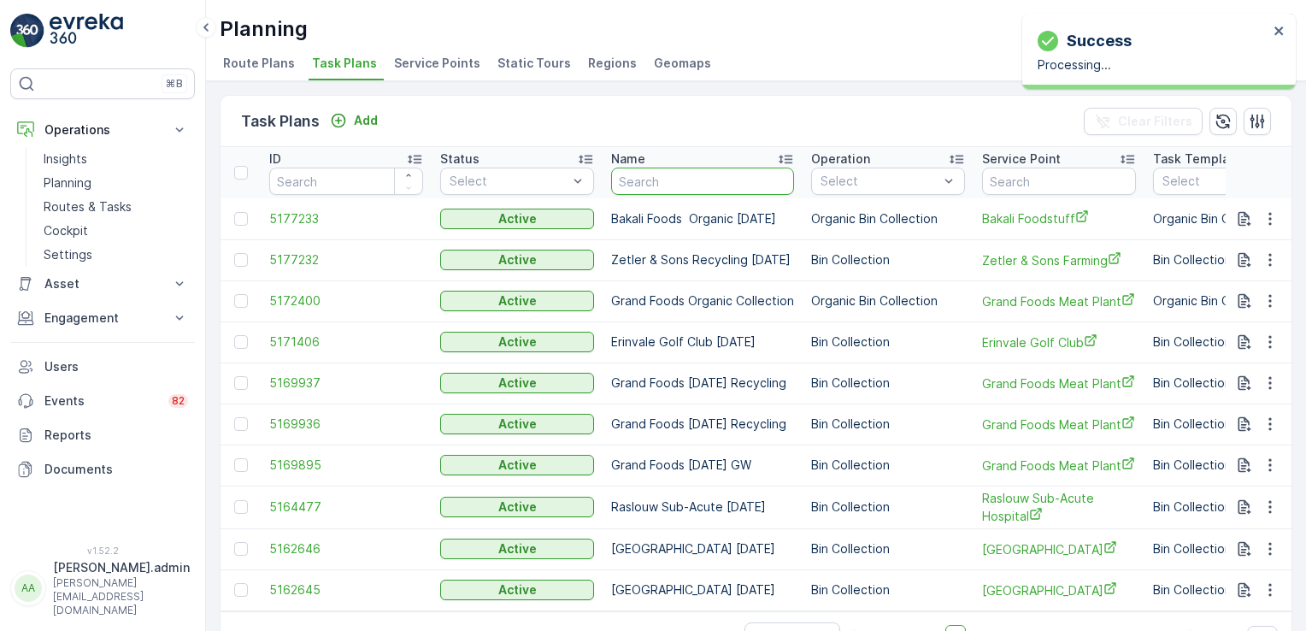
click at [638, 177] on input "text" at bounding box center [702, 181] width 183 height 27
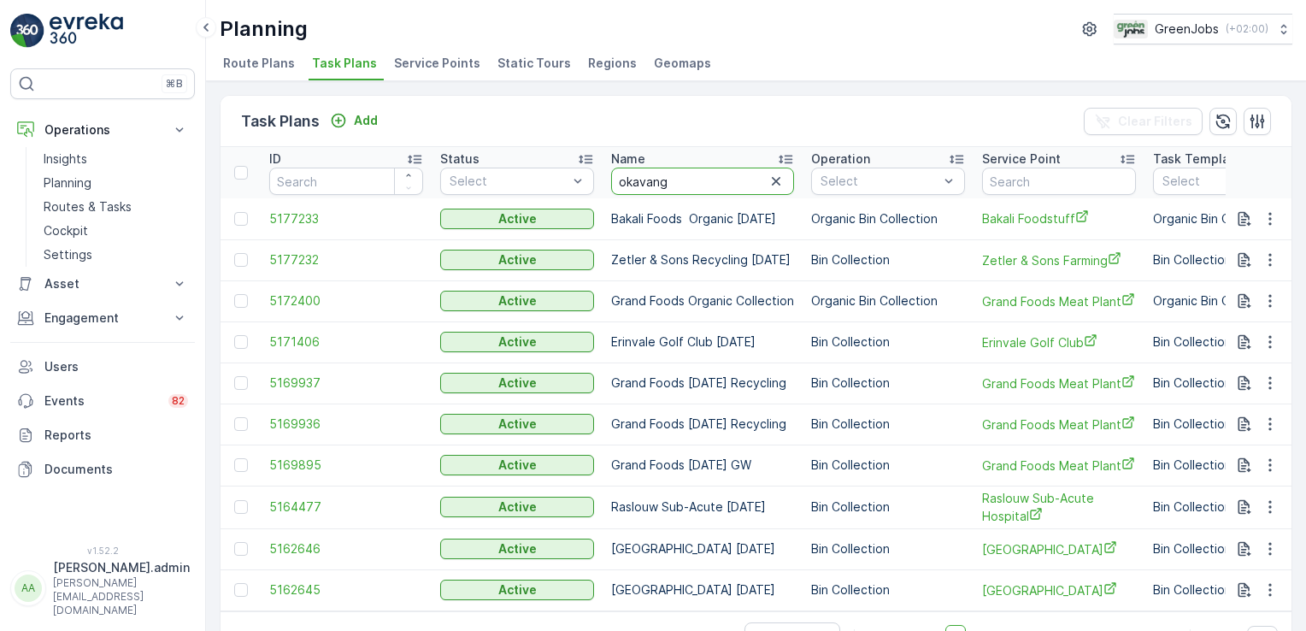
type input "okavango"
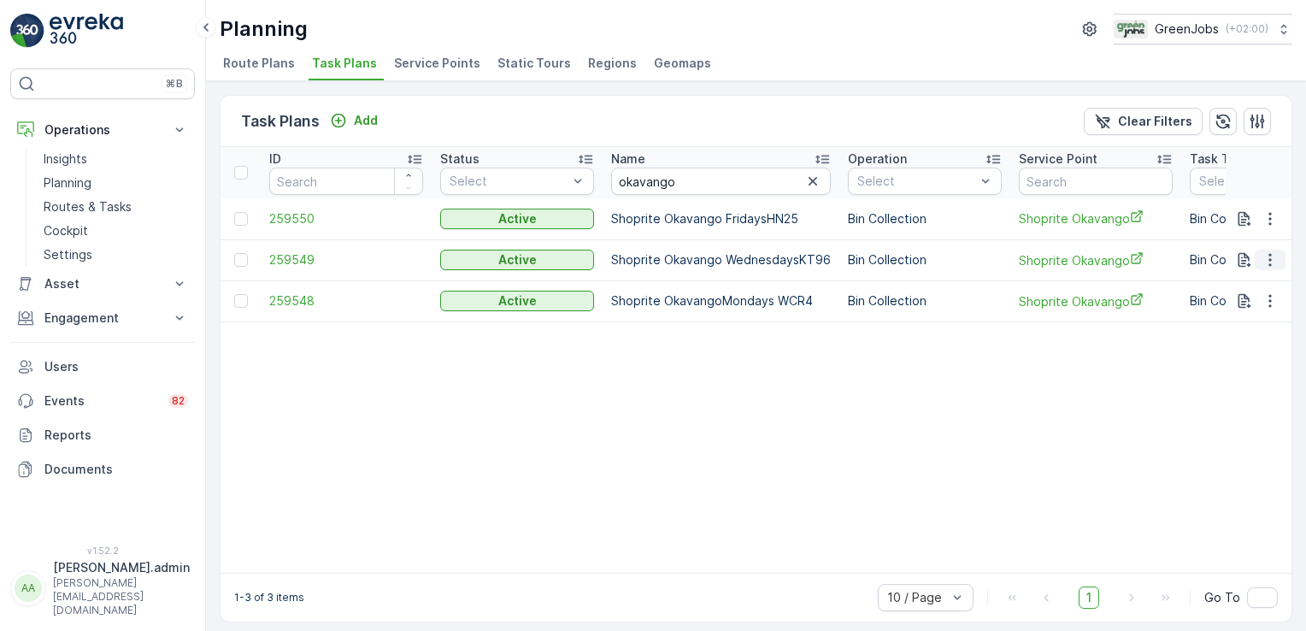
click at [1269, 255] on icon "button" at bounding box center [1270, 259] width 17 height 17
click at [1240, 304] on span "Edit Task Plan" at bounding box center [1240, 307] width 80 height 17
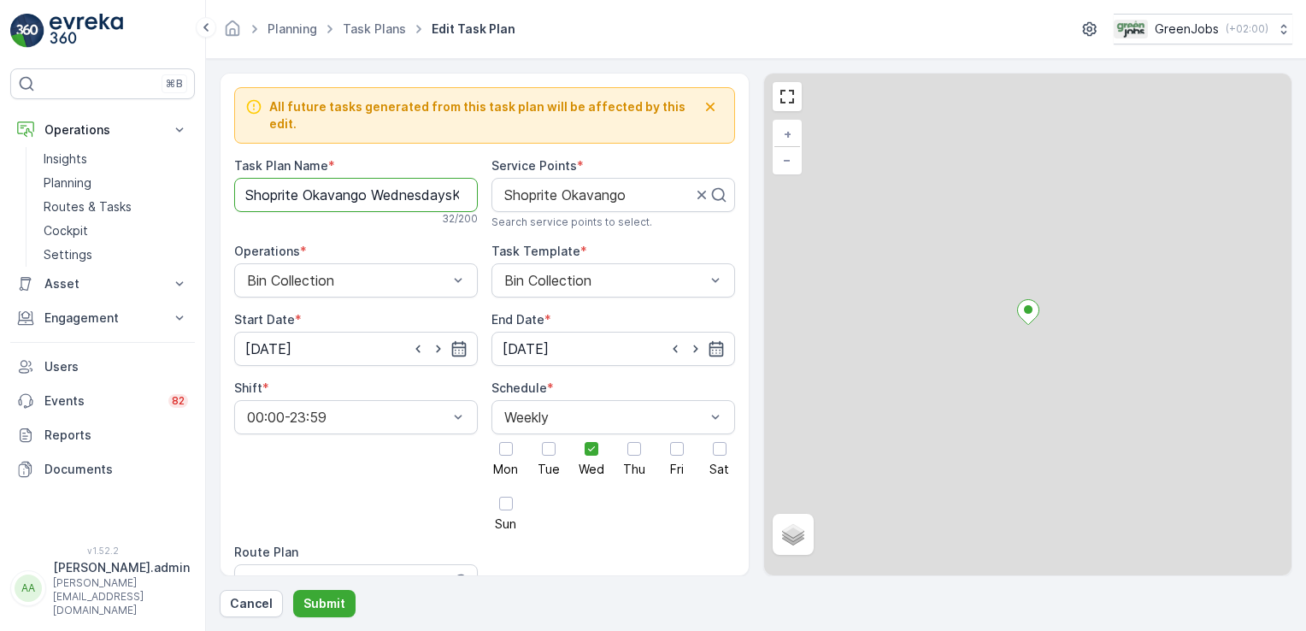
click at [441, 178] on Name "Shoprite Okavango WednesdaysKT96" at bounding box center [356, 195] width 244 height 34
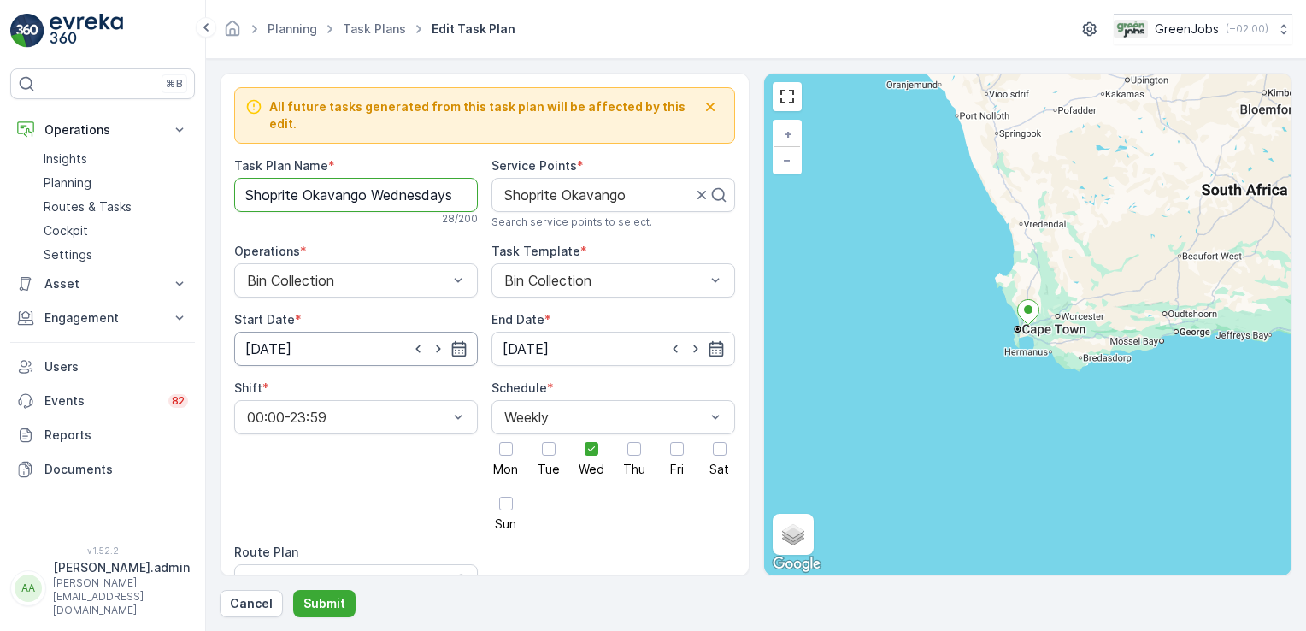
type Name "Shoprite Okavango Wednesdays"
click at [291, 332] on input "[DATE]" at bounding box center [356, 349] width 244 height 34
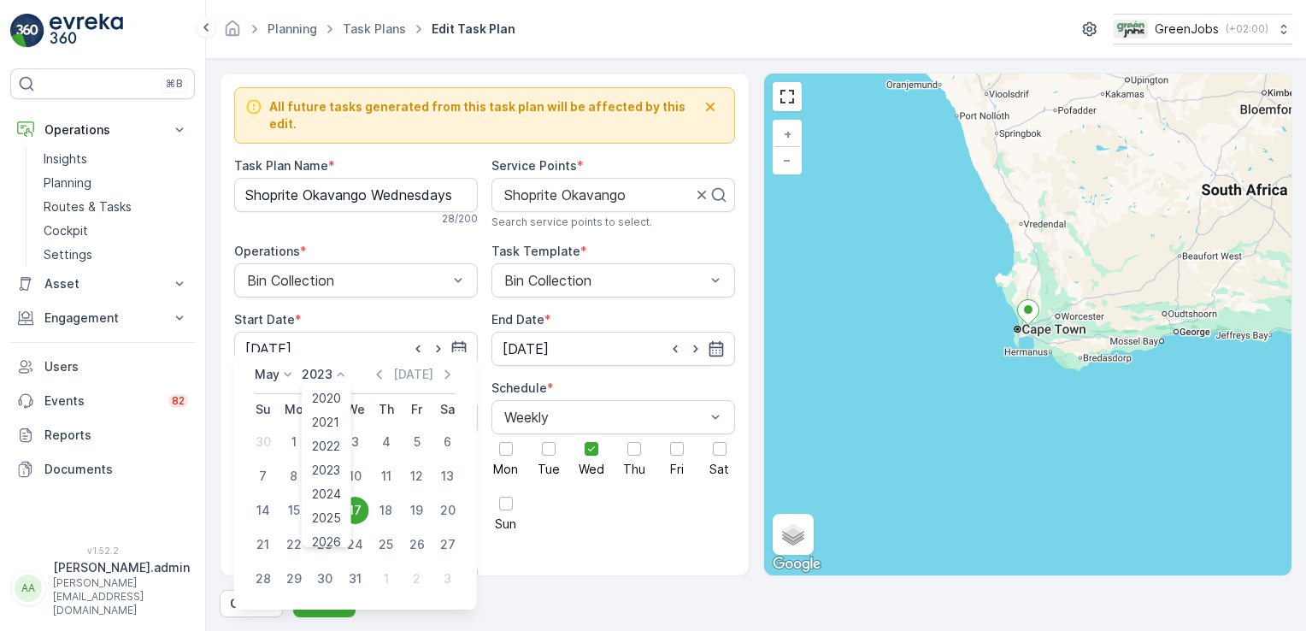
click at [342, 370] on icon at bounding box center [341, 374] width 17 height 17
click at [339, 518] on span "2025" at bounding box center [326, 518] width 29 height 17
click at [284, 372] on icon at bounding box center [288, 374] width 17 height 17
click at [306, 484] on span "October" at bounding box center [289, 483] width 49 height 17
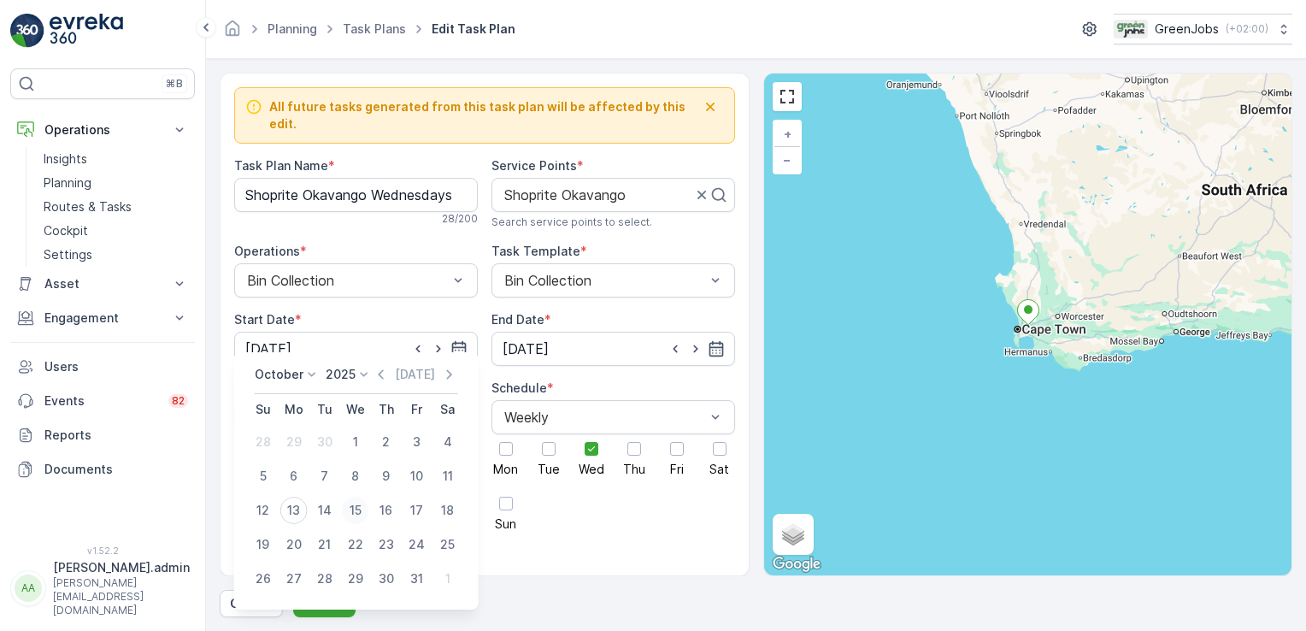
click at [356, 500] on div "15" at bounding box center [355, 510] width 27 height 27
type input "[DATE]"
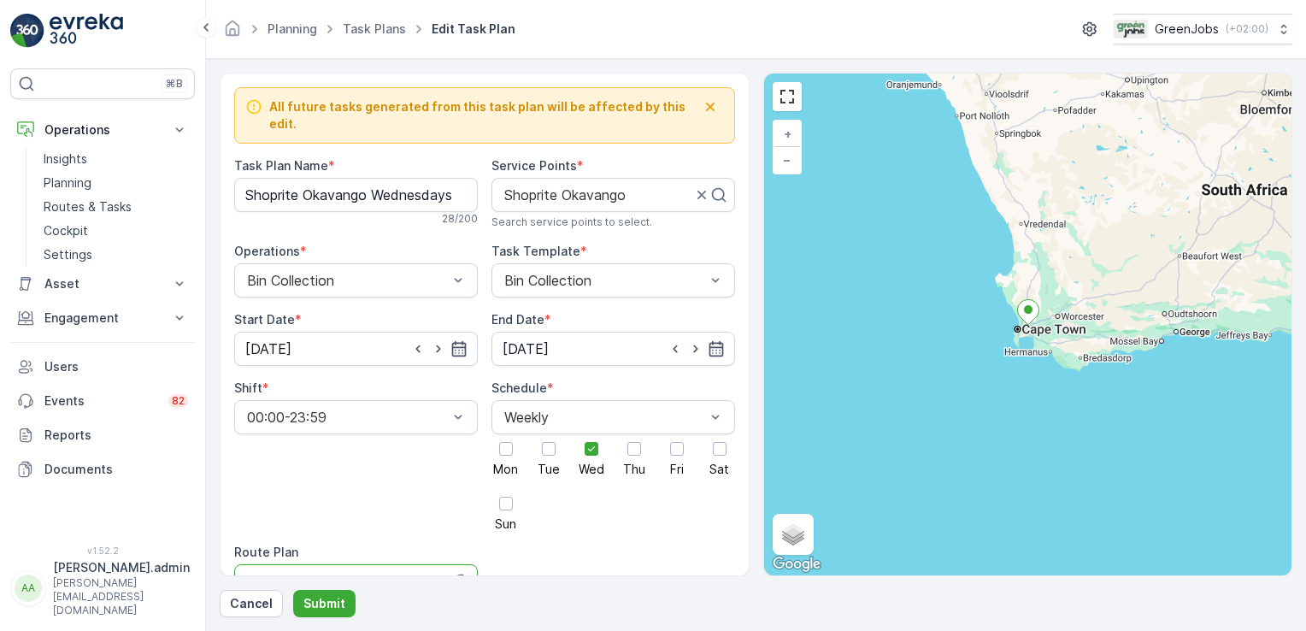
click at [315, 574] on div at bounding box center [340, 581] width 191 height 15
click at [323, 574] on input "western caoe route 4" at bounding box center [316, 581] width 142 height 15
type input "western cape route 4"
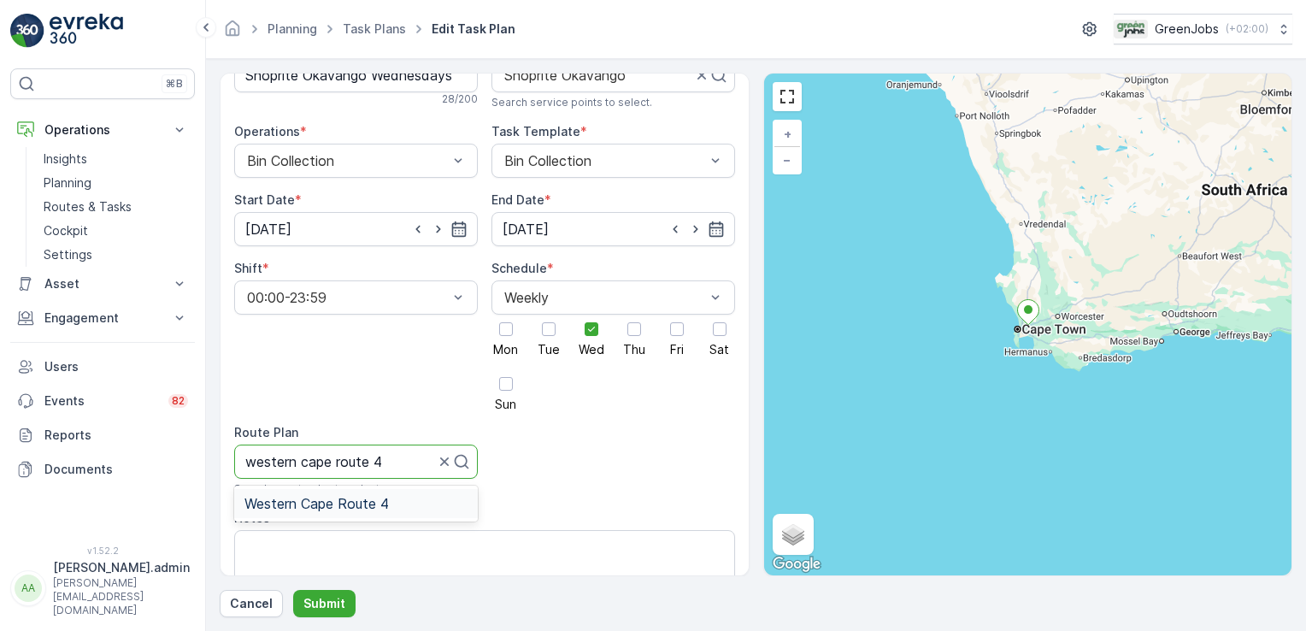
scroll to position [125, 0]
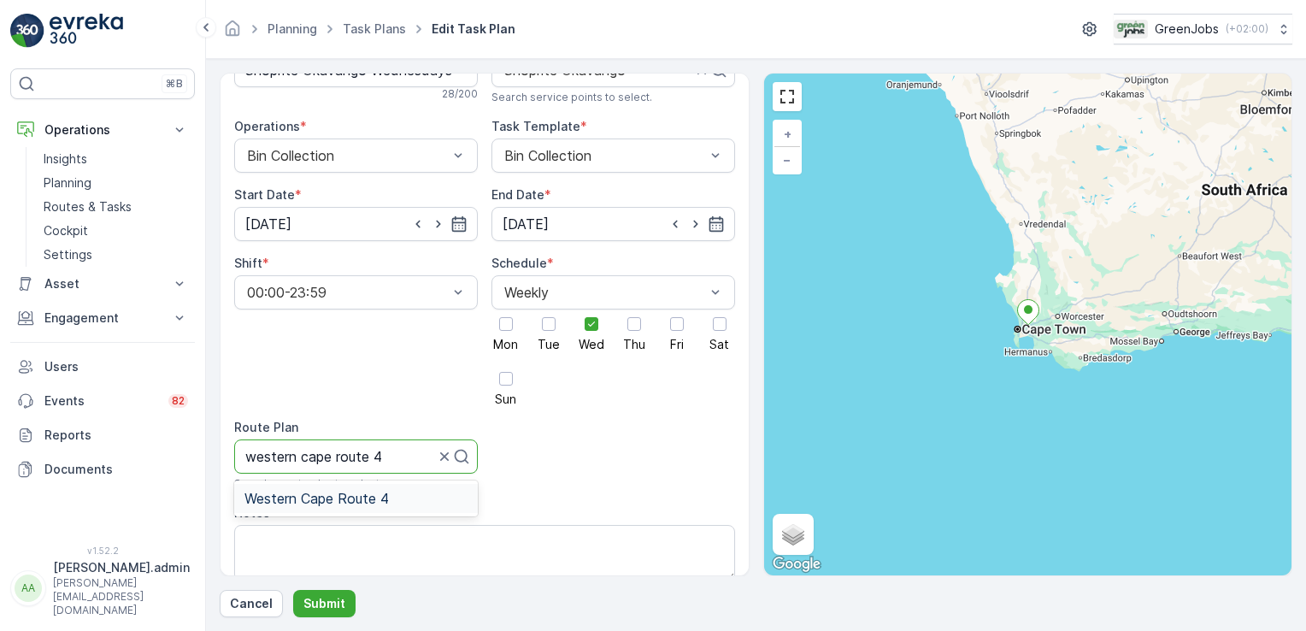
click at [366, 491] on span "Western Cape Route 4" at bounding box center [317, 498] width 144 height 15
click at [316, 604] on p "Submit" at bounding box center [325, 603] width 42 height 17
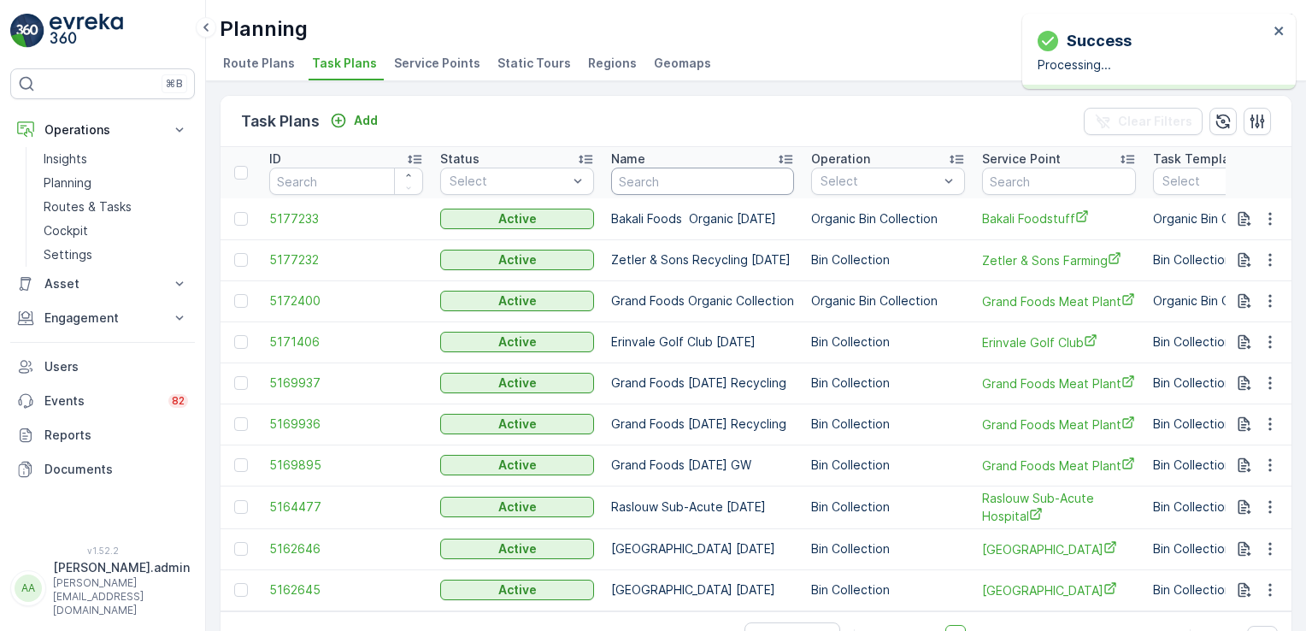
click at [674, 173] on input "text" at bounding box center [702, 181] width 183 height 27
type input "midville"
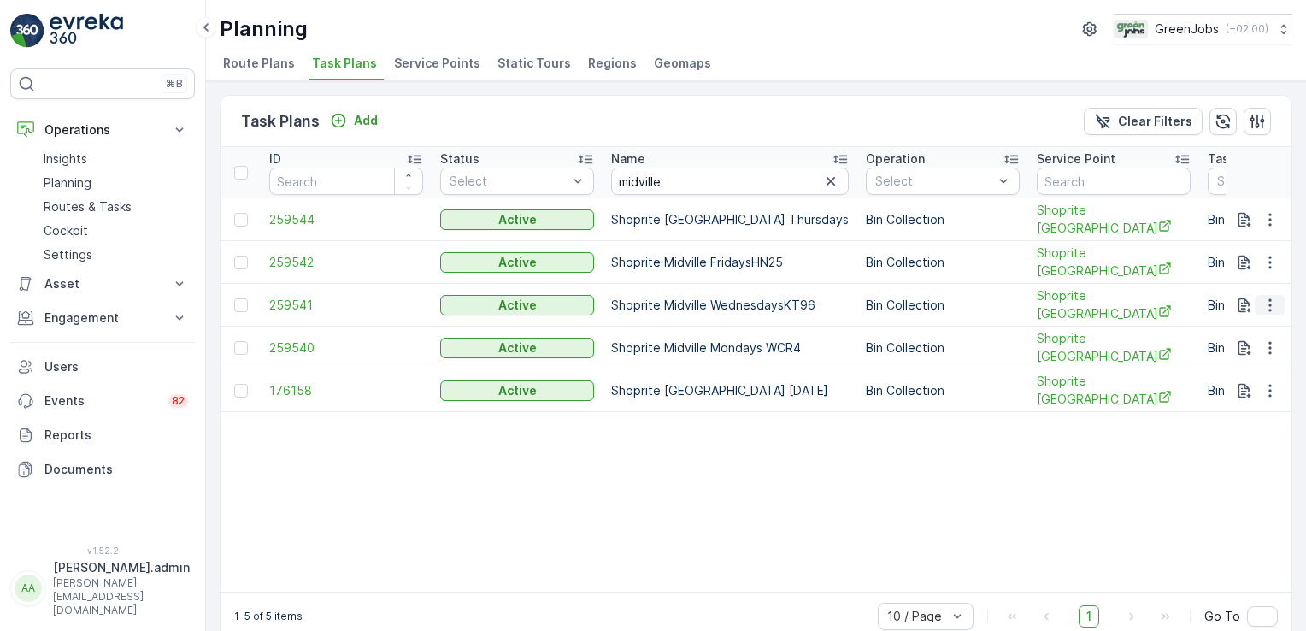
drag, startPoint x: 1265, startPoint y: 299, endPoint x: 1260, endPoint y: 309, distance: 10.3
click at [1265, 299] on icon "button" at bounding box center [1270, 305] width 17 height 17
click at [1241, 355] on span "Edit Task Plan" at bounding box center [1240, 348] width 80 height 17
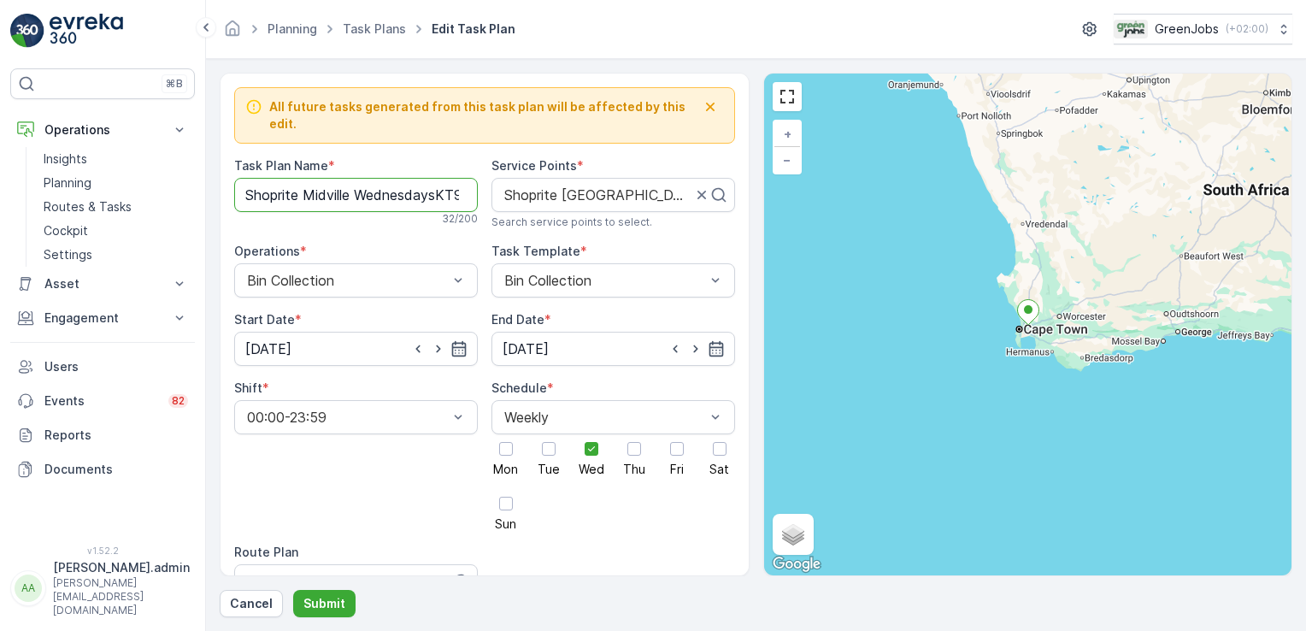
click at [451, 178] on Name "Shoprite Midville WednesdaysKT96" at bounding box center [356, 195] width 244 height 34
type Name "Shoprite Midville Wednesdays"
click at [315, 332] on input "[DATE]" at bounding box center [356, 349] width 244 height 34
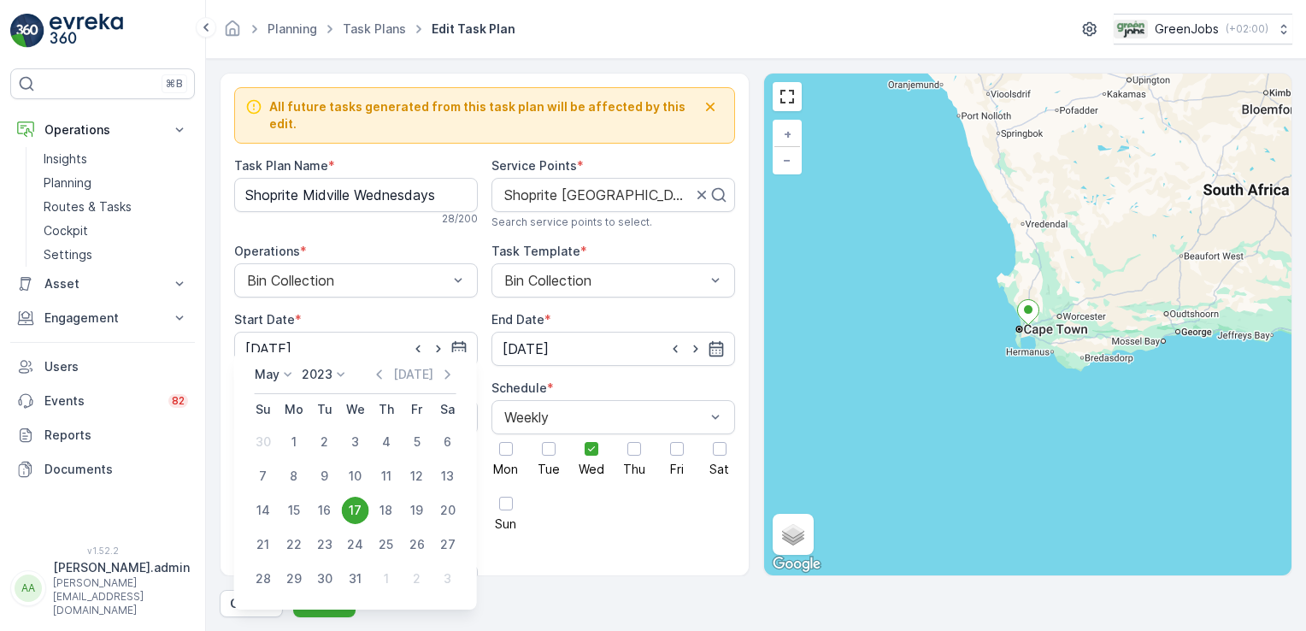
click at [339, 373] on icon at bounding box center [341, 374] width 17 height 17
click at [329, 518] on span "2025" at bounding box center [326, 518] width 29 height 17
click at [287, 378] on icon at bounding box center [288, 374] width 17 height 17
click at [308, 481] on span "October" at bounding box center [289, 486] width 49 height 17
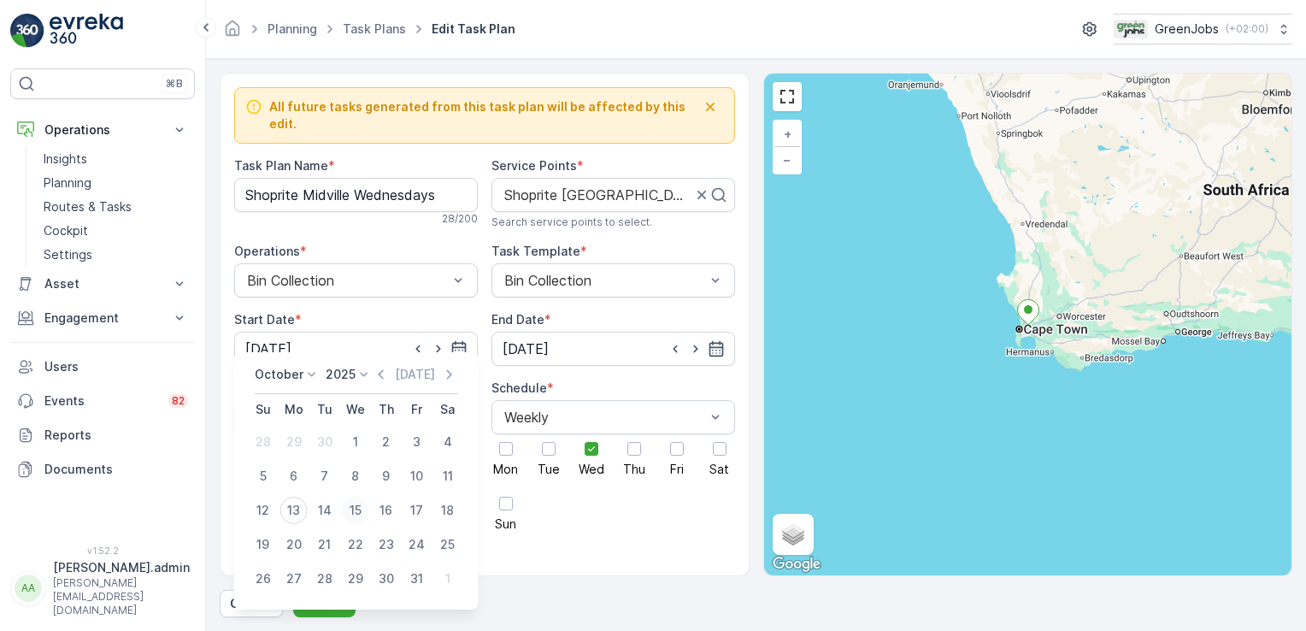
click at [359, 505] on div "15" at bounding box center [355, 510] width 27 height 27
type input "[DATE]"
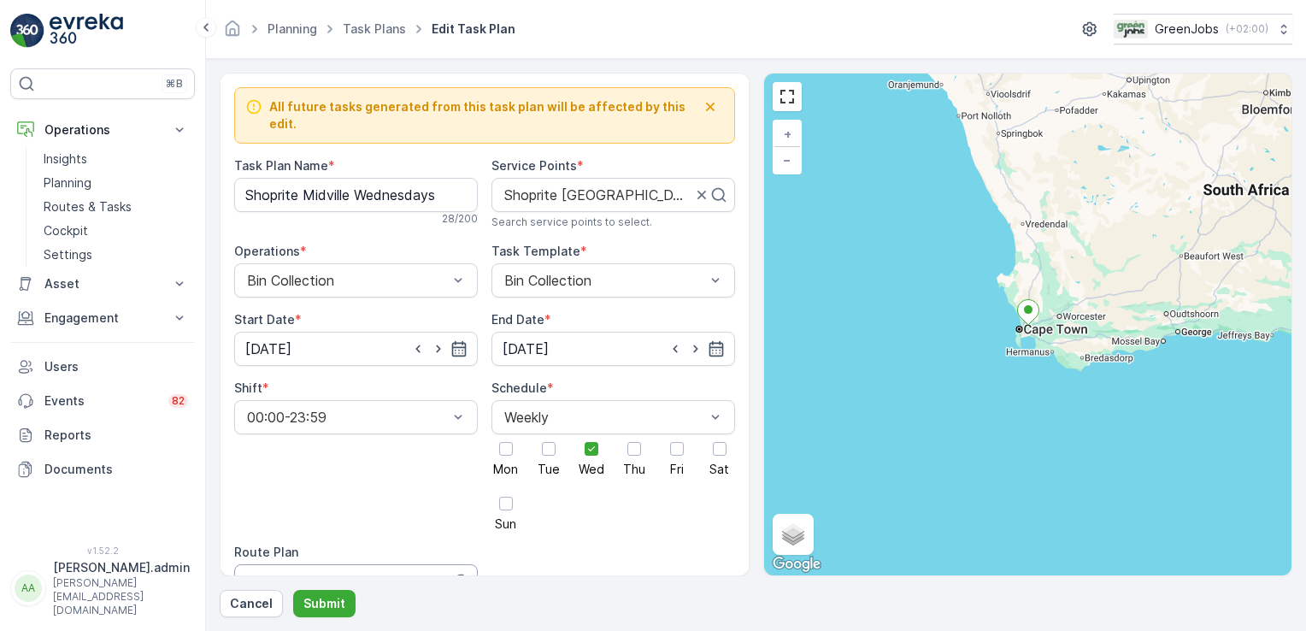
click at [308, 574] on div at bounding box center [340, 581] width 191 height 15
type input "western cape route 4"
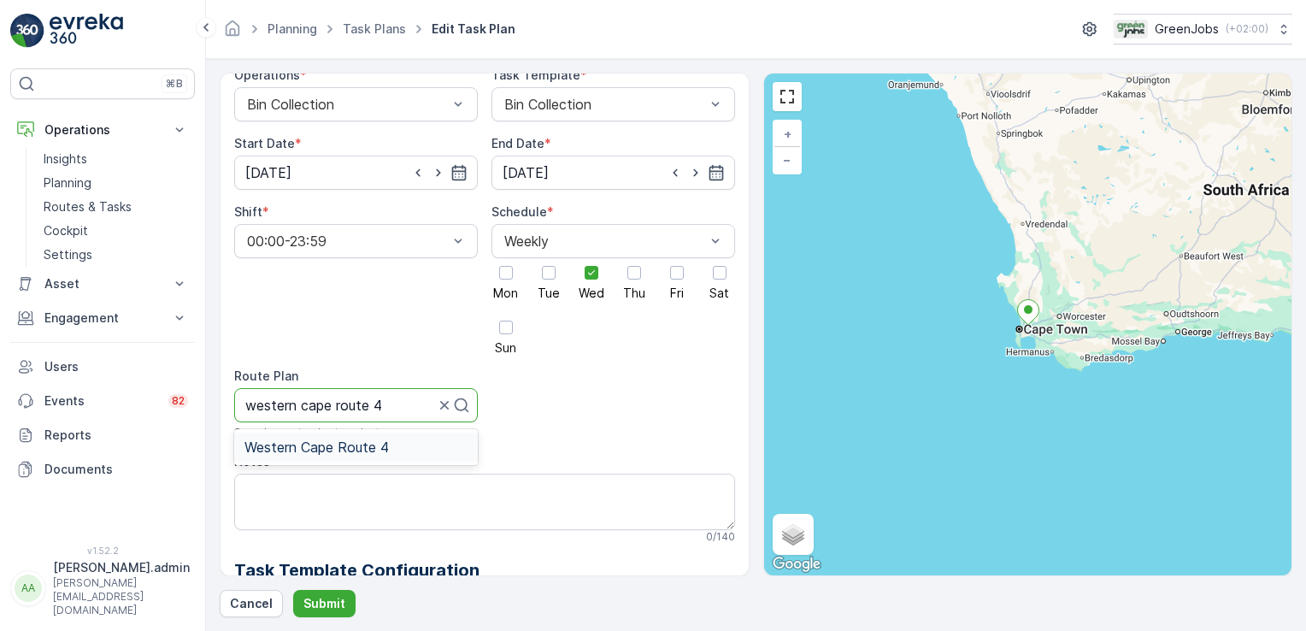
scroll to position [189, 0]
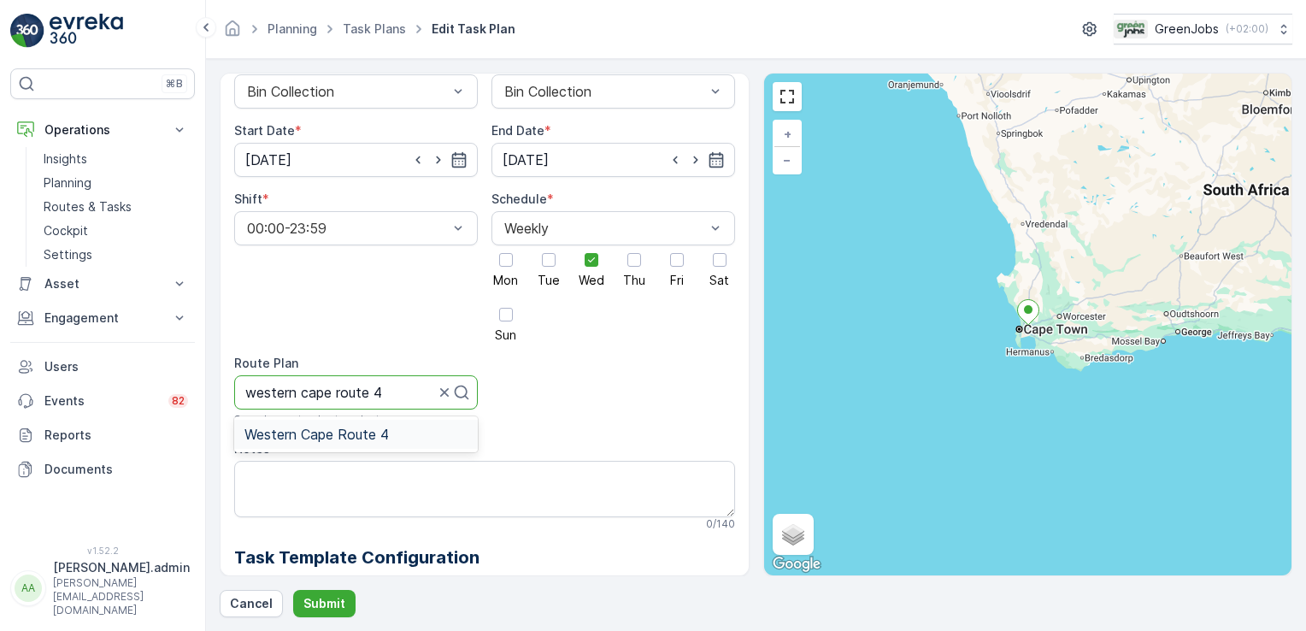
click at [329, 427] on span "Western Cape Route 4" at bounding box center [317, 434] width 144 height 15
click at [333, 596] on p "Submit" at bounding box center [325, 603] width 42 height 17
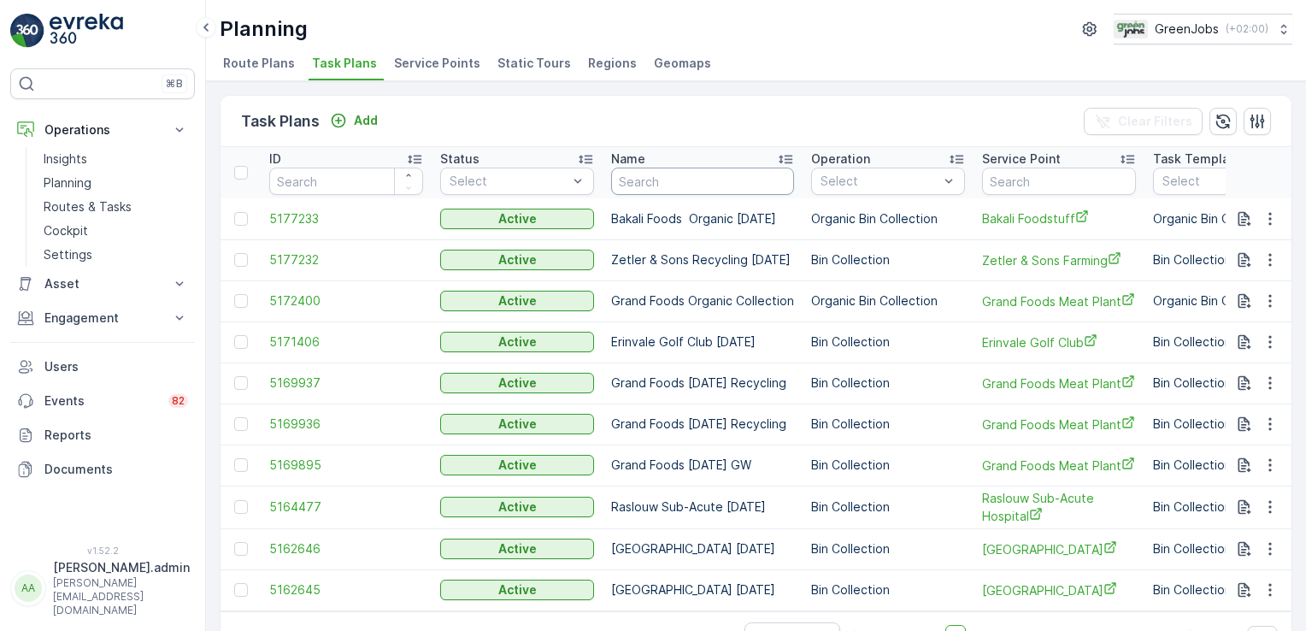
click at [643, 183] on input "text" at bounding box center [702, 181] width 183 height 27
type input "cobblewalk"
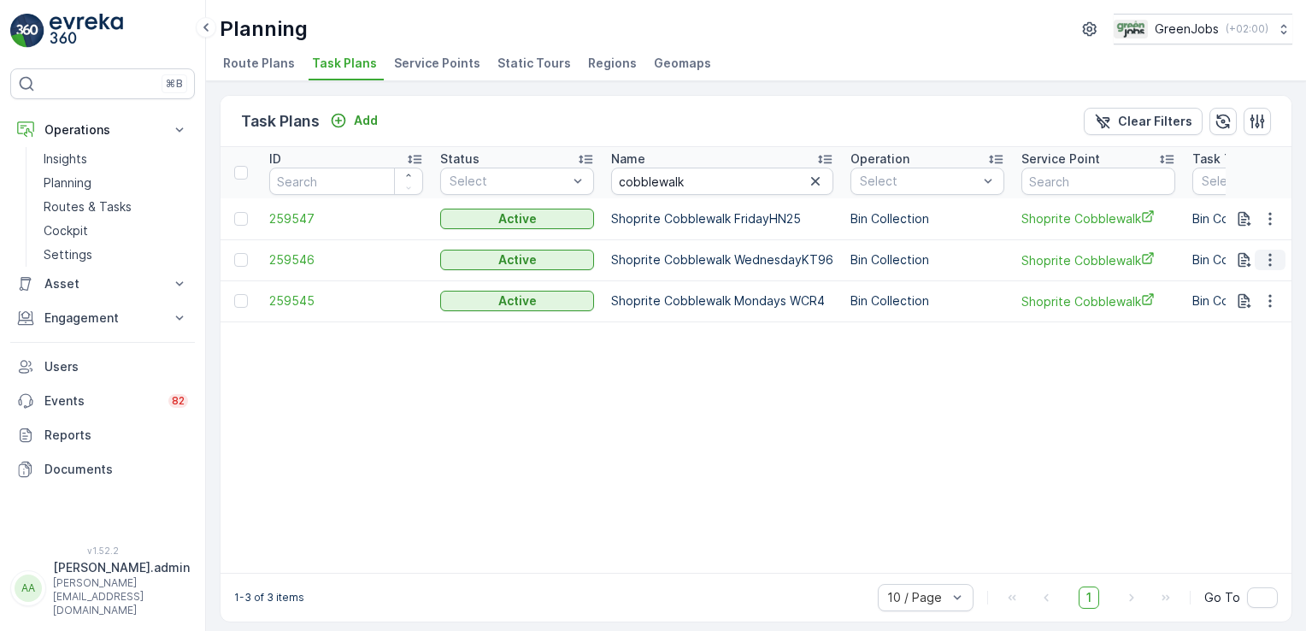
click at [1265, 262] on icon "button" at bounding box center [1270, 259] width 17 height 17
click at [1257, 301] on span "Edit Task Plan" at bounding box center [1240, 307] width 80 height 17
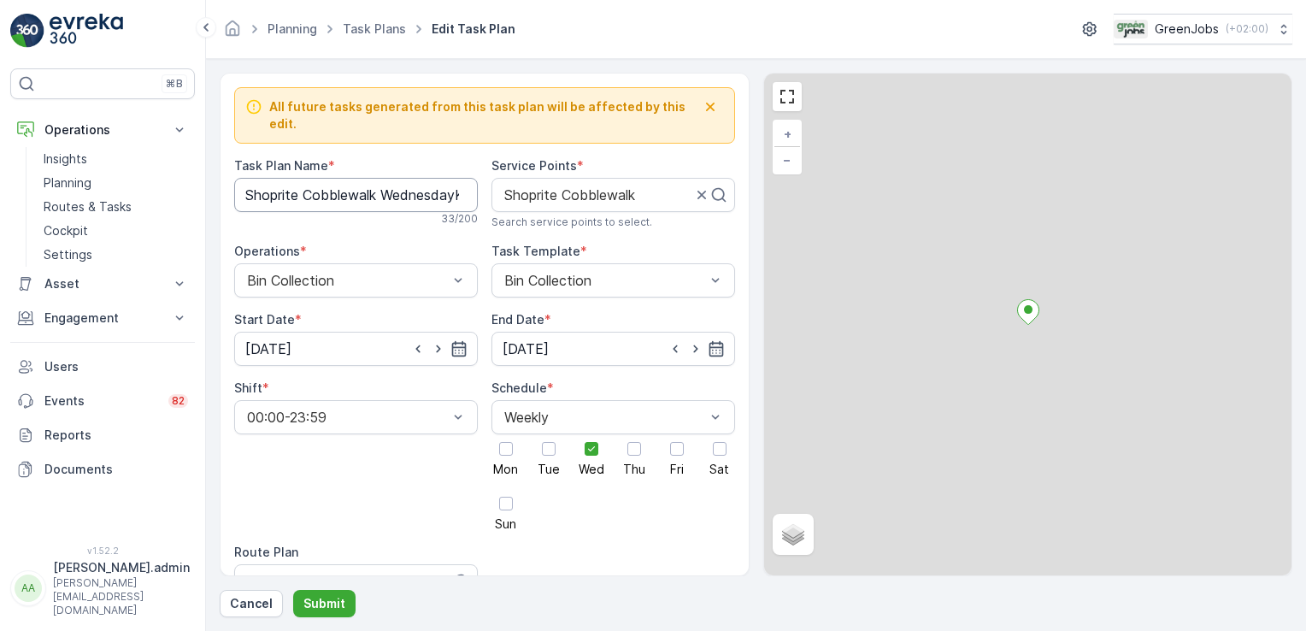
click at [448, 182] on Name "Shoprite Cobblewalk WednesdayKT96" at bounding box center [356, 195] width 244 height 34
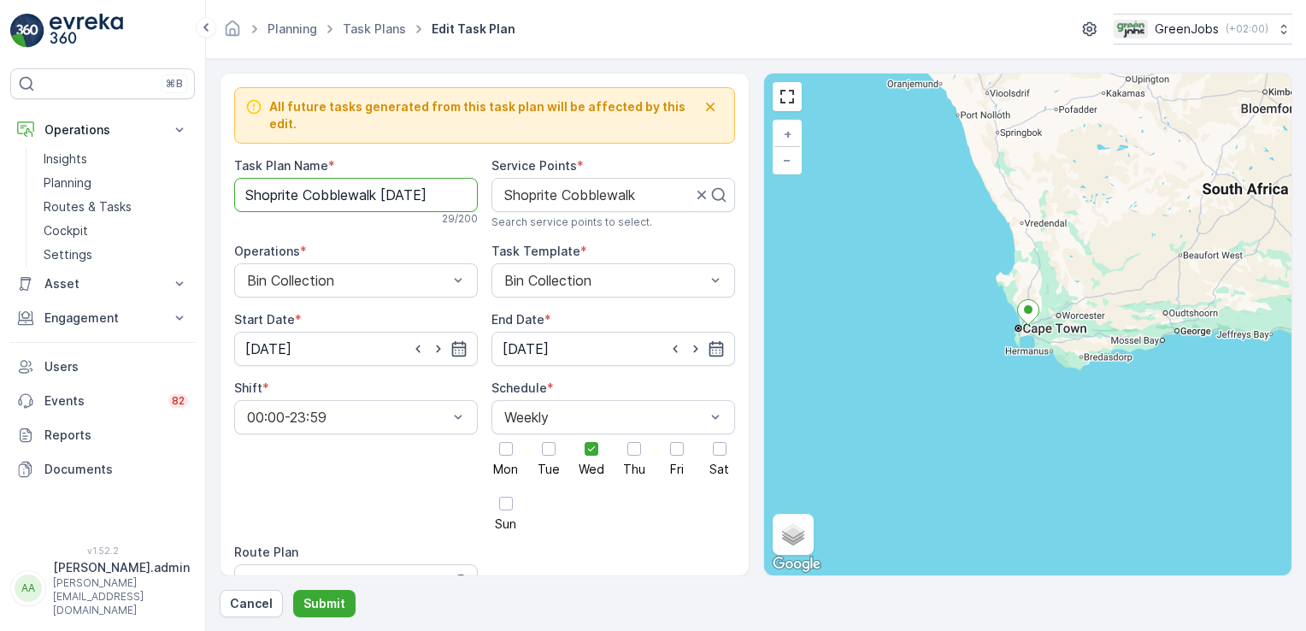
scroll to position [0, 1]
type Name "Shoprite Cobblewalk [DATE]"
click at [289, 332] on input "[DATE]" at bounding box center [356, 349] width 244 height 34
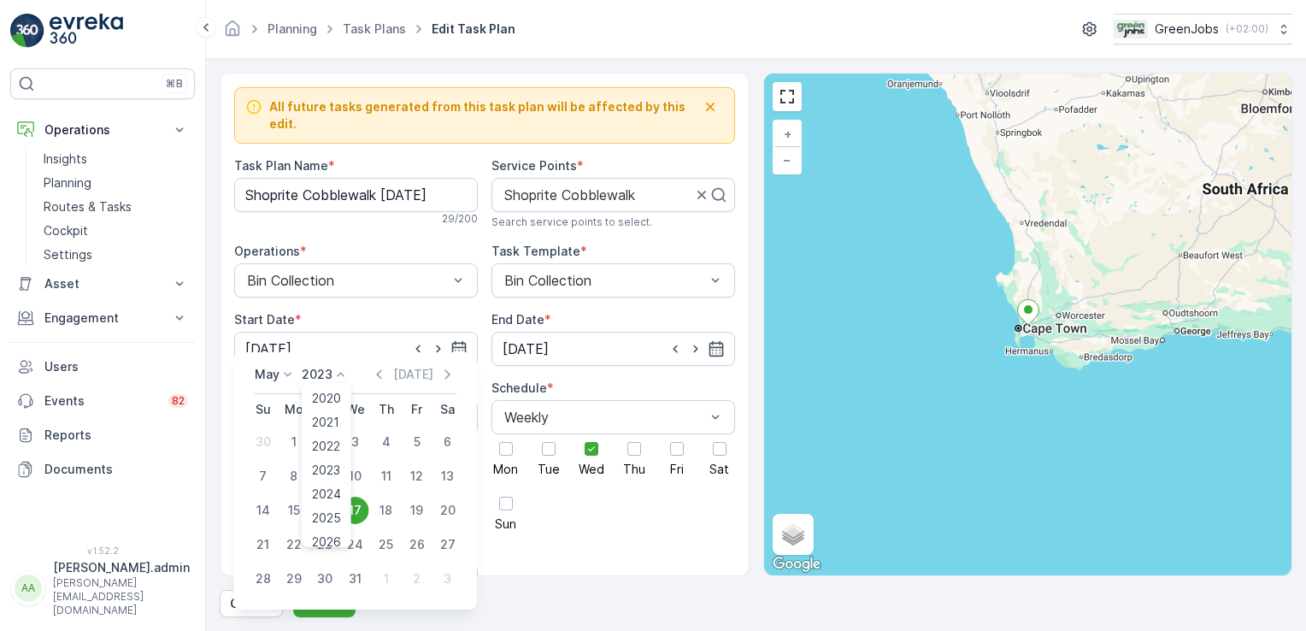
click at [339, 374] on icon at bounding box center [341, 374] width 17 height 17
drag, startPoint x: 356, startPoint y: 433, endPoint x: 361, endPoint y: 480, distance: 47.3
click at [361, 480] on tbody "30 1 2 3 4 5 6 7 8 9 10 11 12 13 14 15 16 17 18 19 20 21 22 23 24 25 26 27 28 2…" at bounding box center [355, 510] width 215 height 171
click at [340, 371] on icon at bounding box center [341, 374] width 17 height 17
click at [336, 513] on span "2025" at bounding box center [326, 518] width 29 height 17
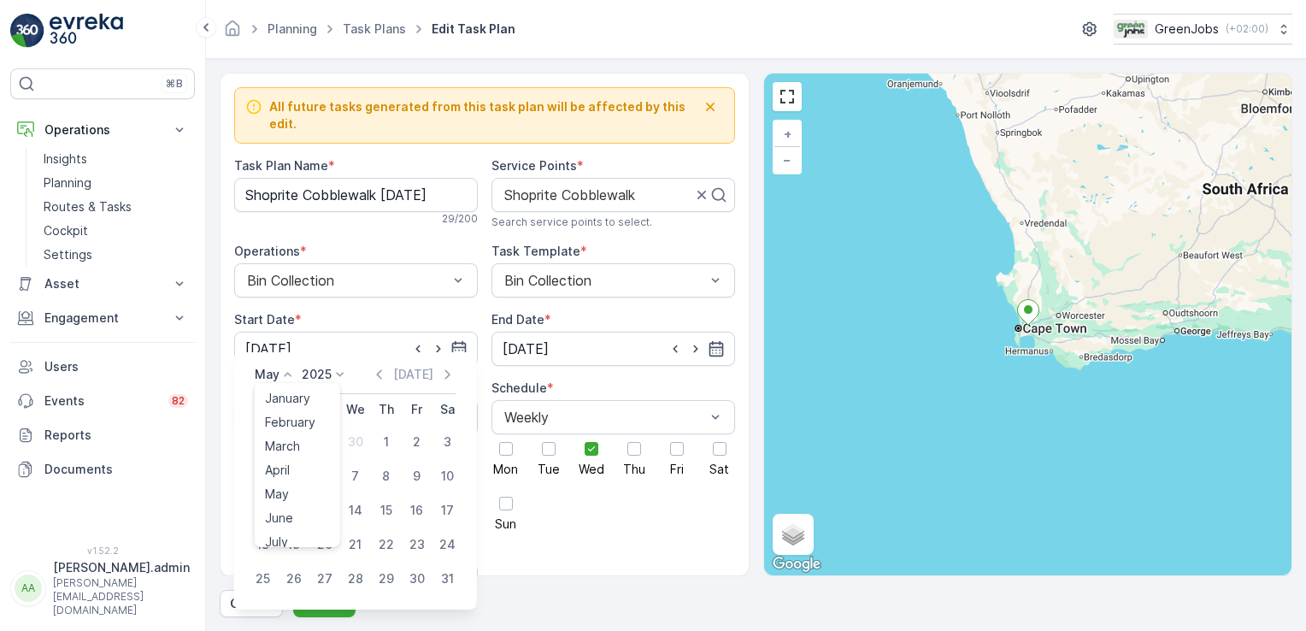
click at [287, 368] on icon at bounding box center [288, 374] width 17 height 17
click at [296, 490] on span "October" at bounding box center [289, 491] width 49 height 17
click at [363, 506] on div "15" at bounding box center [355, 510] width 27 height 27
type input "[DATE]"
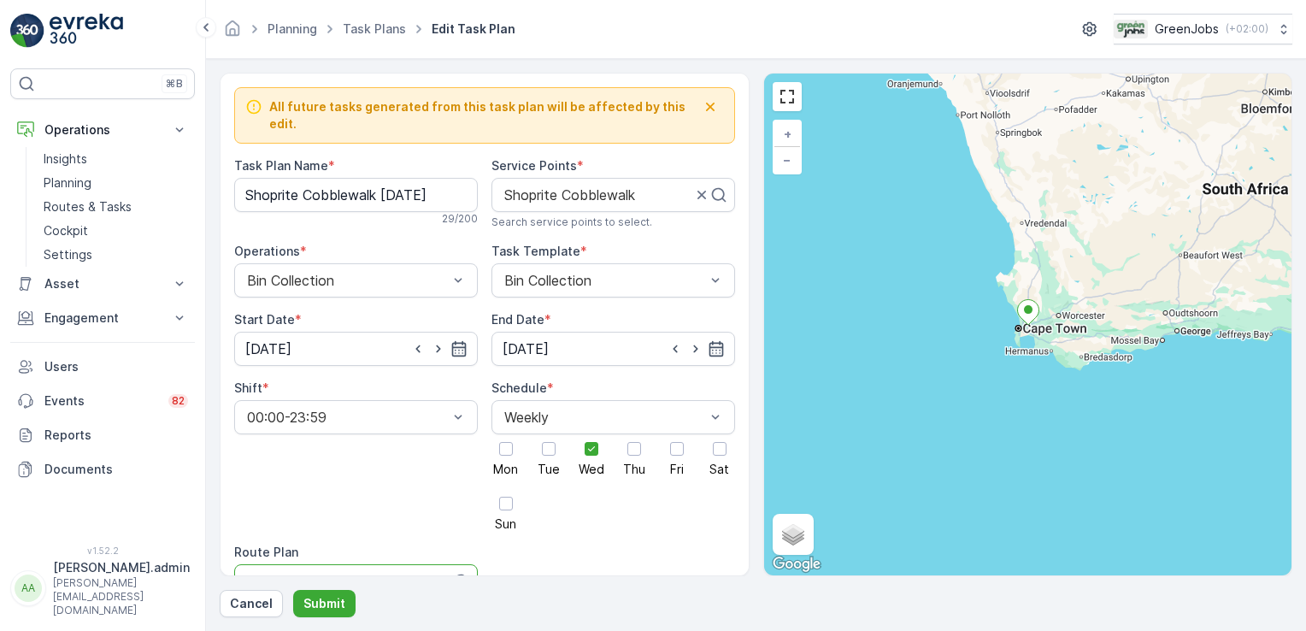
click at [328, 574] on div at bounding box center [340, 581] width 191 height 15
type input "western cape route 4"
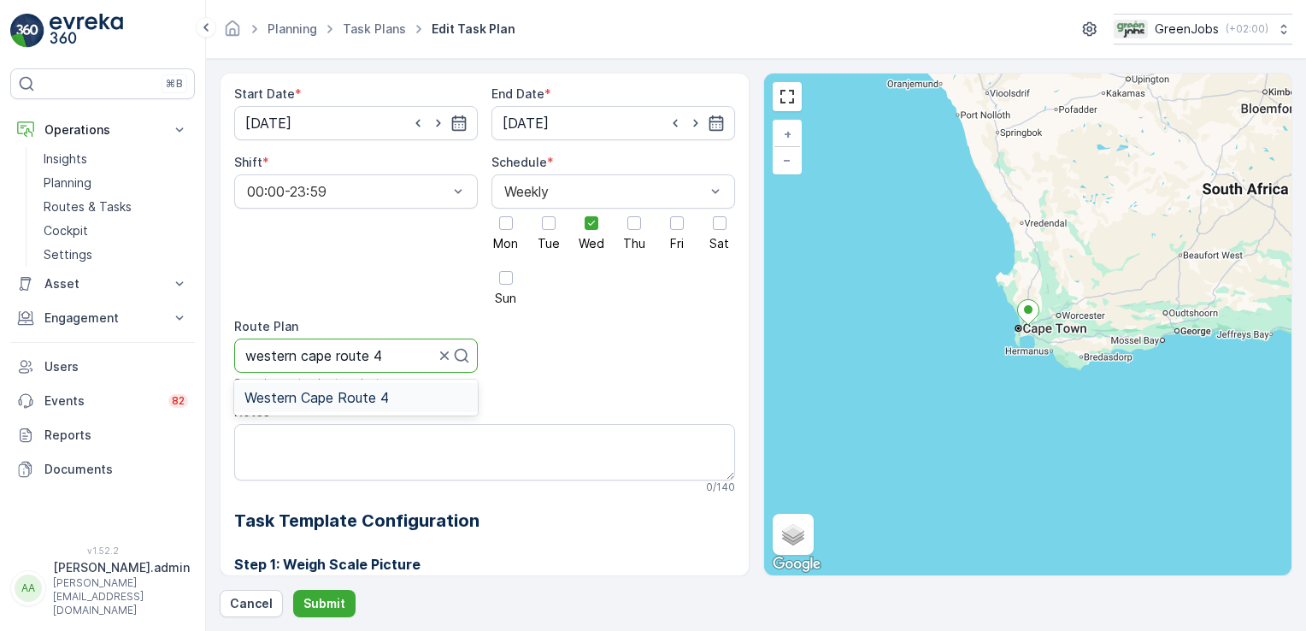
scroll to position [250, 0]
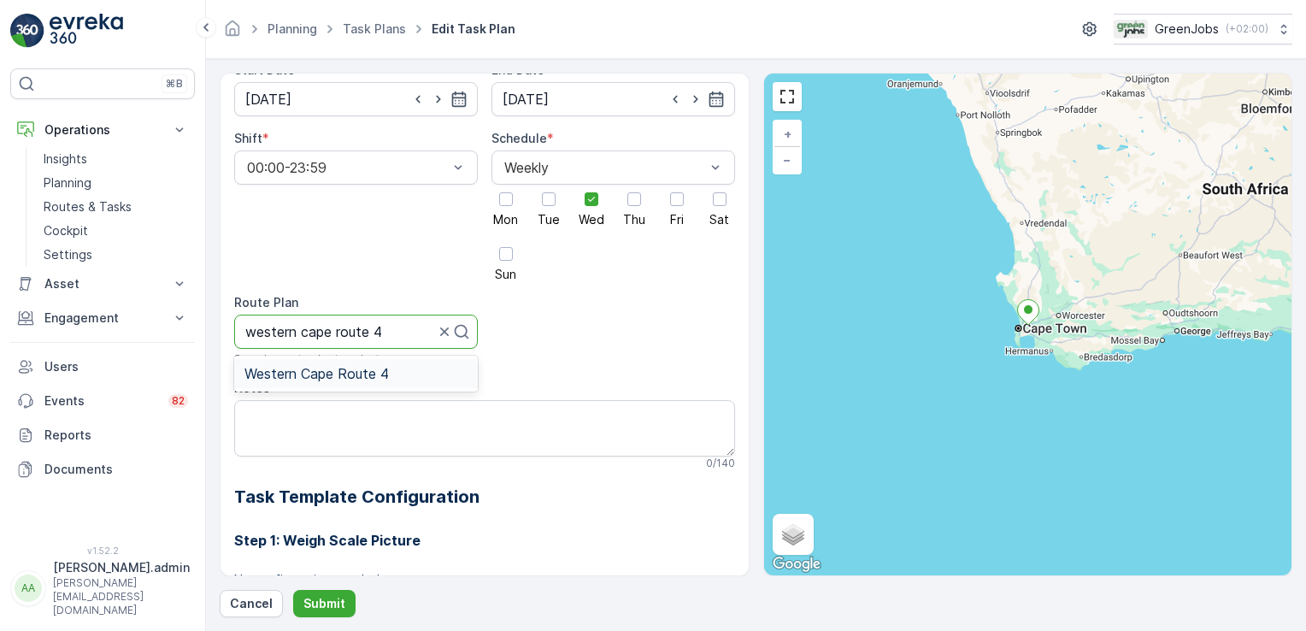
click at [353, 366] on span "Western Cape Route 4" at bounding box center [317, 373] width 144 height 15
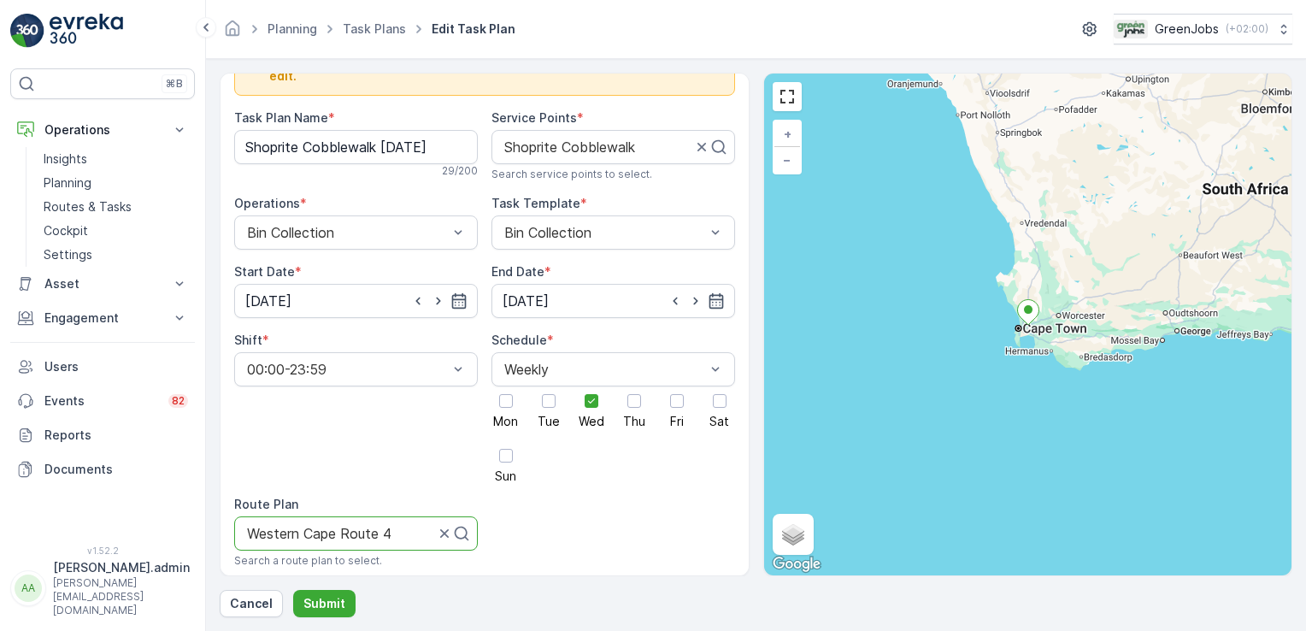
scroll to position [0, 0]
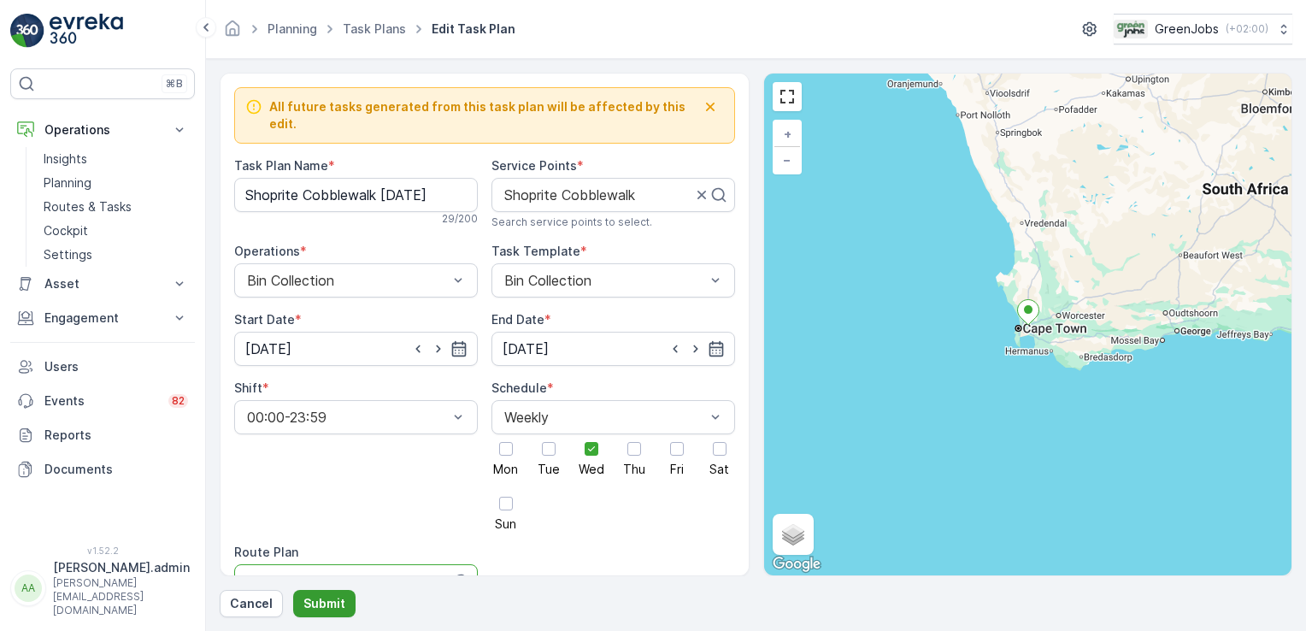
click at [325, 599] on p "Submit" at bounding box center [325, 603] width 42 height 17
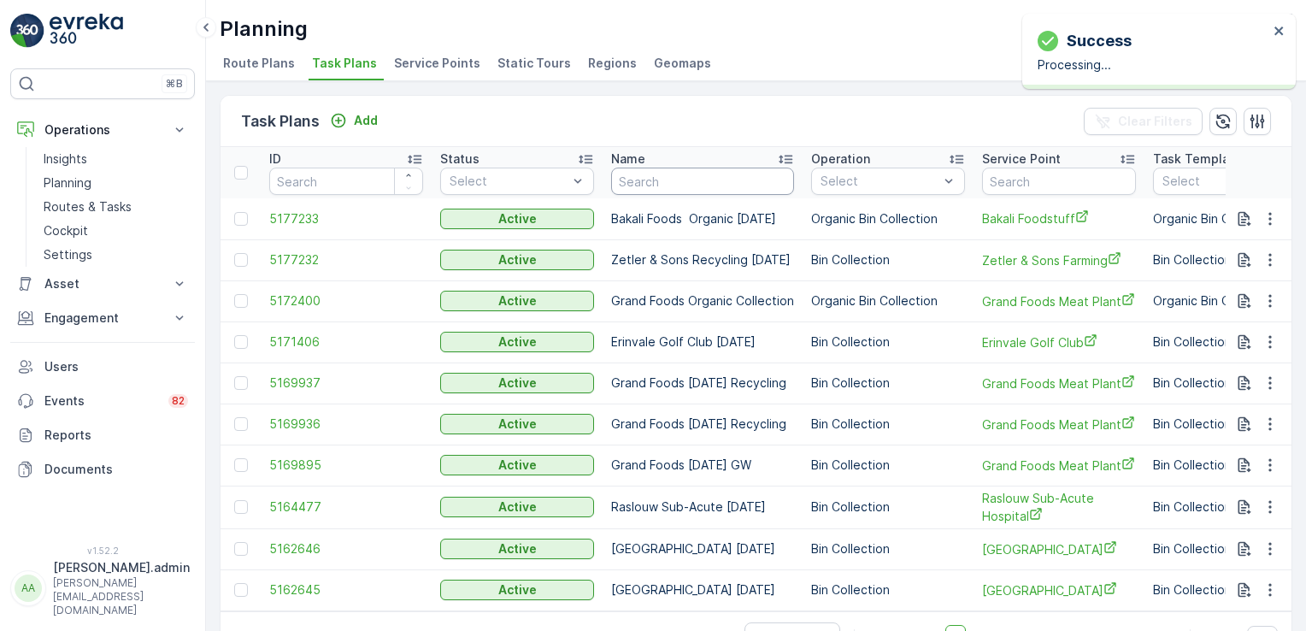
click at [643, 176] on input "text" at bounding box center [702, 181] width 183 height 27
type input "willow"
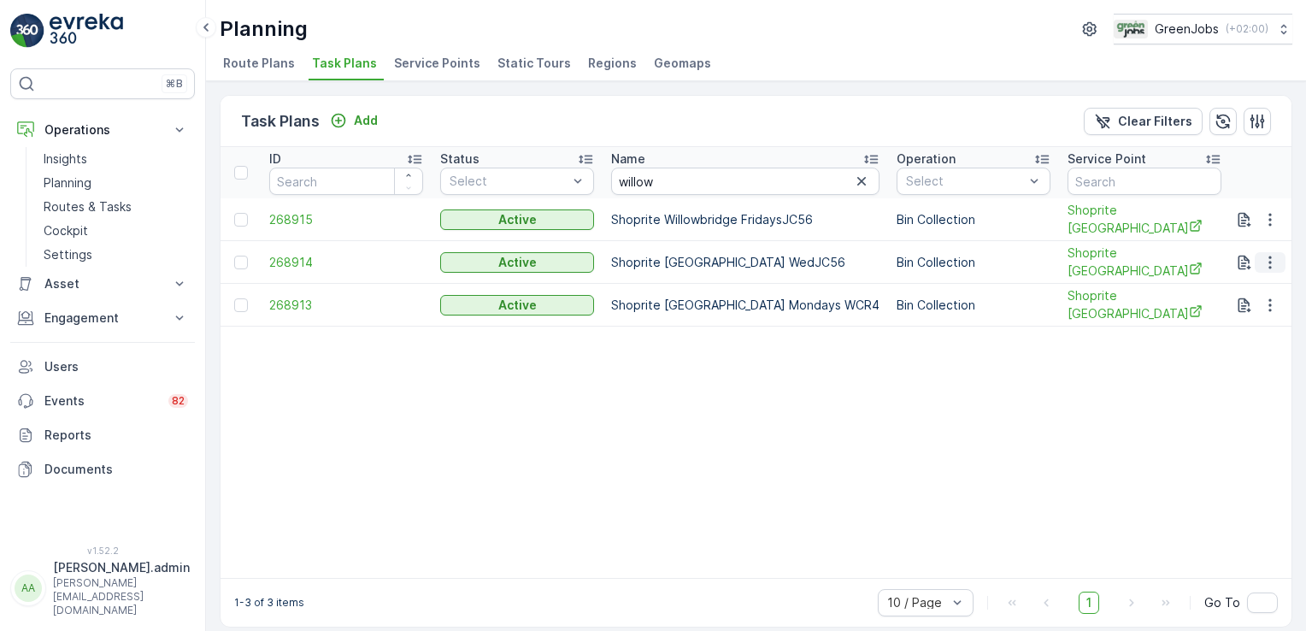
click at [1270, 259] on icon "button" at bounding box center [1270, 262] width 17 height 17
click at [1242, 309] on span "Edit Task Plan" at bounding box center [1240, 307] width 80 height 17
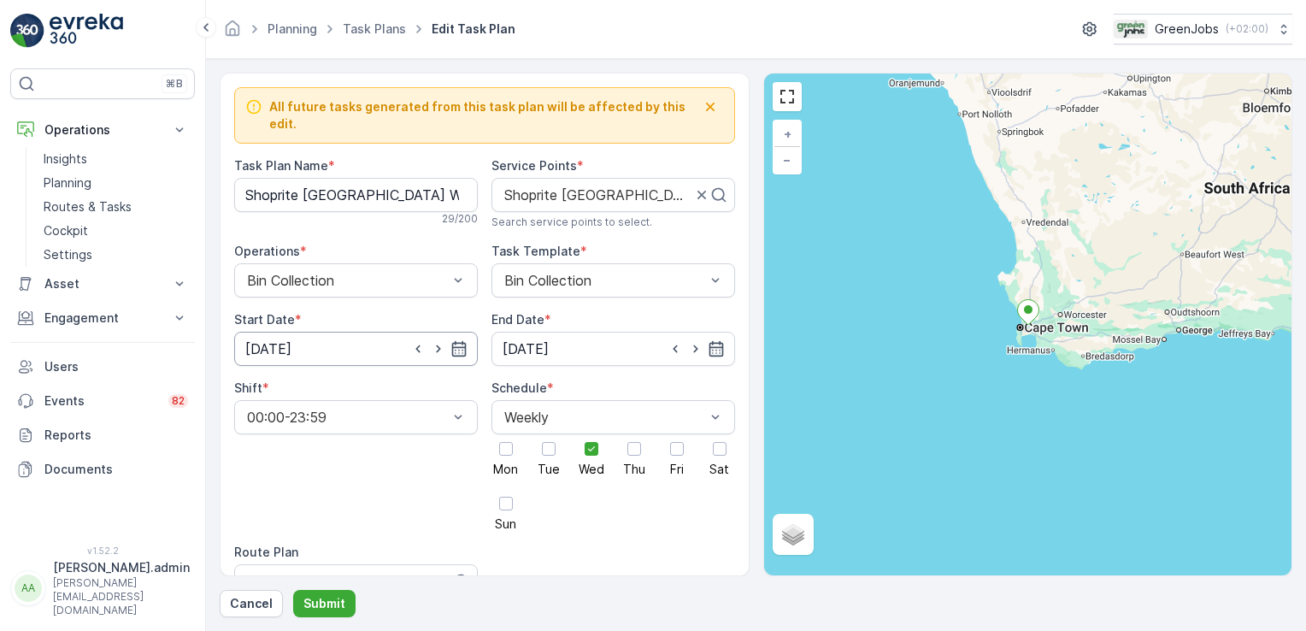
click at [271, 333] on input "[DATE]" at bounding box center [356, 349] width 244 height 34
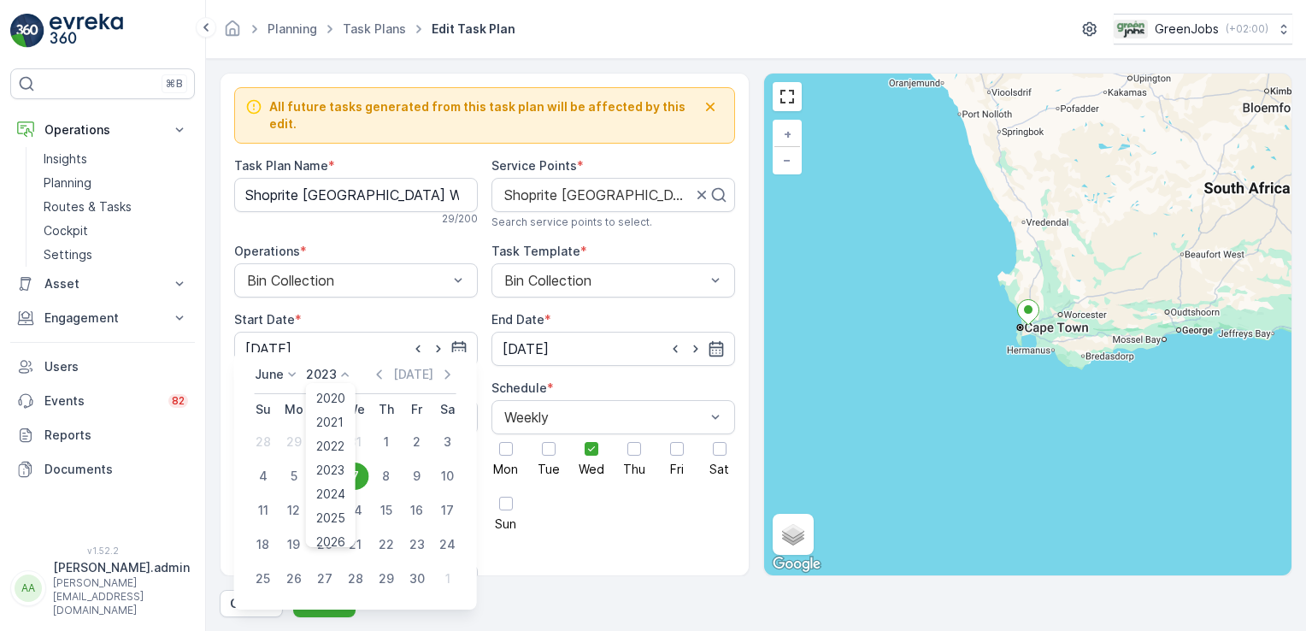
click at [347, 374] on icon at bounding box center [345, 374] width 17 height 17
click at [342, 511] on span "2025" at bounding box center [330, 511] width 29 height 17
click at [291, 374] on icon at bounding box center [292, 374] width 17 height 17
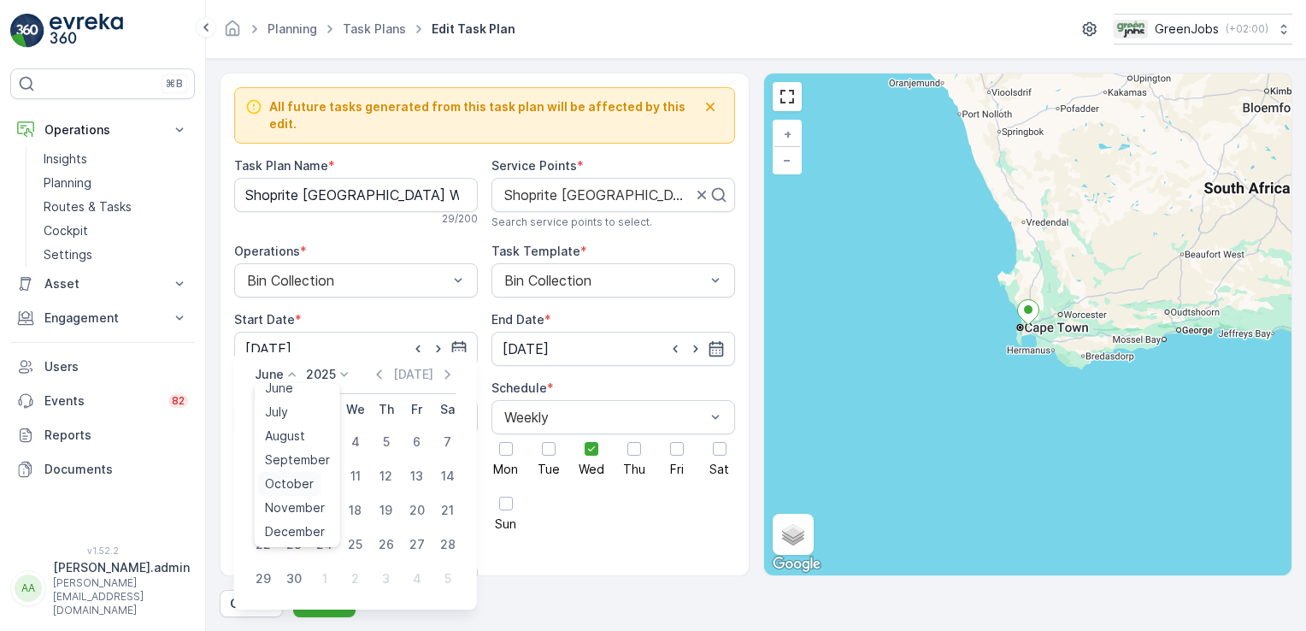
click at [308, 478] on span "October" at bounding box center [289, 483] width 49 height 17
click at [355, 511] on div "15" at bounding box center [355, 510] width 27 height 27
type input "[DATE]"
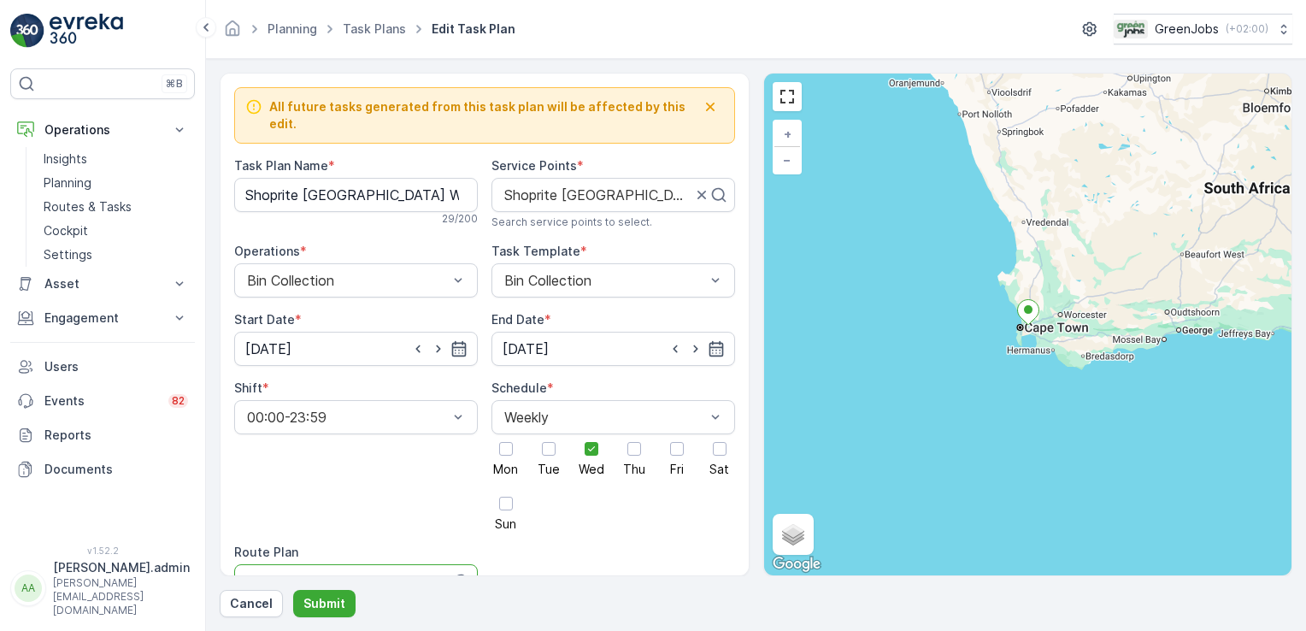
click at [327, 574] on div at bounding box center [340, 581] width 191 height 15
type input "western cape route 4"
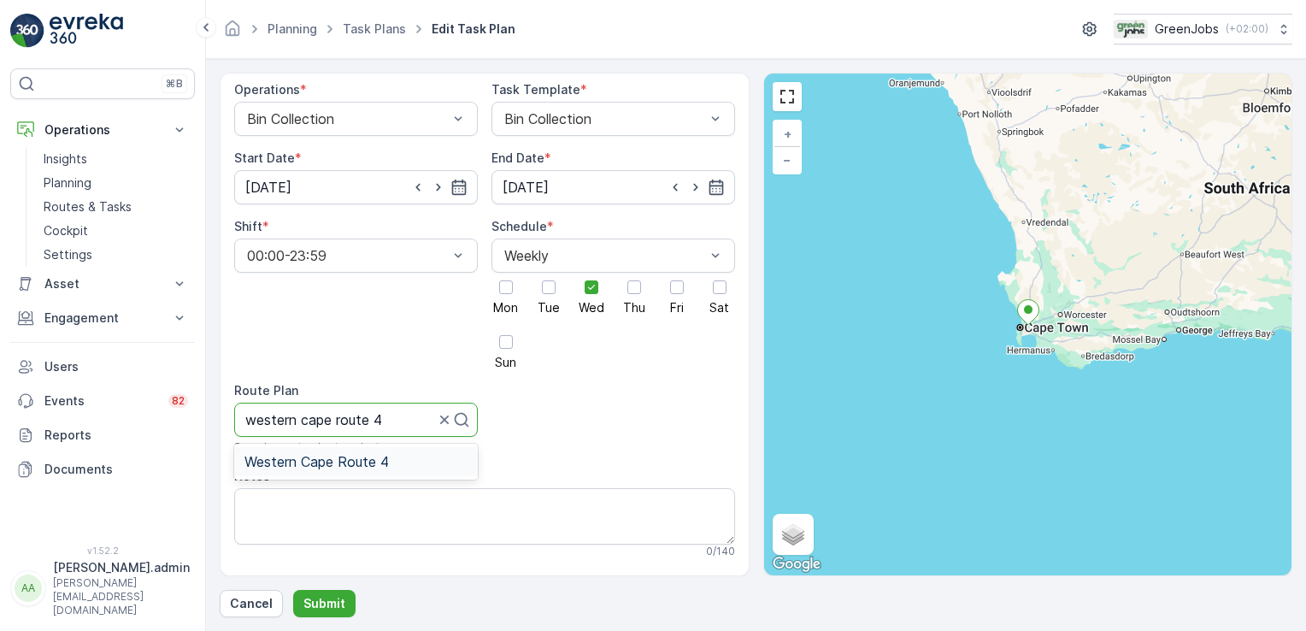
scroll to position [185, 0]
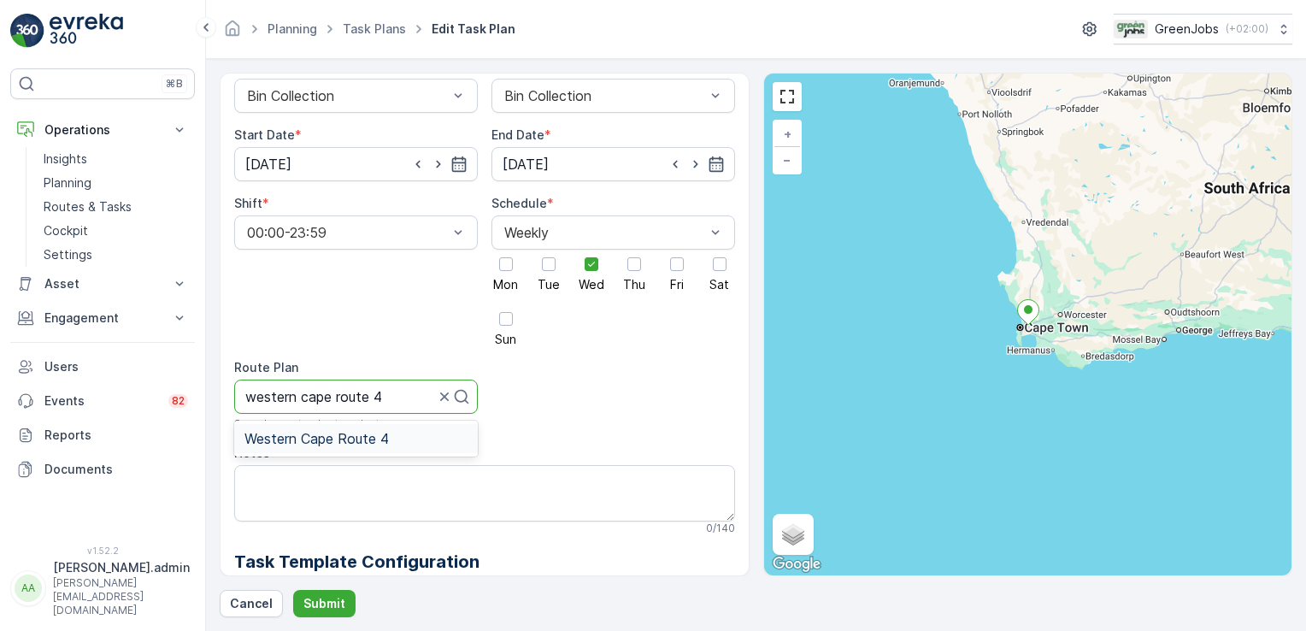
click at [302, 431] on span "Western Cape Route 4" at bounding box center [317, 438] width 144 height 15
click at [327, 600] on p "Submit" at bounding box center [325, 603] width 42 height 17
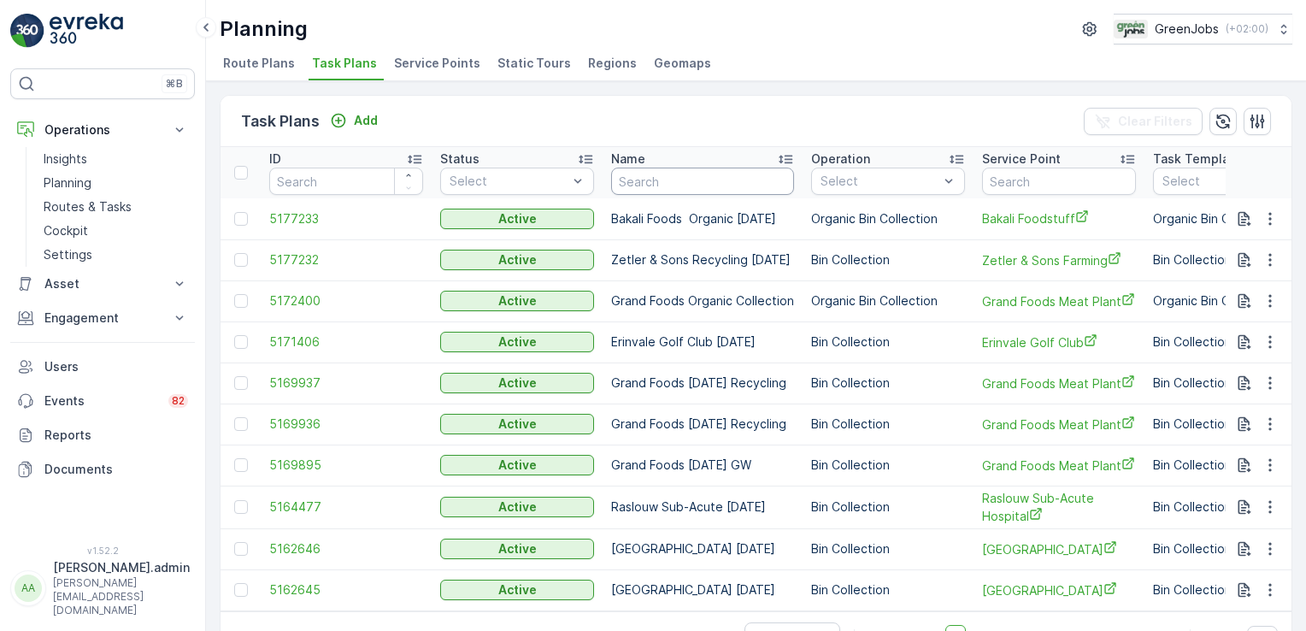
click at [687, 176] on input "text" at bounding box center [702, 181] width 183 height 27
type input "zevenwa"
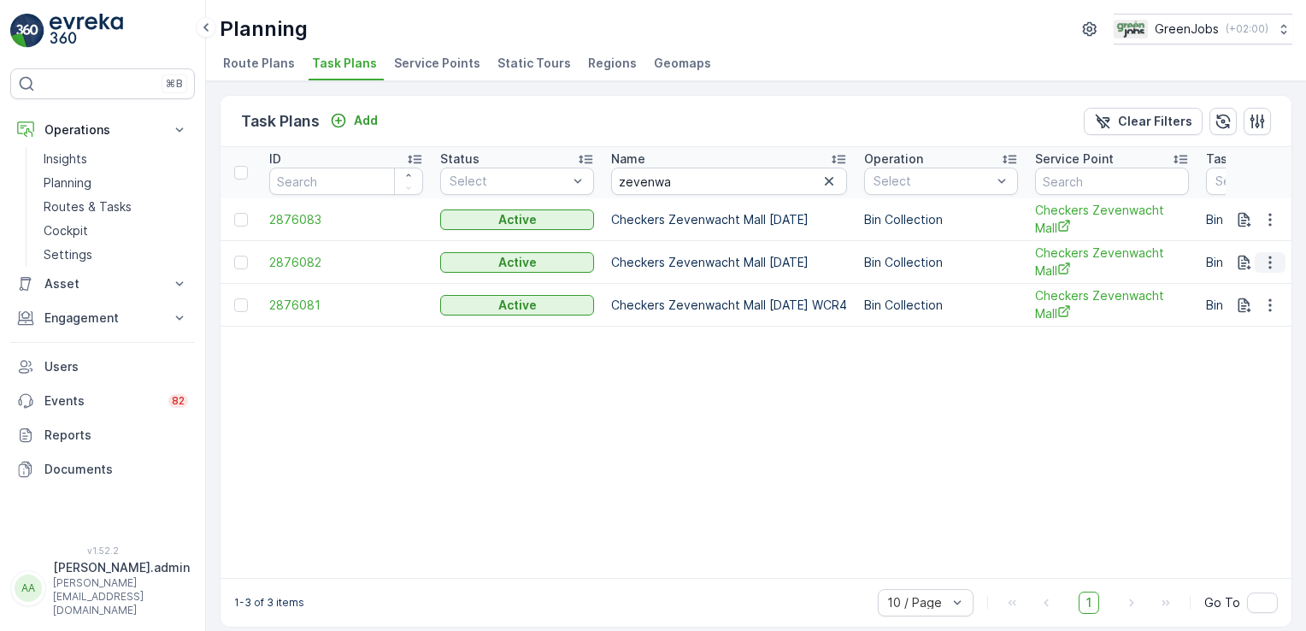
click at [1266, 258] on icon "button" at bounding box center [1270, 262] width 17 height 17
click at [1260, 307] on span "Edit Task Plan" at bounding box center [1240, 309] width 80 height 17
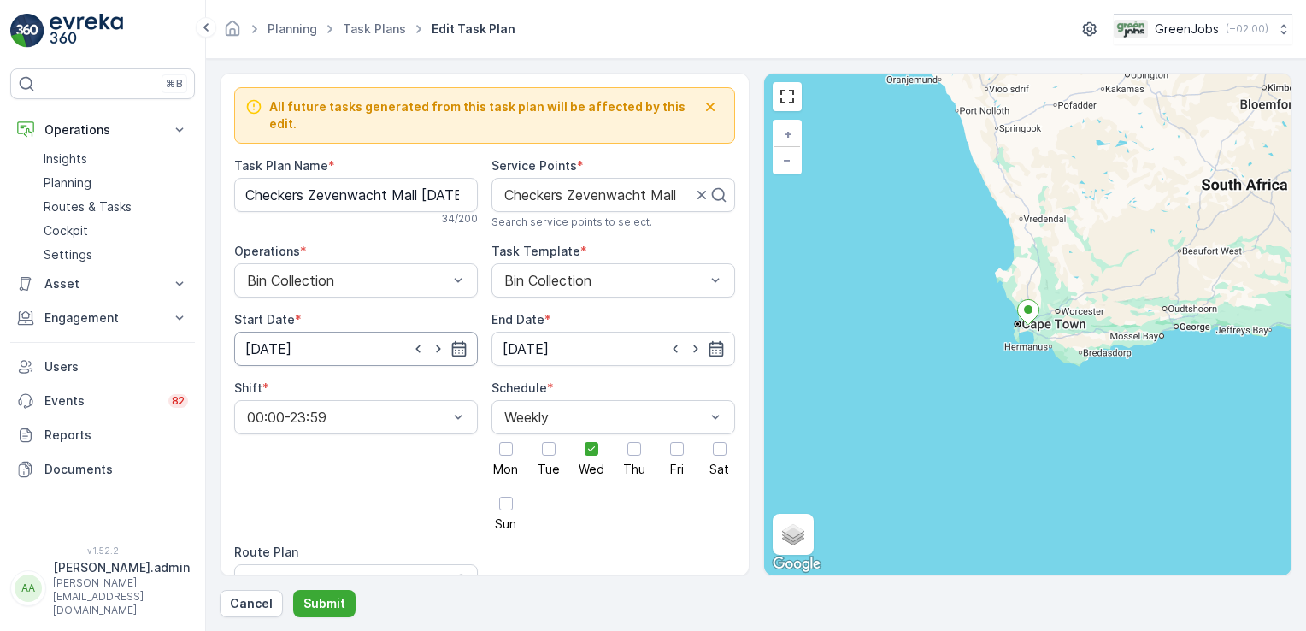
click at [302, 333] on input "[DATE]" at bounding box center [356, 349] width 244 height 34
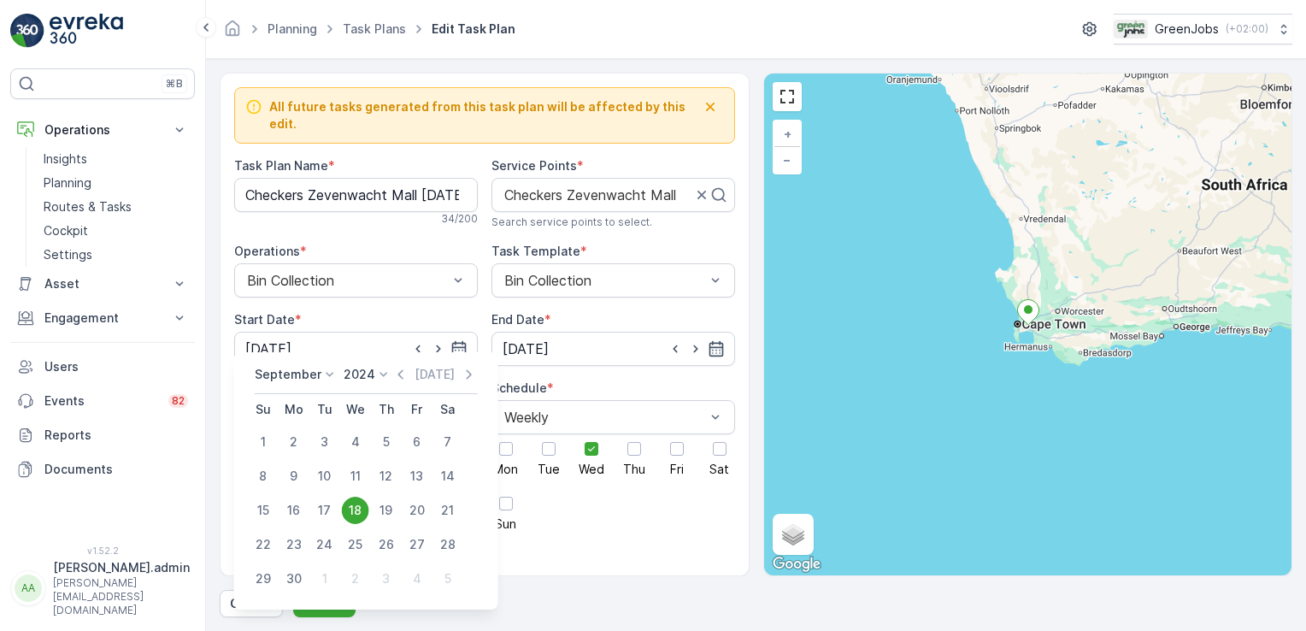
click at [377, 374] on icon at bounding box center [383, 374] width 17 height 17
click at [376, 513] on span "2025" at bounding box center [368, 518] width 29 height 17
click at [325, 371] on icon at bounding box center [329, 374] width 17 height 17
click at [300, 489] on span "October" at bounding box center [289, 493] width 49 height 17
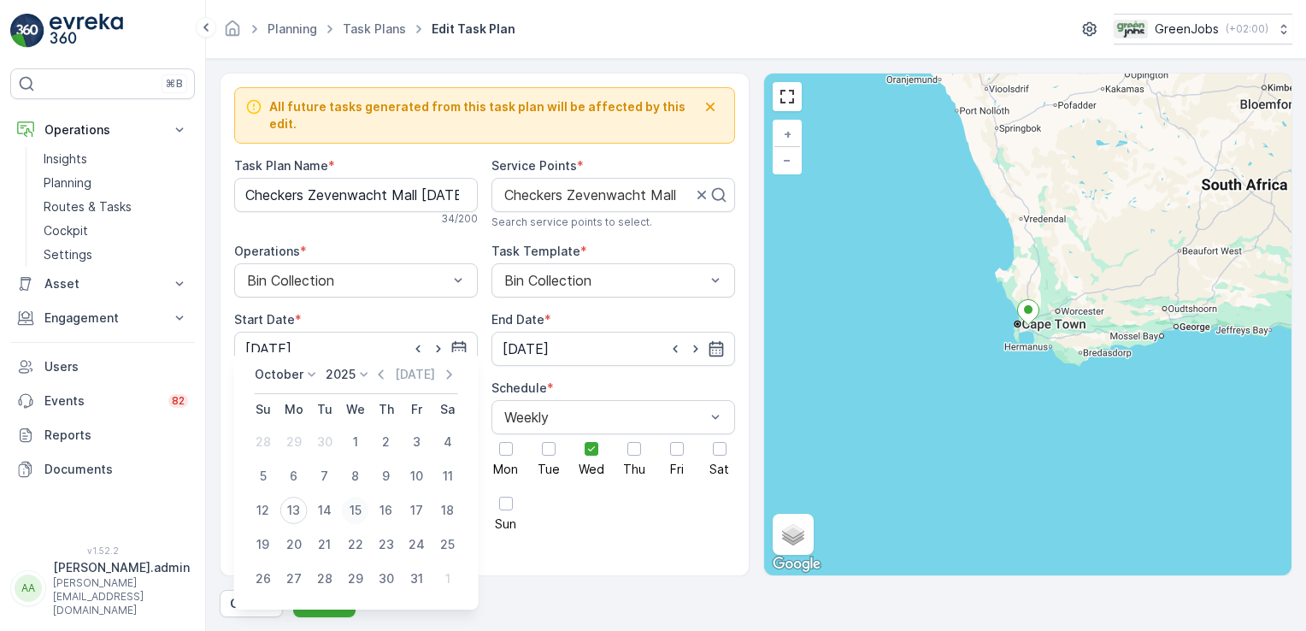
click at [351, 510] on div "15" at bounding box center [355, 510] width 27 height 27
type input "[DATE]"
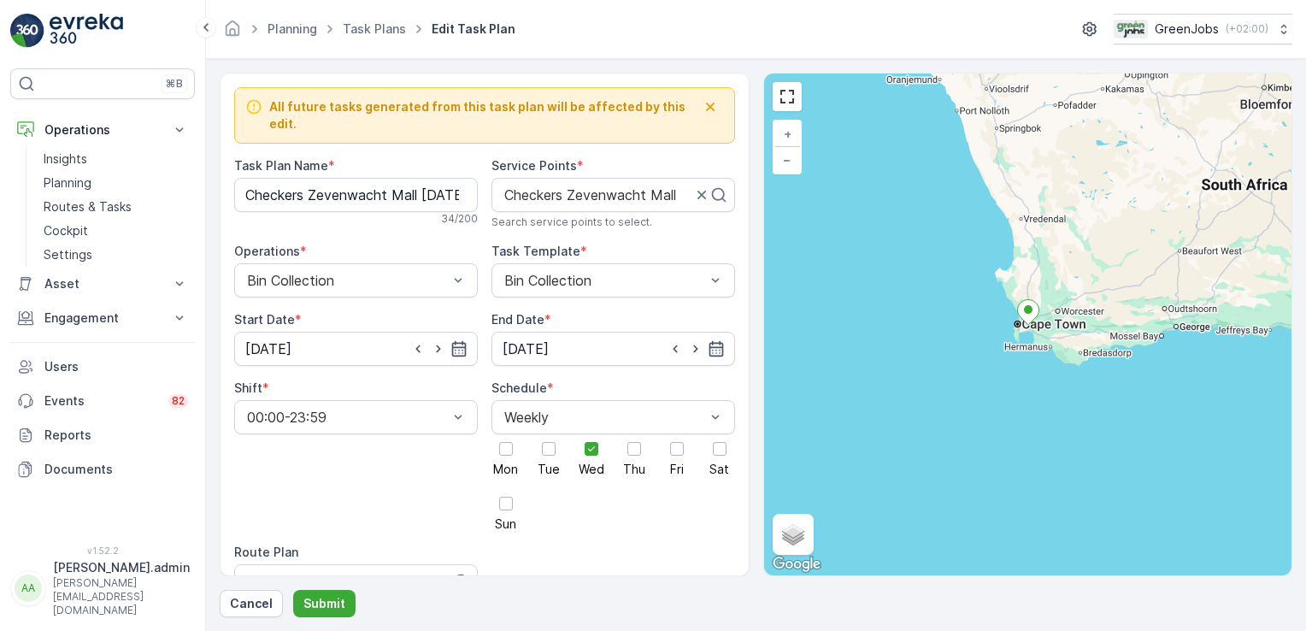
drag, startPoint x: 315, startPoint y: 560, endPoint x: 334, endPoint y: 531, distance: 35.1
click at [314, 574] on div at bounding box center [340, 581] width 191 height 15
type input "western cape route 4"
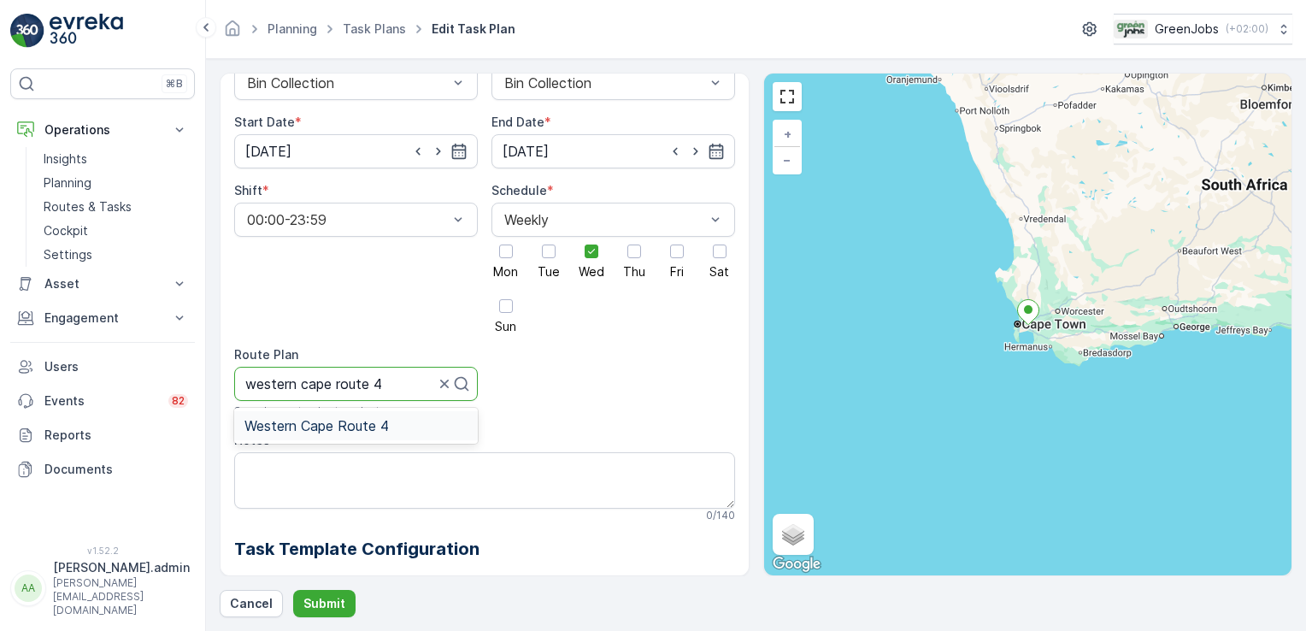
scroll to position [202, 0]
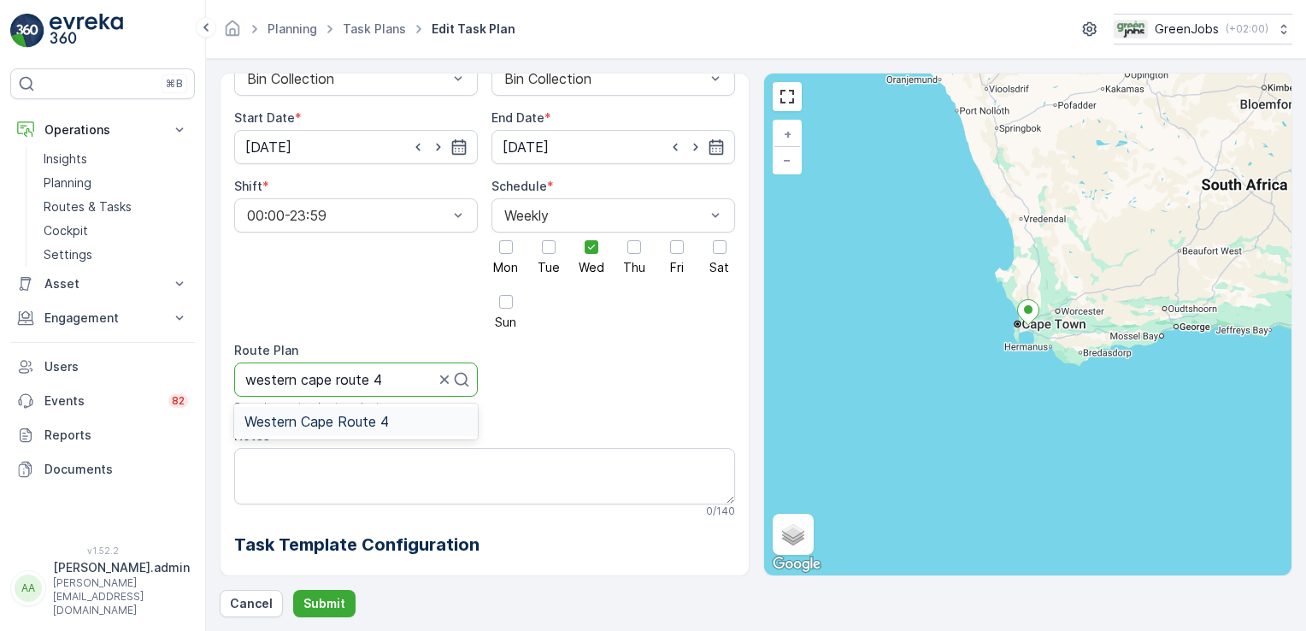
click at [316, 414] on span "Western Cape Route 4" at bounding box center [317, 421] width 144 height 15
click at [319, 604] on p "Submit" at bounding box center [325, 603] width 42 height 17
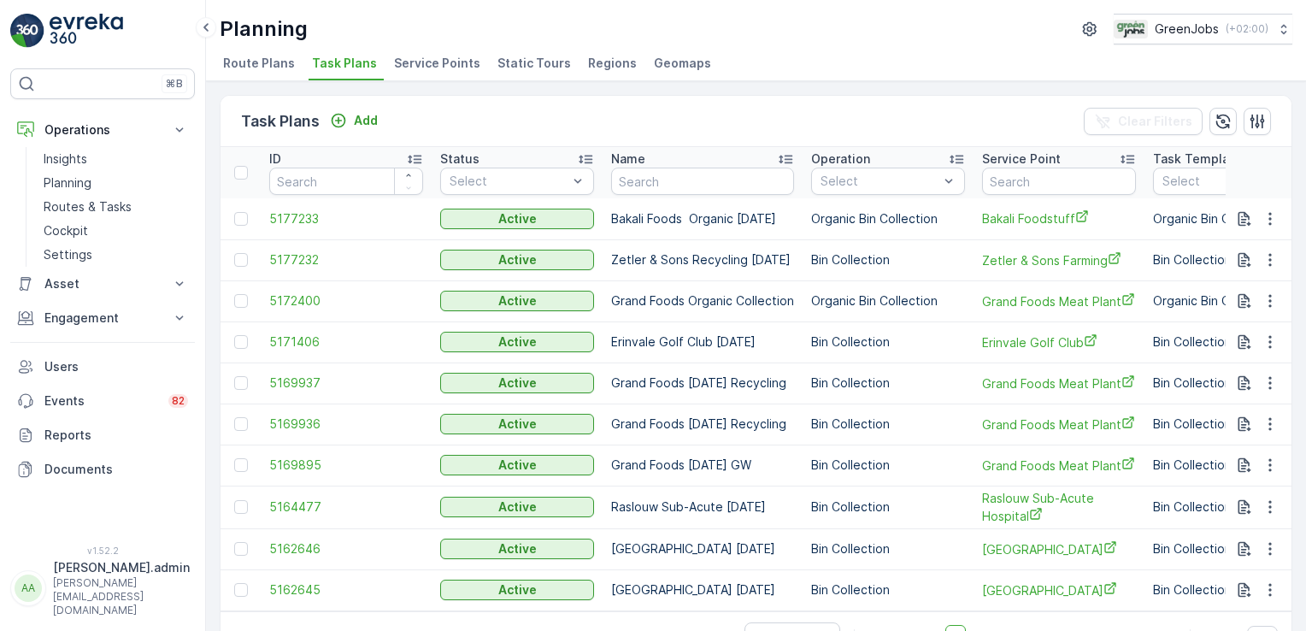
click at [421, 68] on span "Service Points" at bounding box center [437, 63] width 86 height 17
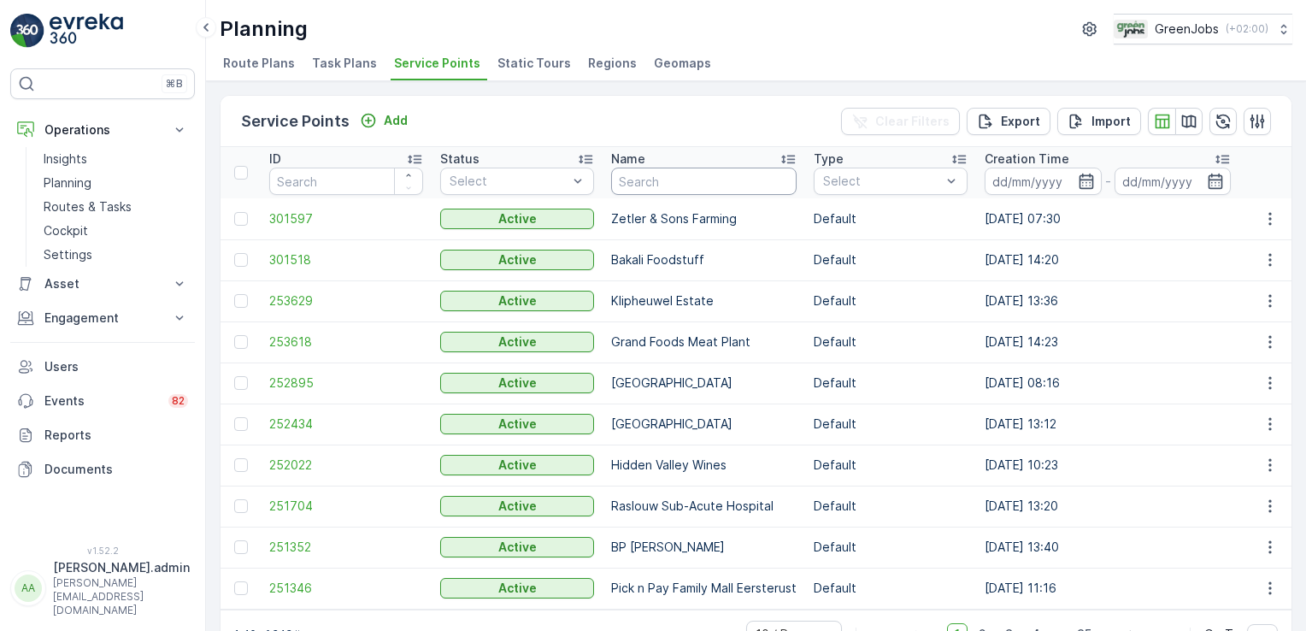
click at [708, 180] on input "text" at bounding box center [704, 181] width 186 height 27
type input "weldhagen"
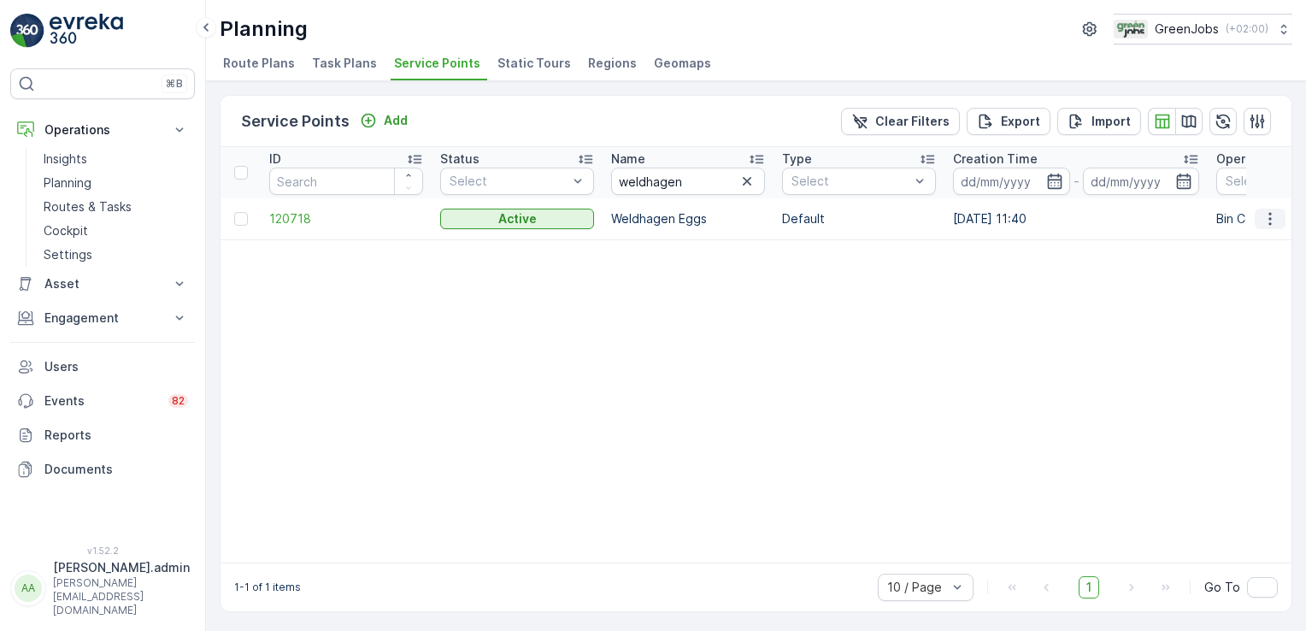
click at [1265, 212] on icon "button" at bounding box center [1270, 218] width 17 height 17
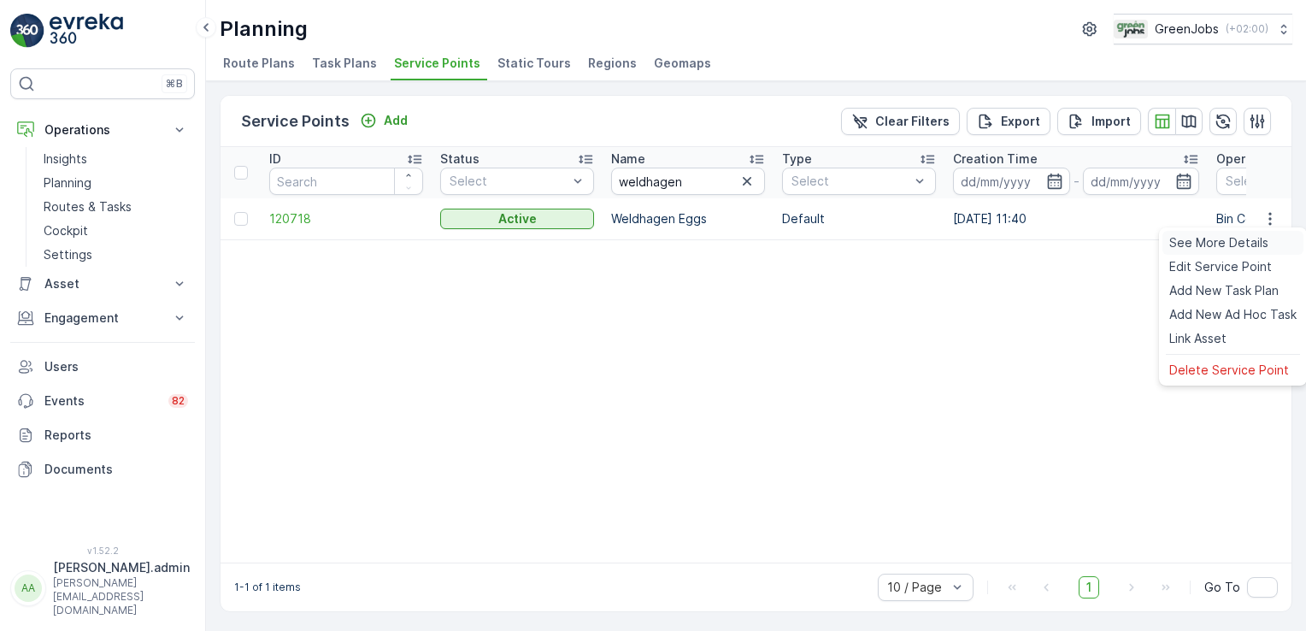
click at [1241, 241] on span "See More Details" at bounding box center [1219, 242] width 99 height 17
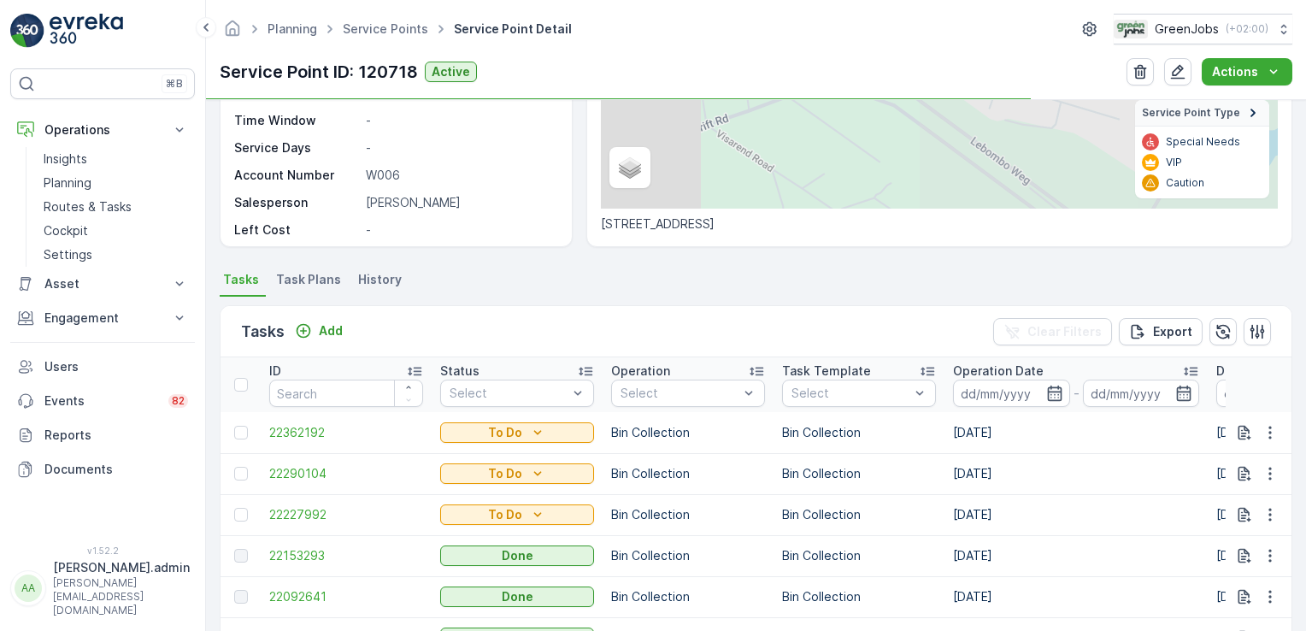
scroll to position [317, 0]
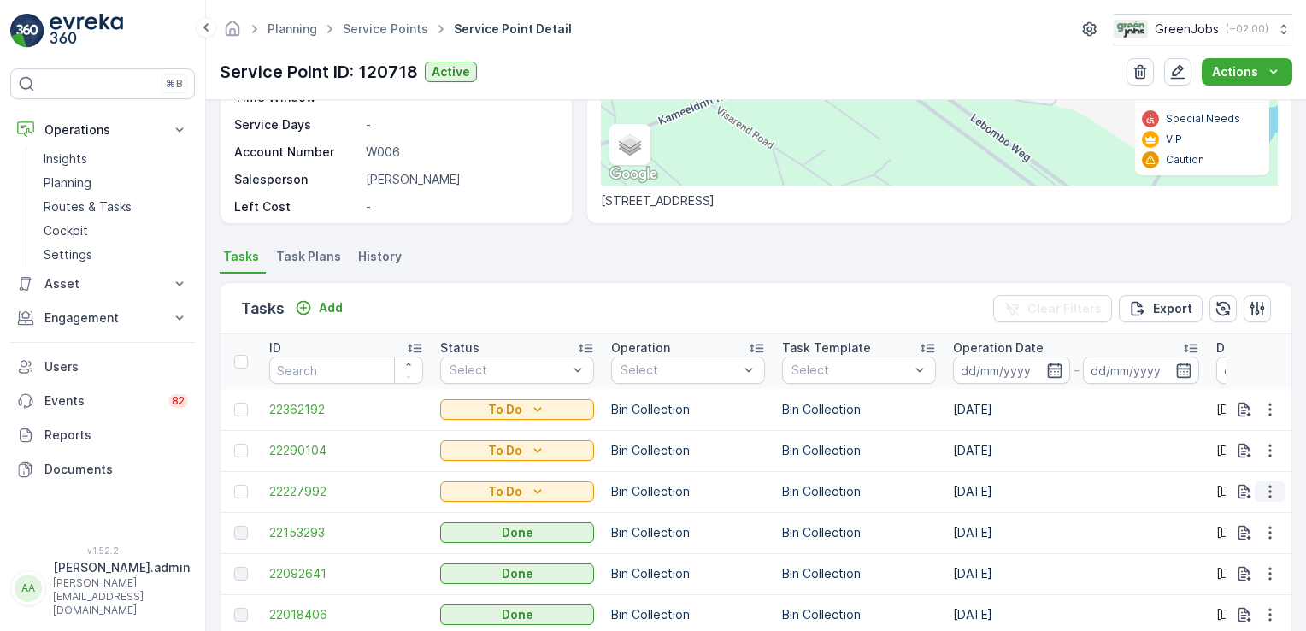
click at [1265, 493] on icon "button" at bounding box center [1270, 491] width 17 height 17
click at [1206, 464] on span "Delete" at bounding box center [1204, 464] width 39 height 17
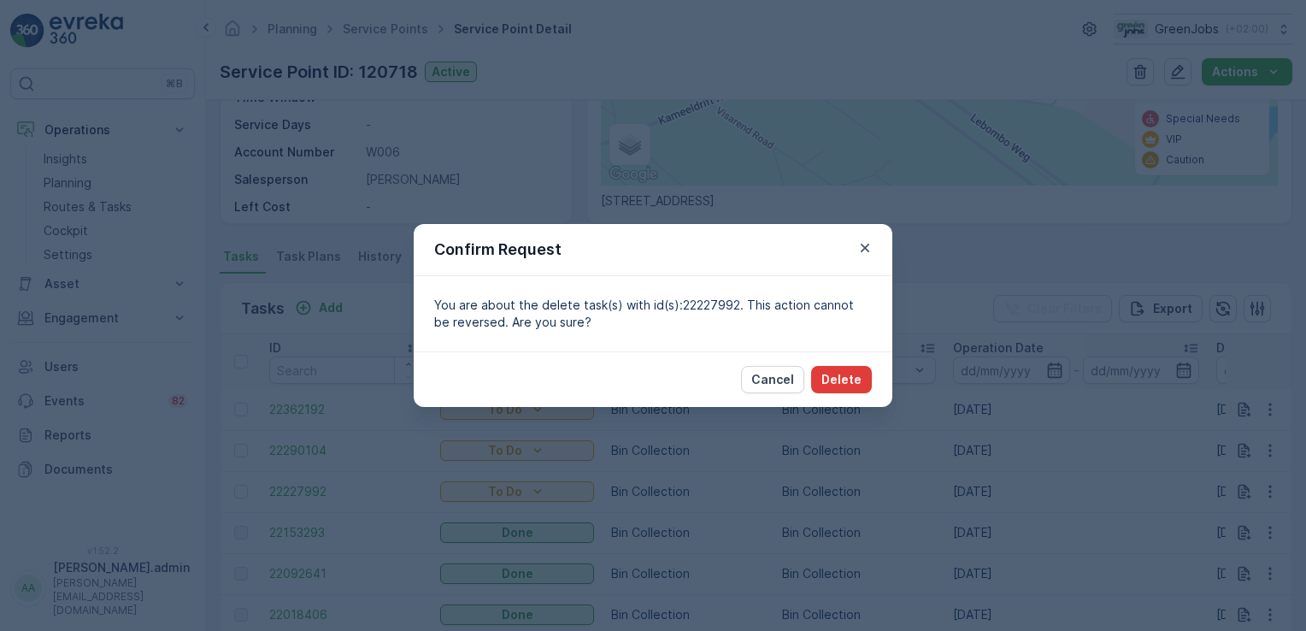
click at [840, 375] on p "Delete" at bounding box center [842, 379] width 40 height 17
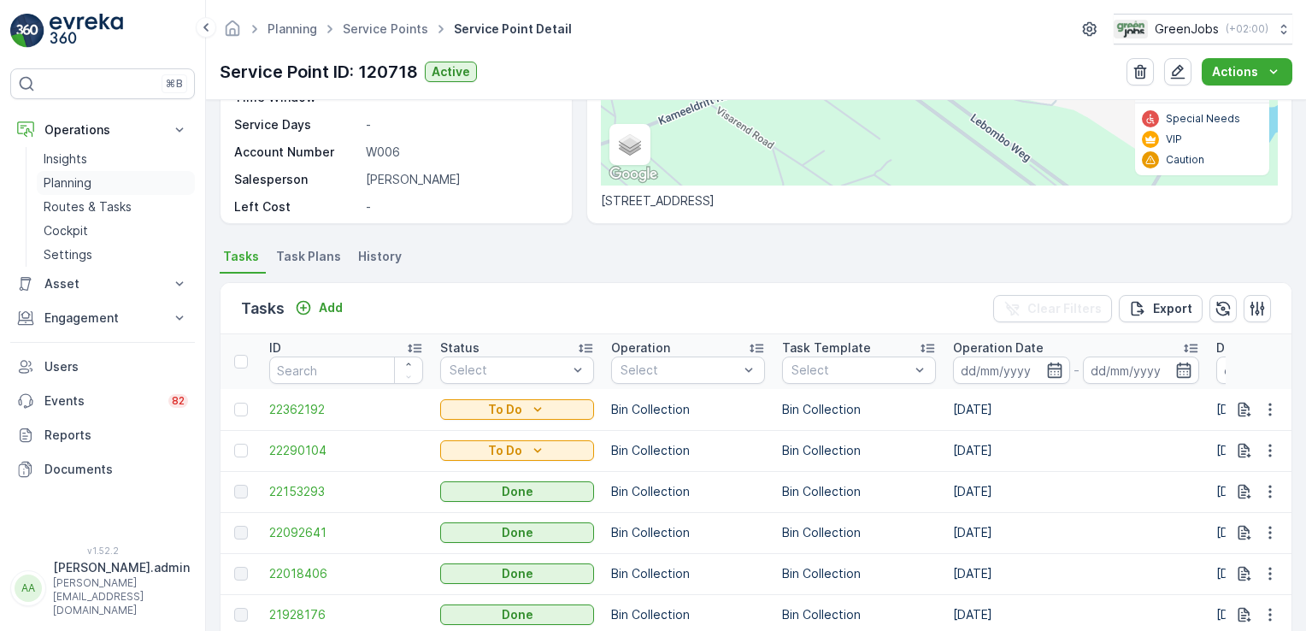
click at [65, 185] on p "Planning" at bounding box center [68, 182] width 48 height 17
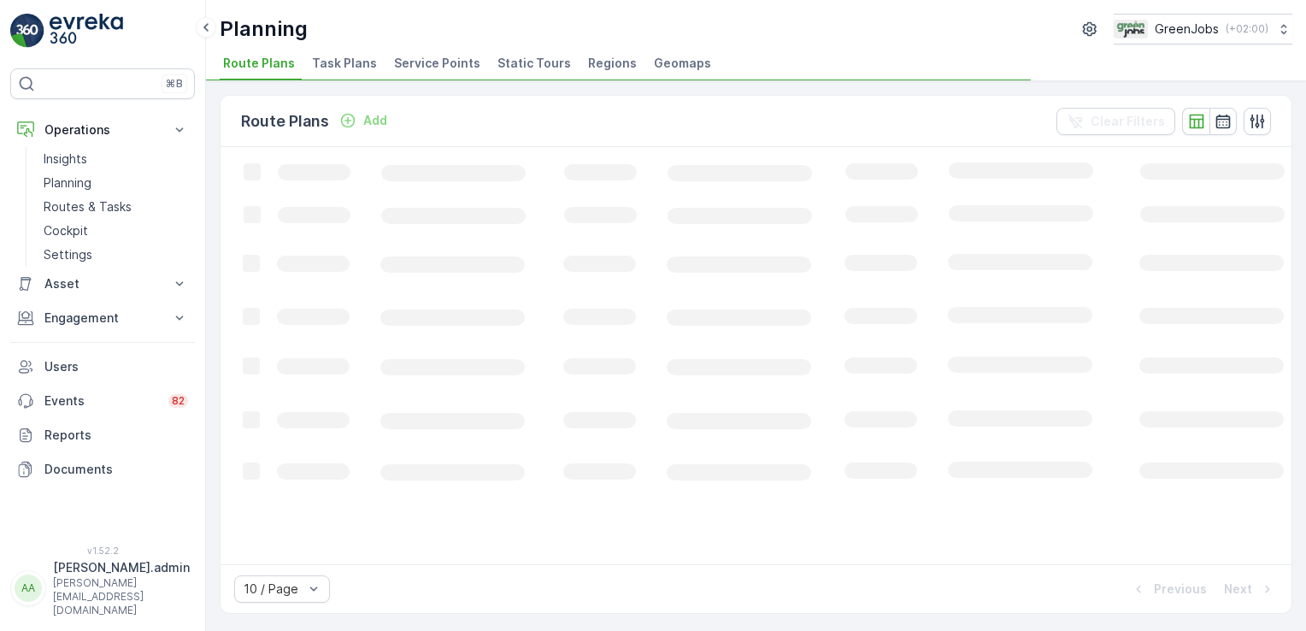
click at [434, 60] on span "Service Points" at bounding box center [437, 63] width 86 height 17
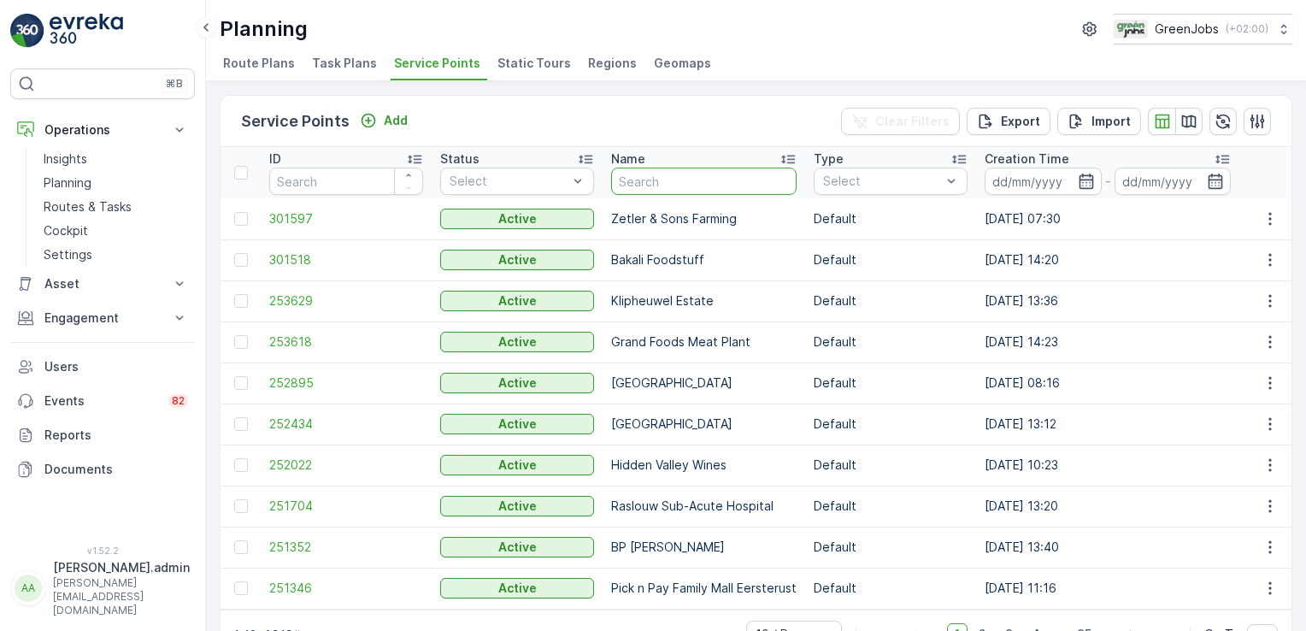
click at [686, 178] on input "text" at bounding box center [704, 181] width 186 height 27
type input "souwesia"
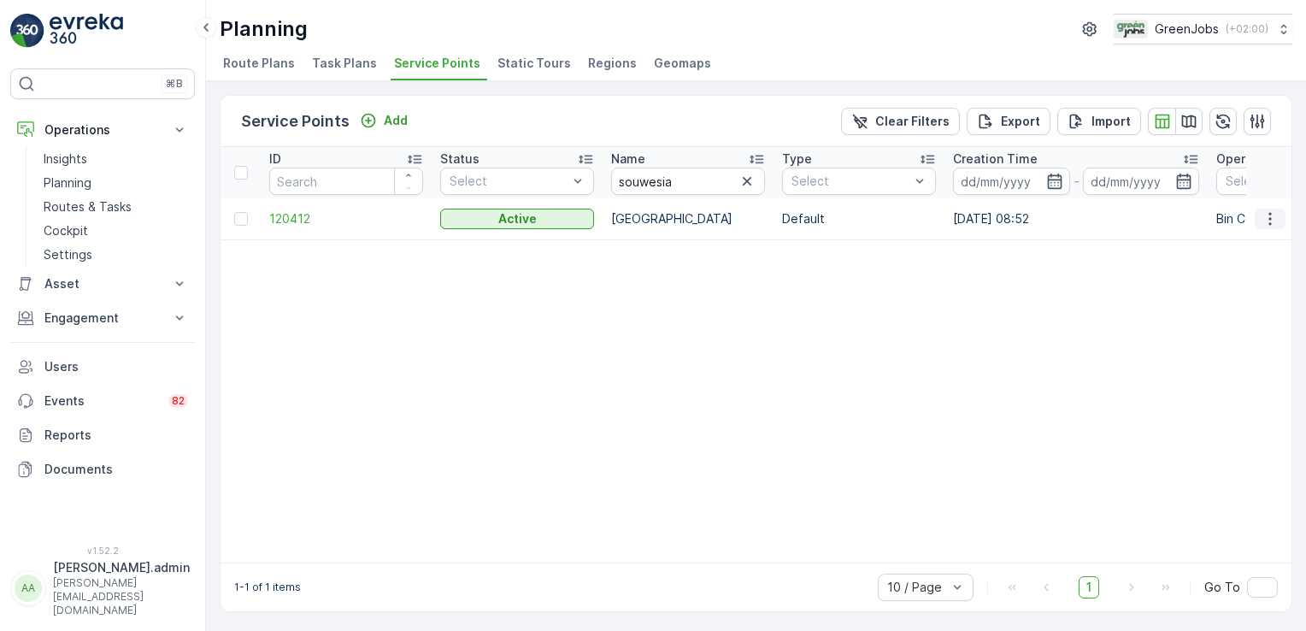
click at [1269, 216] on icon "button" at bounding box center [1270, 218] width 3 height 13
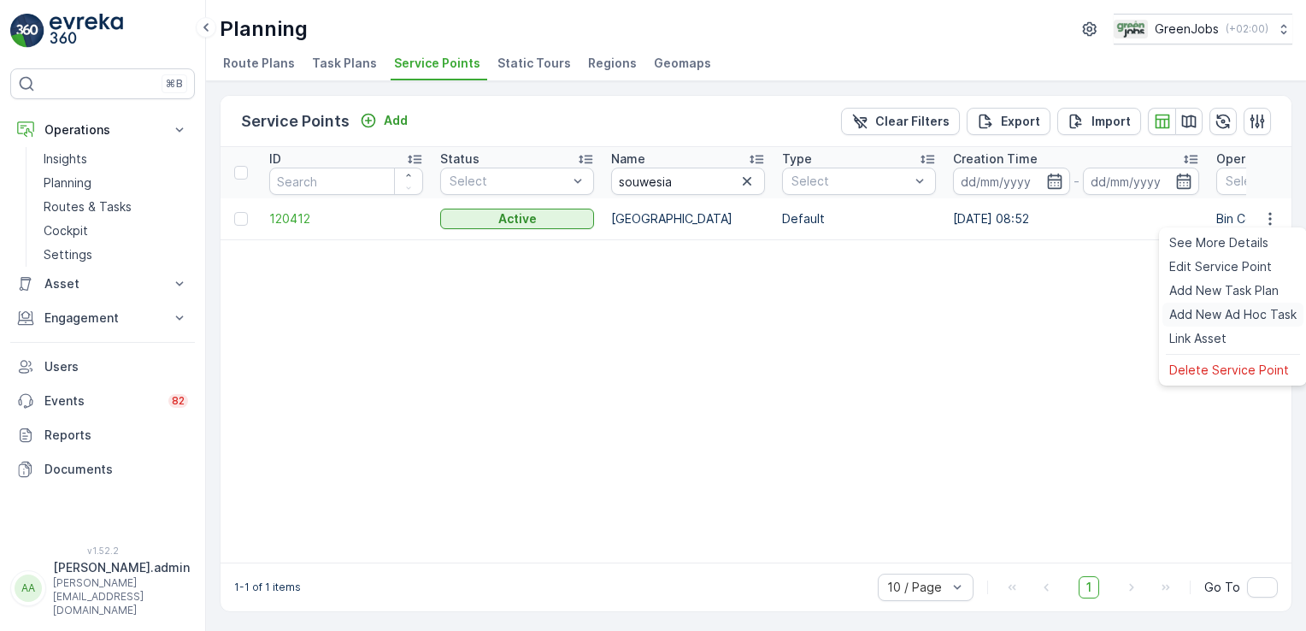
click at [1227, 313] on span "Add New Ad Hoc Task" at bounding box center [1233, 314] width 127 height 17
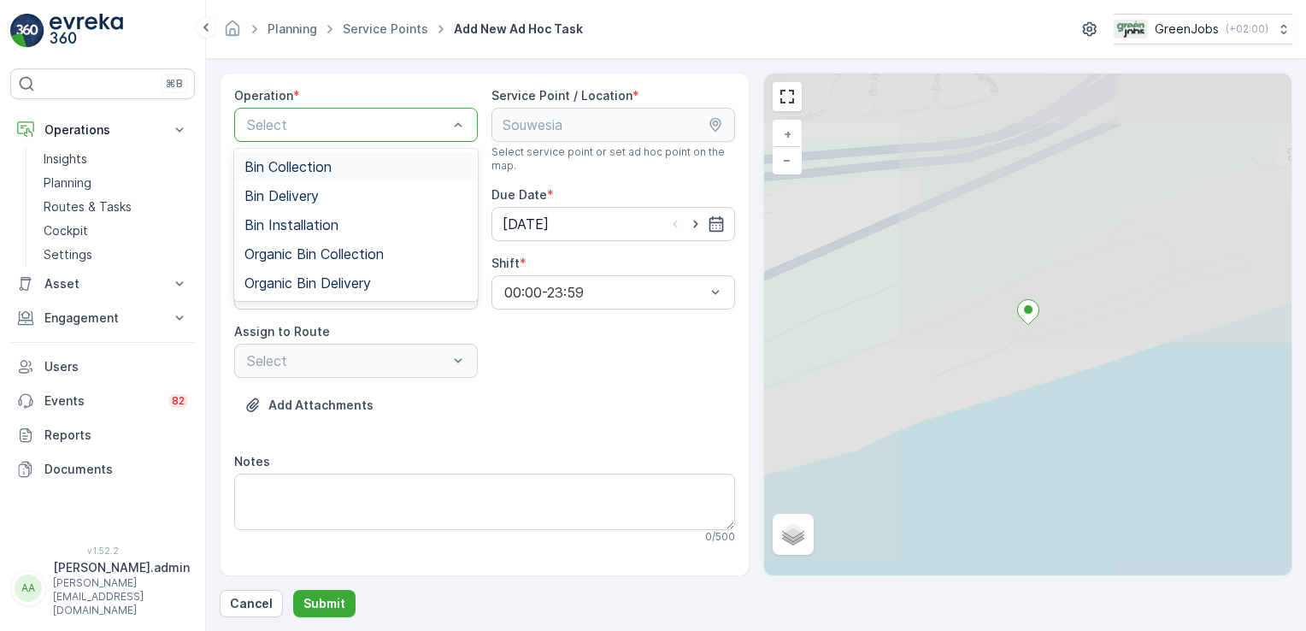
click at [332, 166] on span "Bin Collection" at bounding box center [288, 166] width 87 height 15
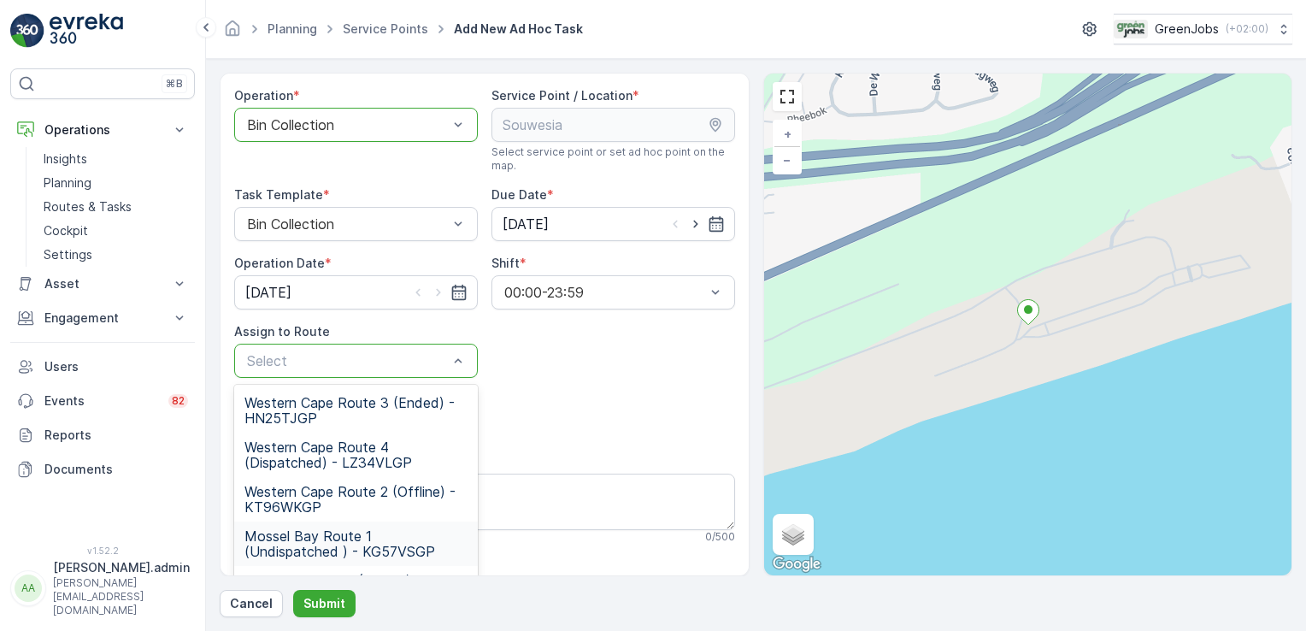
click at [328, 541] on span "Mossel Bay Route 1 (Undispatched ) - KG57VSGP" at bounding box center [356, 543] width 223 height 31
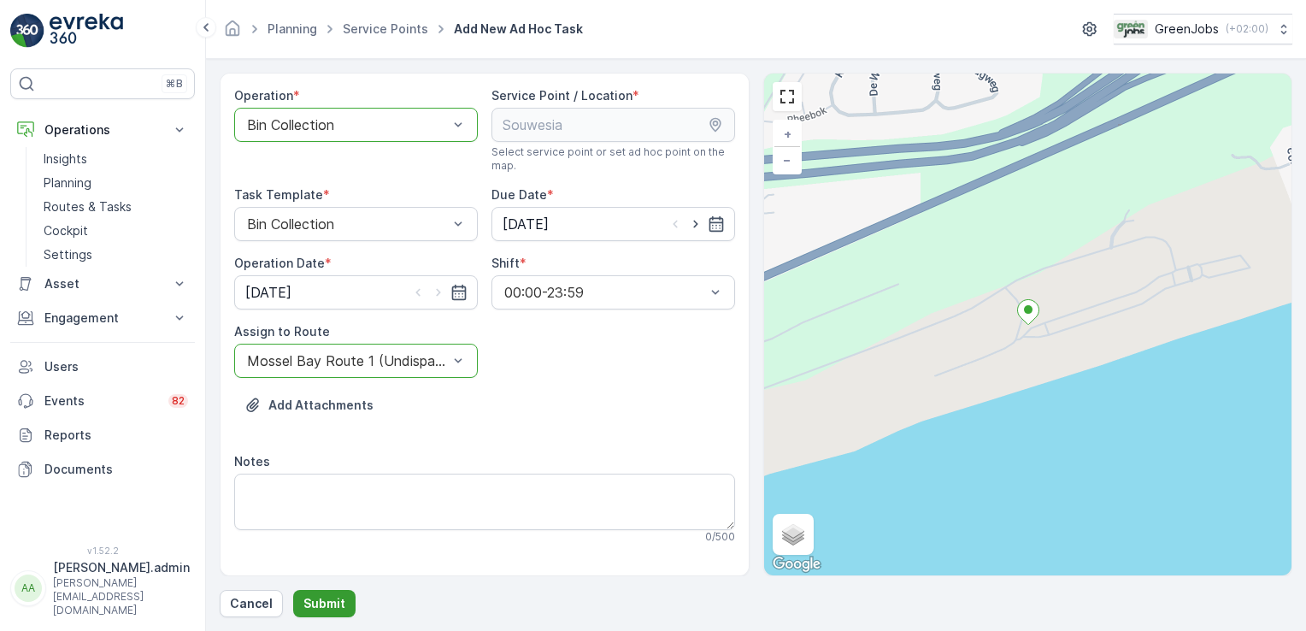
click at [328, 598] on p "Submit" at bounding box center [325, 603] width 42 height 17
